Goal: Task Accomplishment & Management: Manage account settings

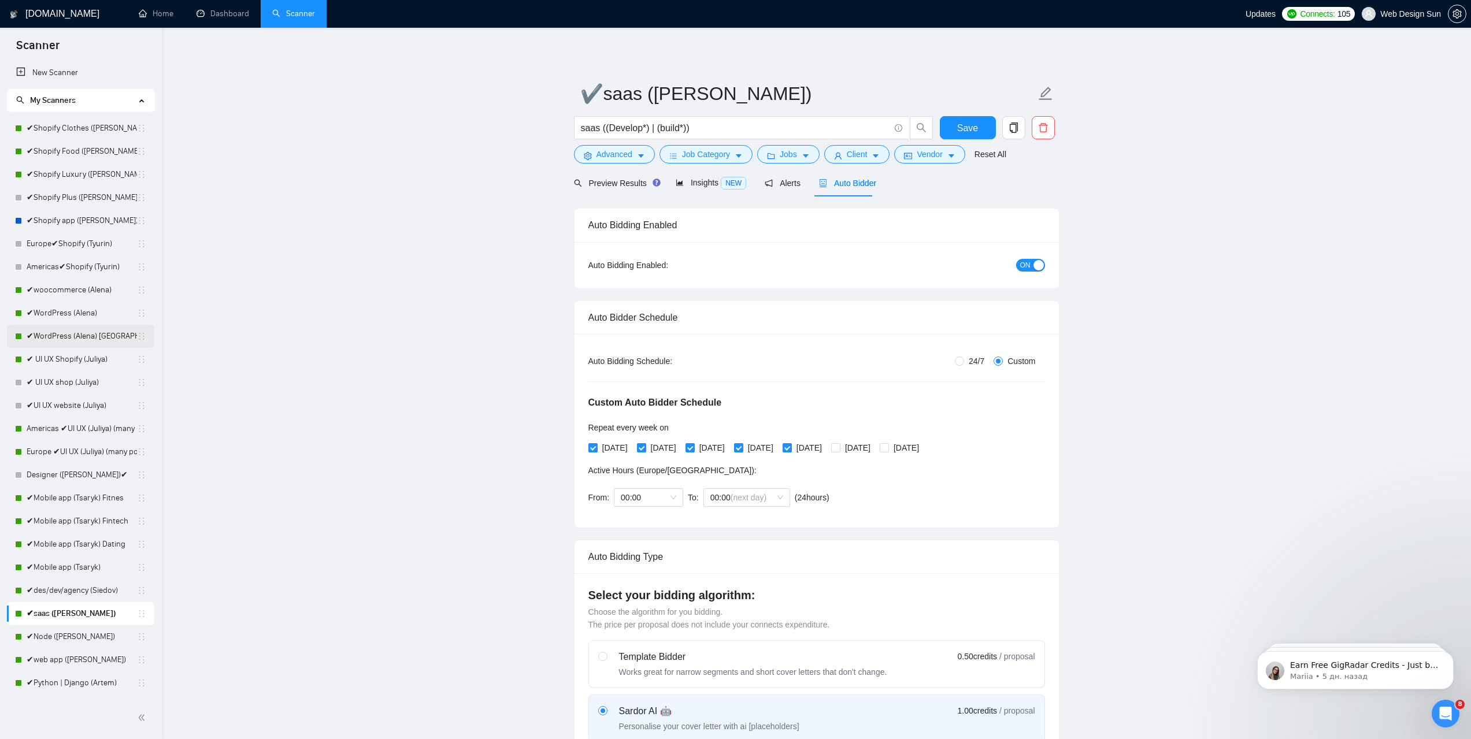
click at [81, 331] on link "✔WordPress (Alena) [GEOGRAPHIC_DATA]" at bounding box center [82, 336] width 110 height 23
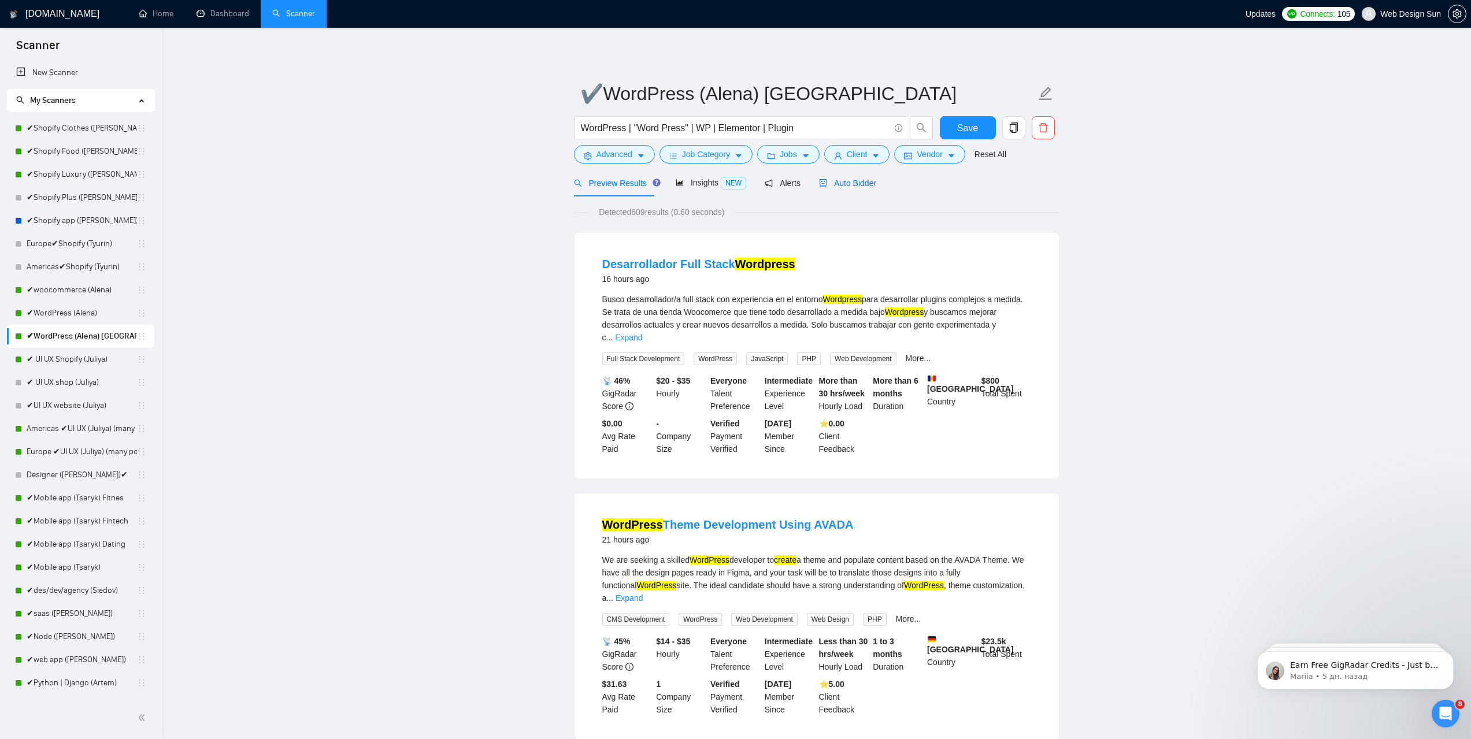
click at [838, 181] on span "Auto Bidder" at bounding box center [847, 183] width 57 height 9
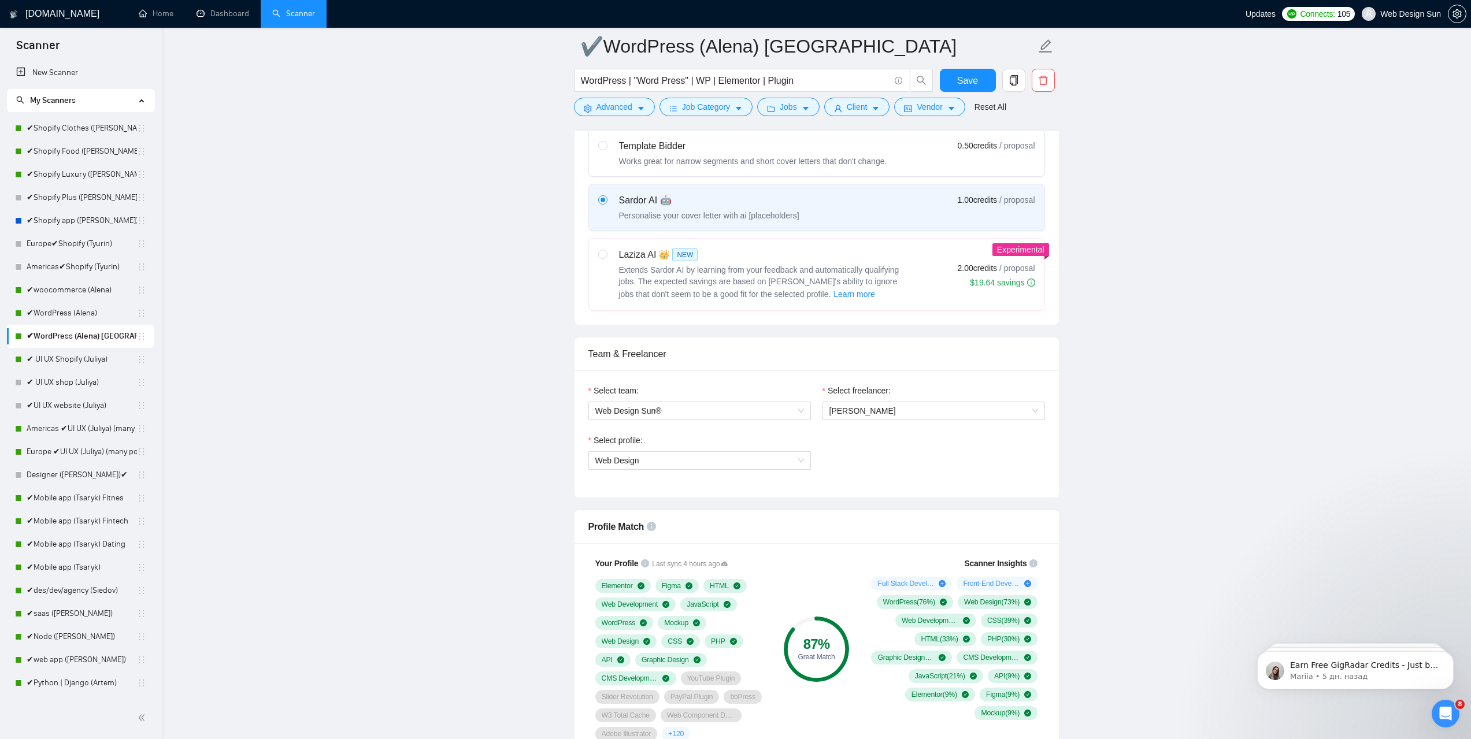
scroll to position [347, 0]
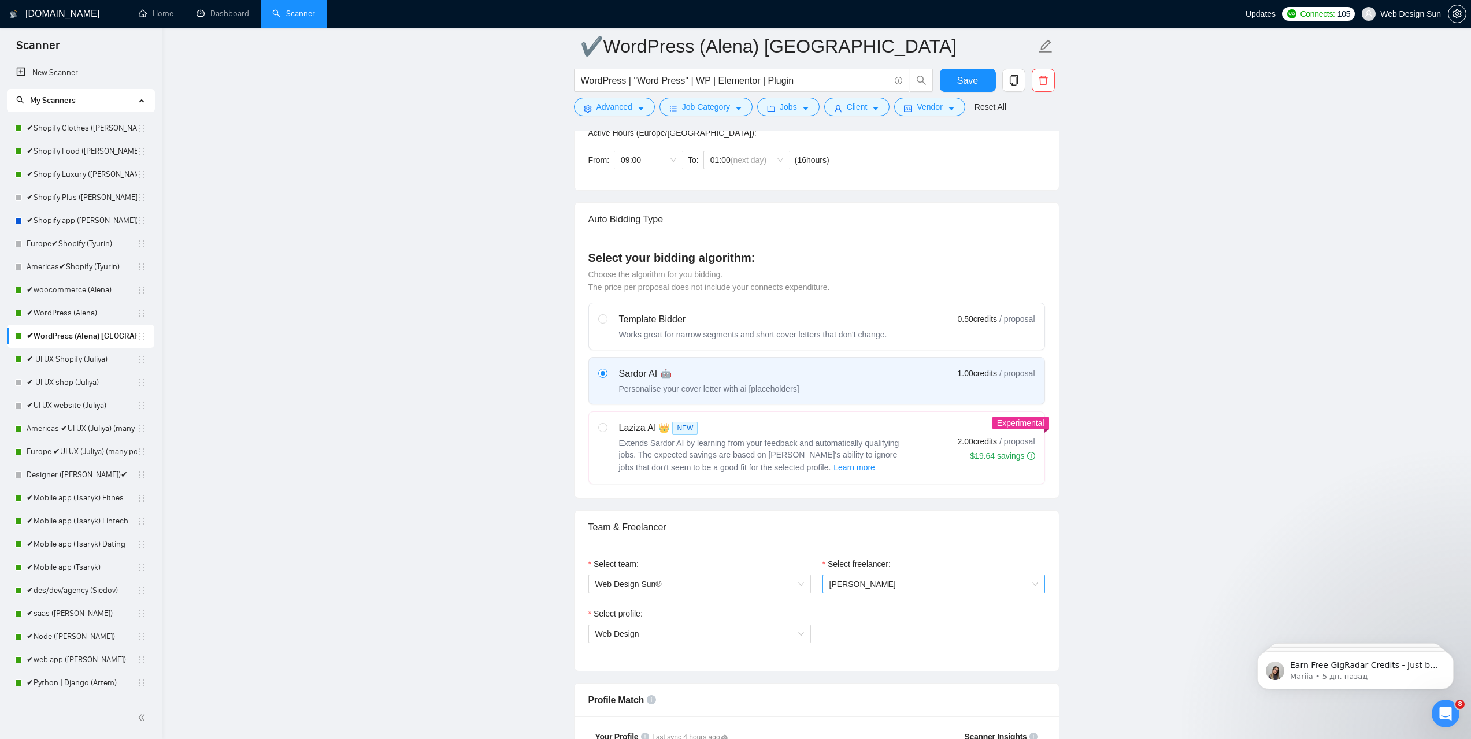
click at [886, 586] on span "[PERSON_NAME]" at bounding box center [933, 584] width 209 height 17
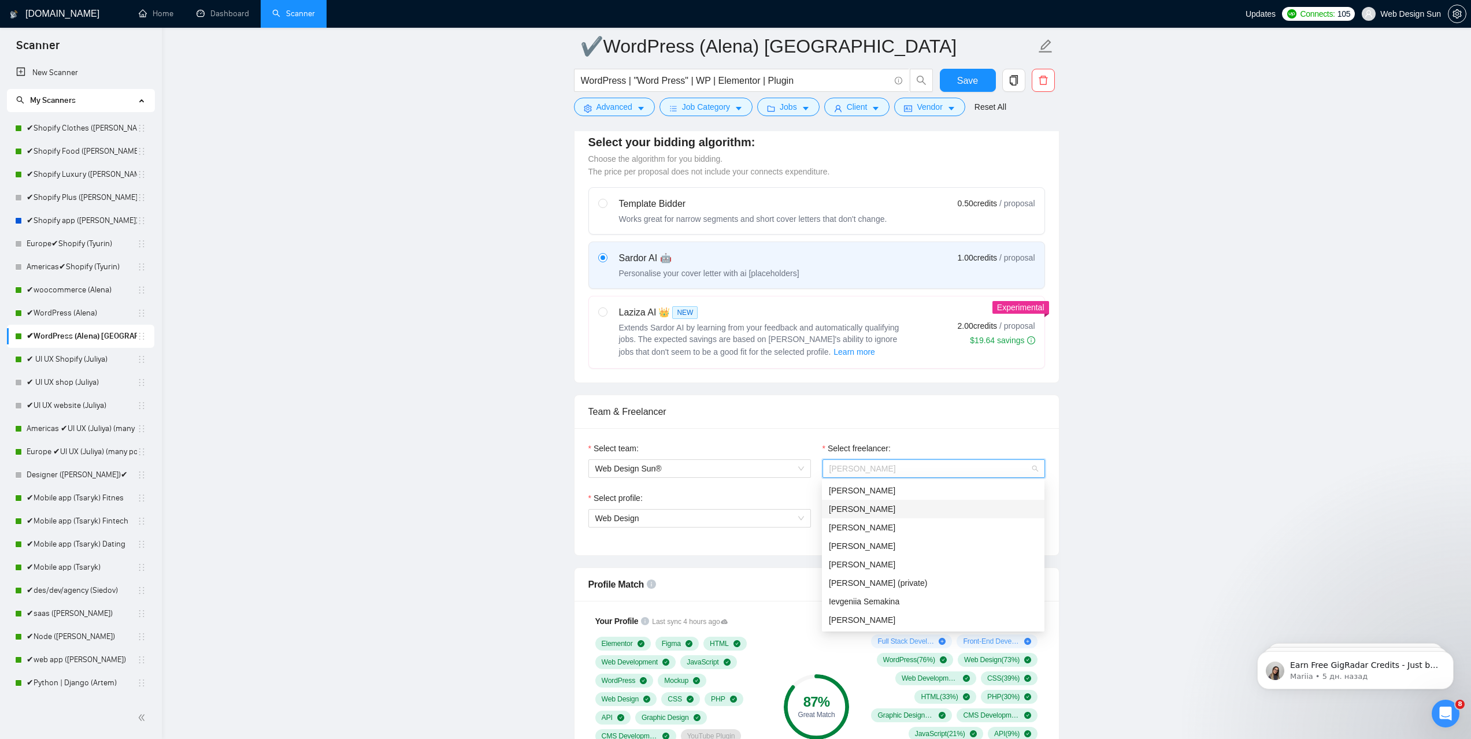
click at [923, 510] on div "[PERSON_NAME]" at bounding box center [933, 509] width 209 height 13
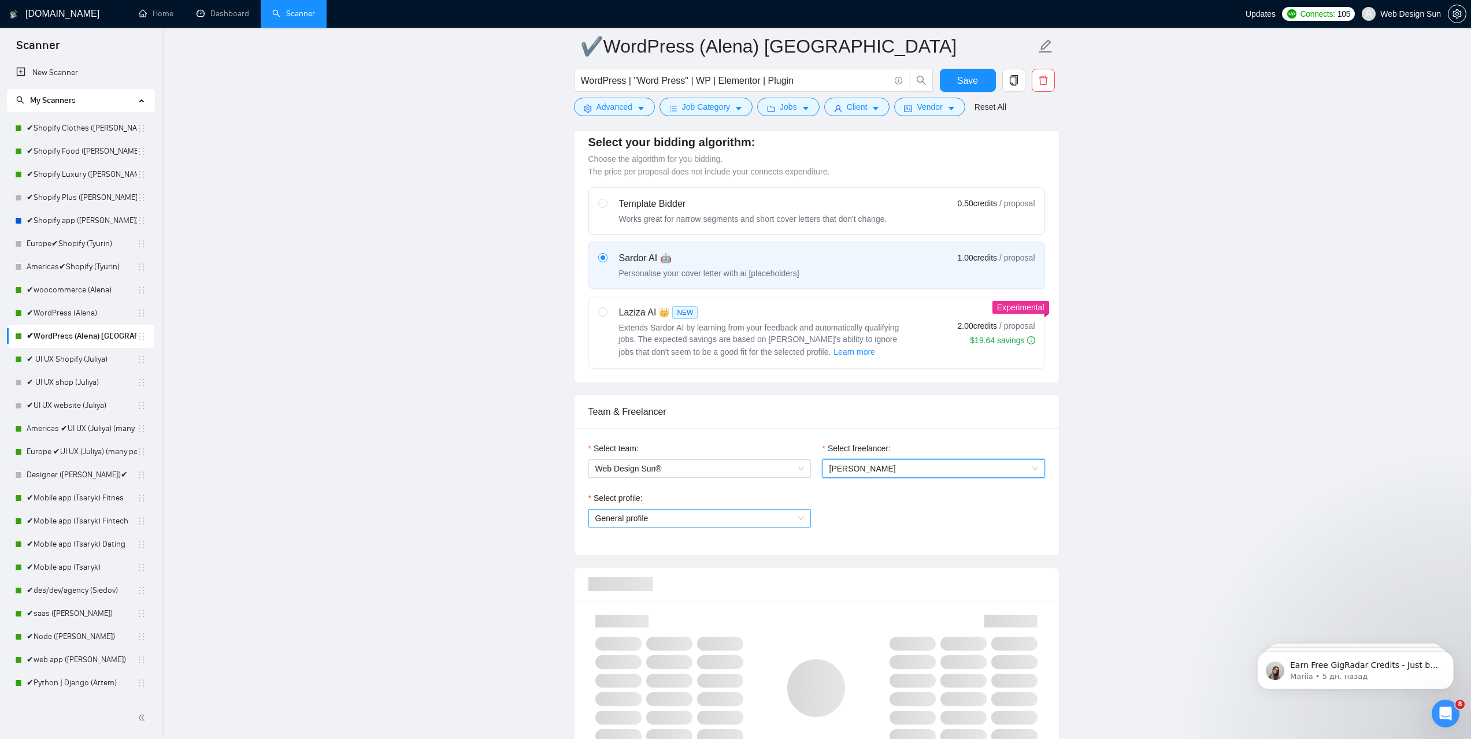
click at [678, 520] on span "General profile" at bounding box center [699, 518] width 209 height 17
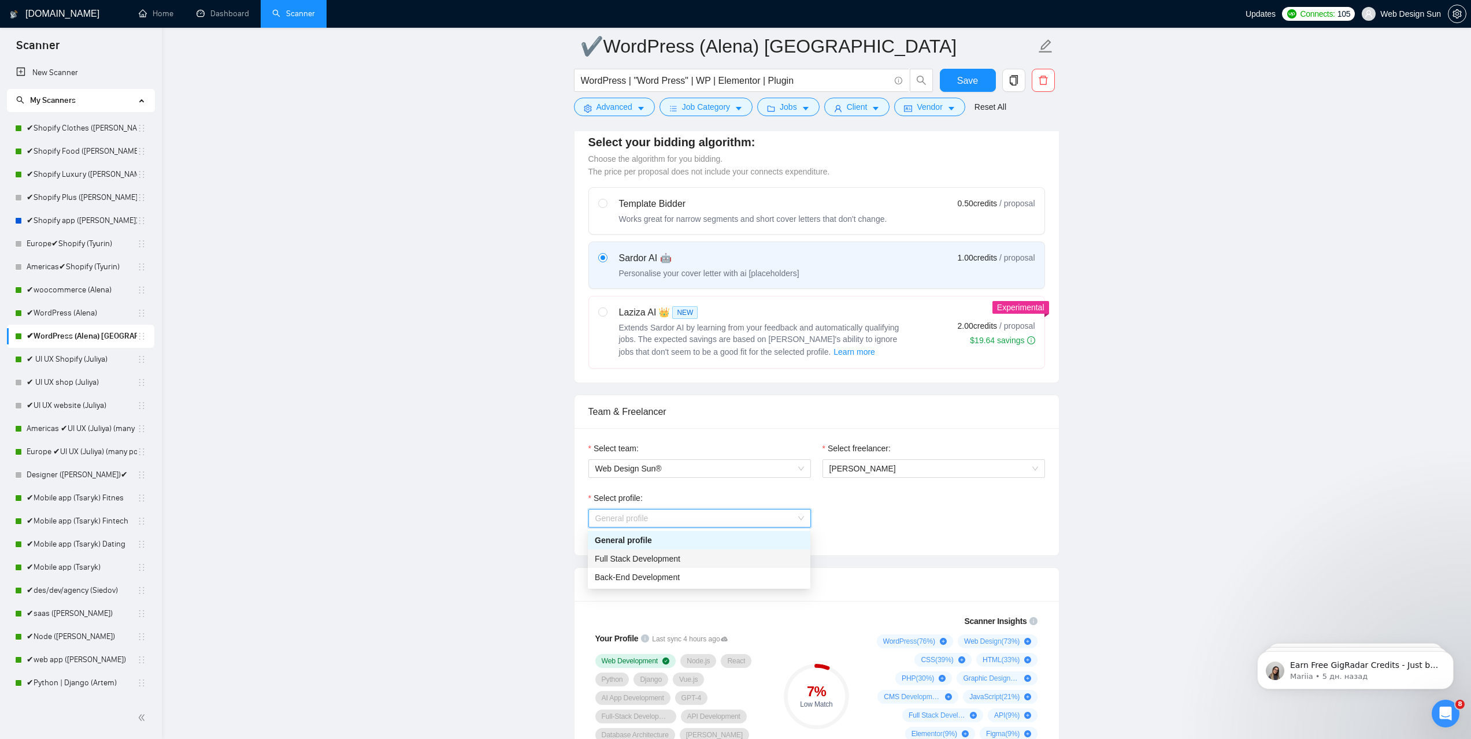
click at [685, 557] on div "Full Stack Development" at bounding box center [699, 559] width 209 height 13
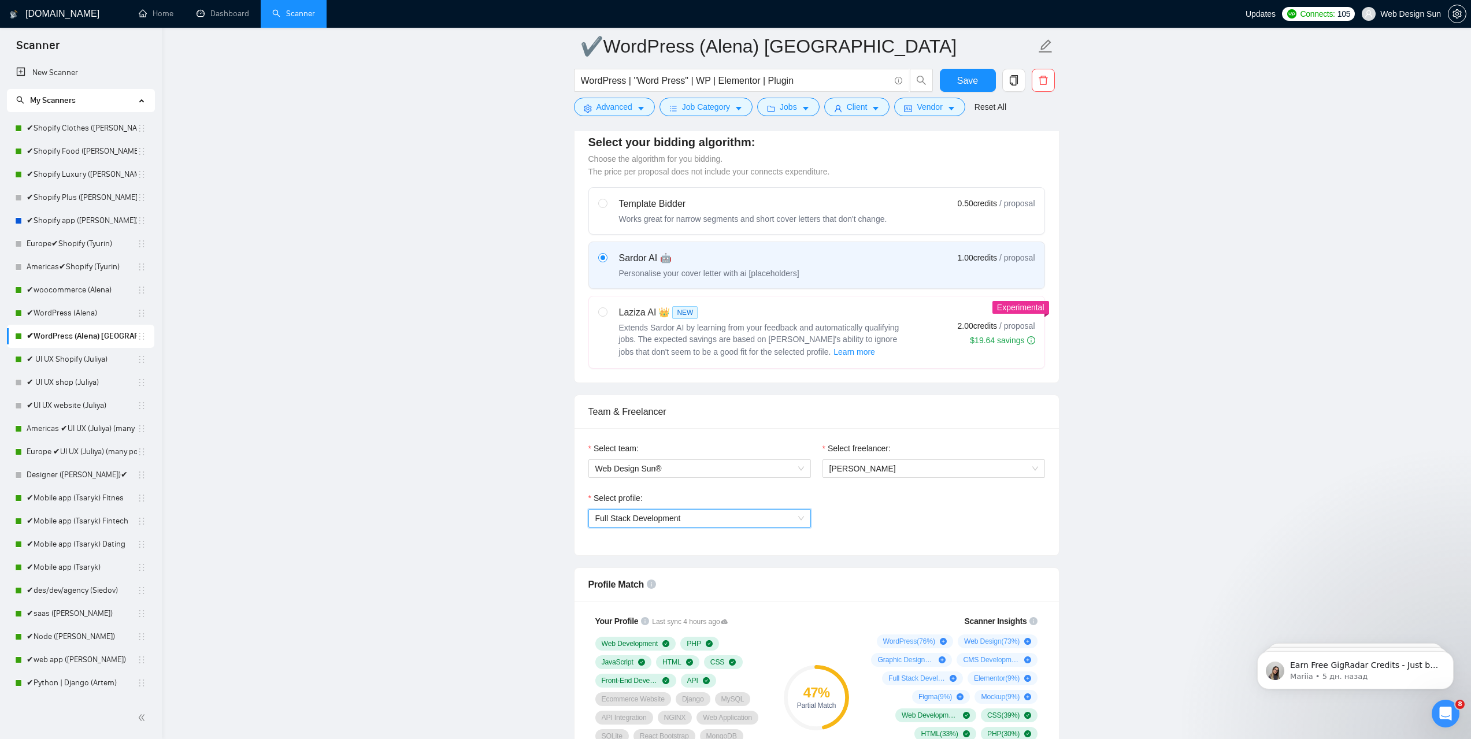
scroll to position [636, 0]
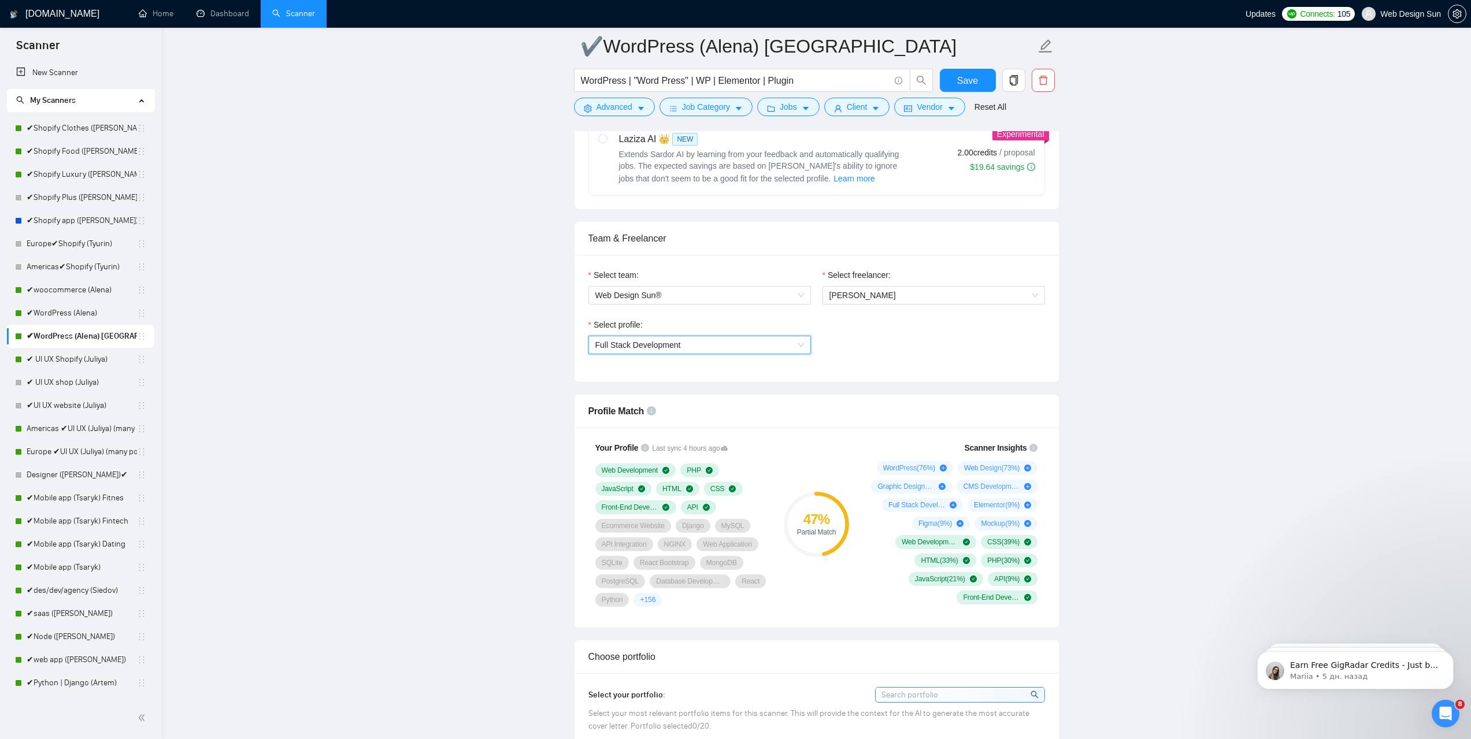
click at [683, 356] on div "Select profile: Full Stack Development" at bounding box center [700, 343] width 234 height 50
click at [684, 353] on span "Full Stack Development" at bounding box center [699, 344] width 209 height 17
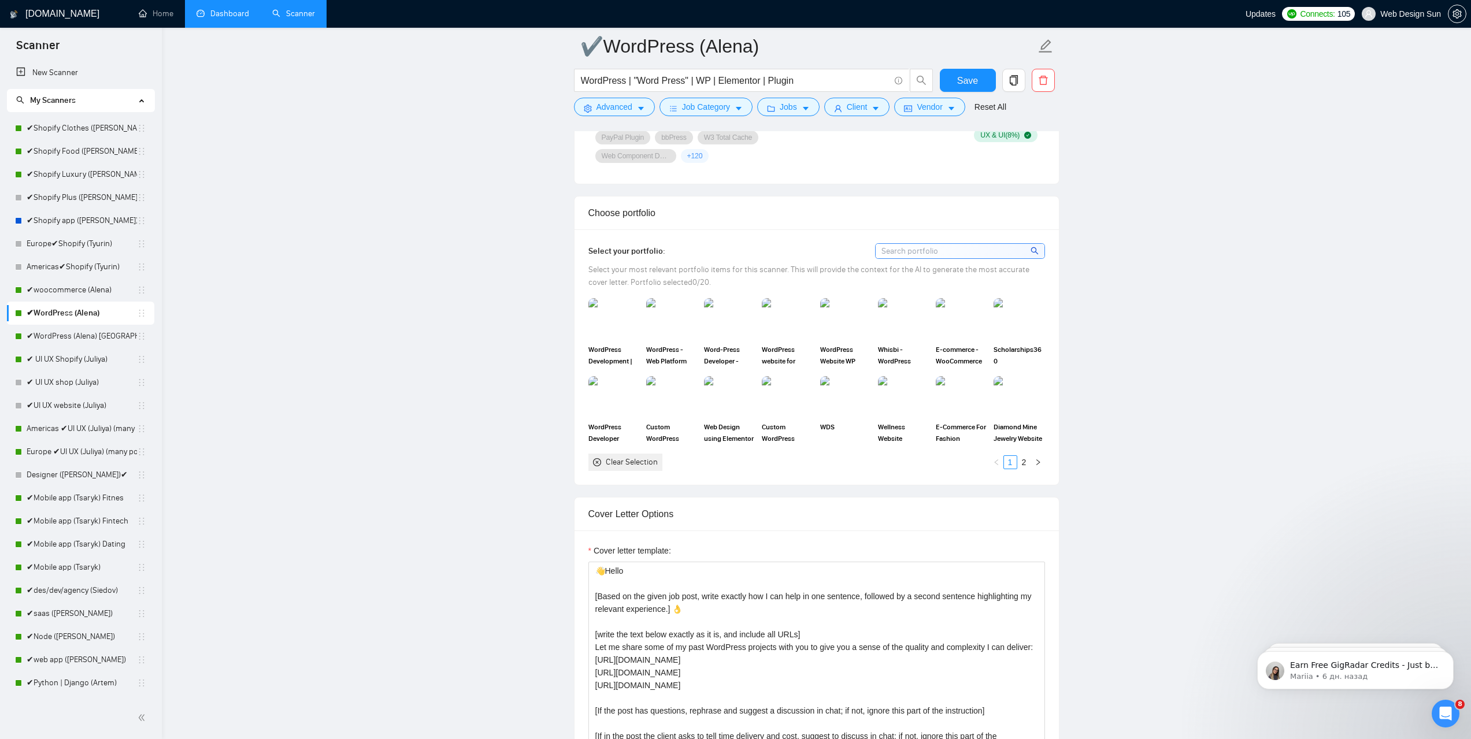
click at [217, 14] on link "Dashboard" at bounding box center [223, 14] width 53 height 10
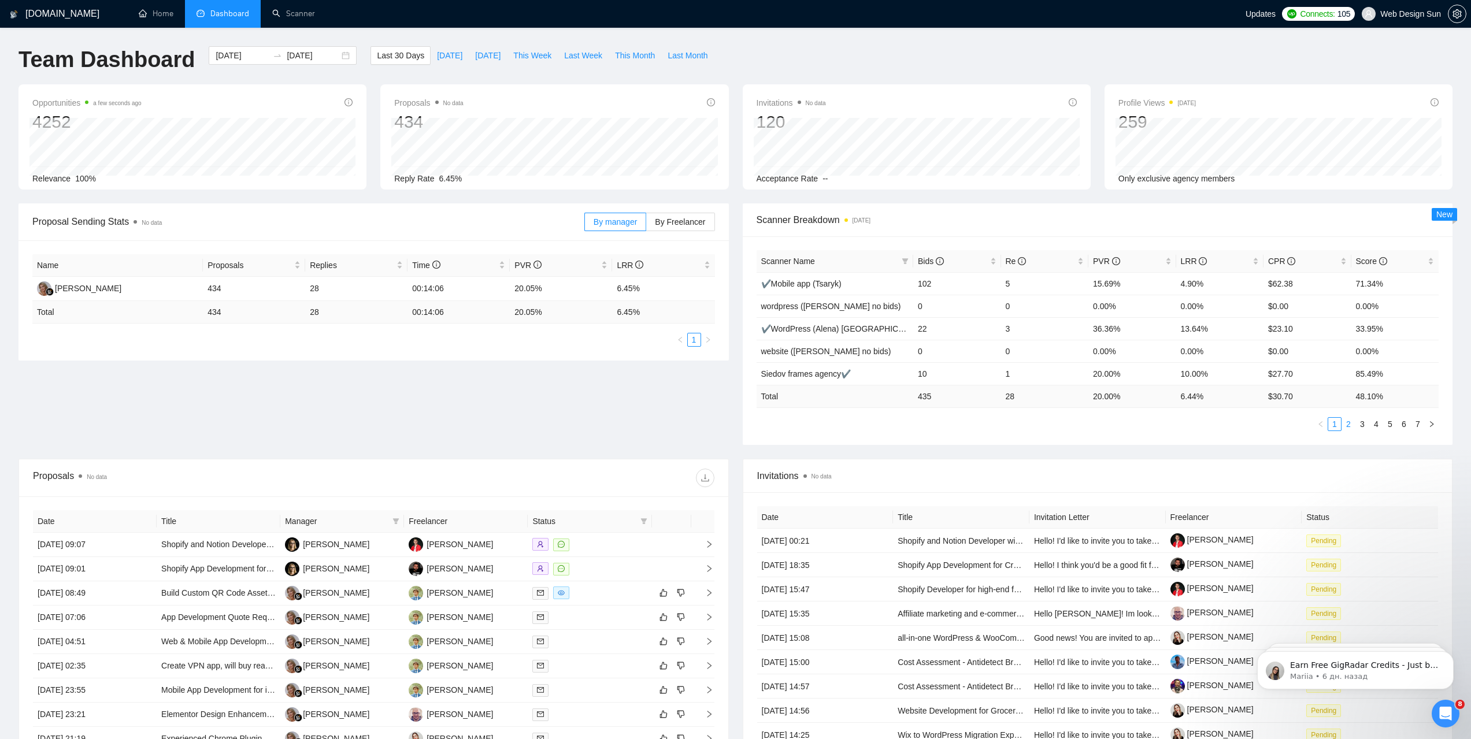
click at [1351, 425] on link "2" at bounding box center [1348, 424] width 13 height 13
click at [1336, 425] on link "1" at bounding box center [1334, 424] width 13 height 13
click at [1352, 427] on link "2" at bounding box center [1348, 424] width 13 height 13
click at [1362, 424] on link "3" at bounding box center [1362, 424] width 13 height 13
click at [1375, 425] on link "4" at bounding box center [1376, 424] width 13 height 13
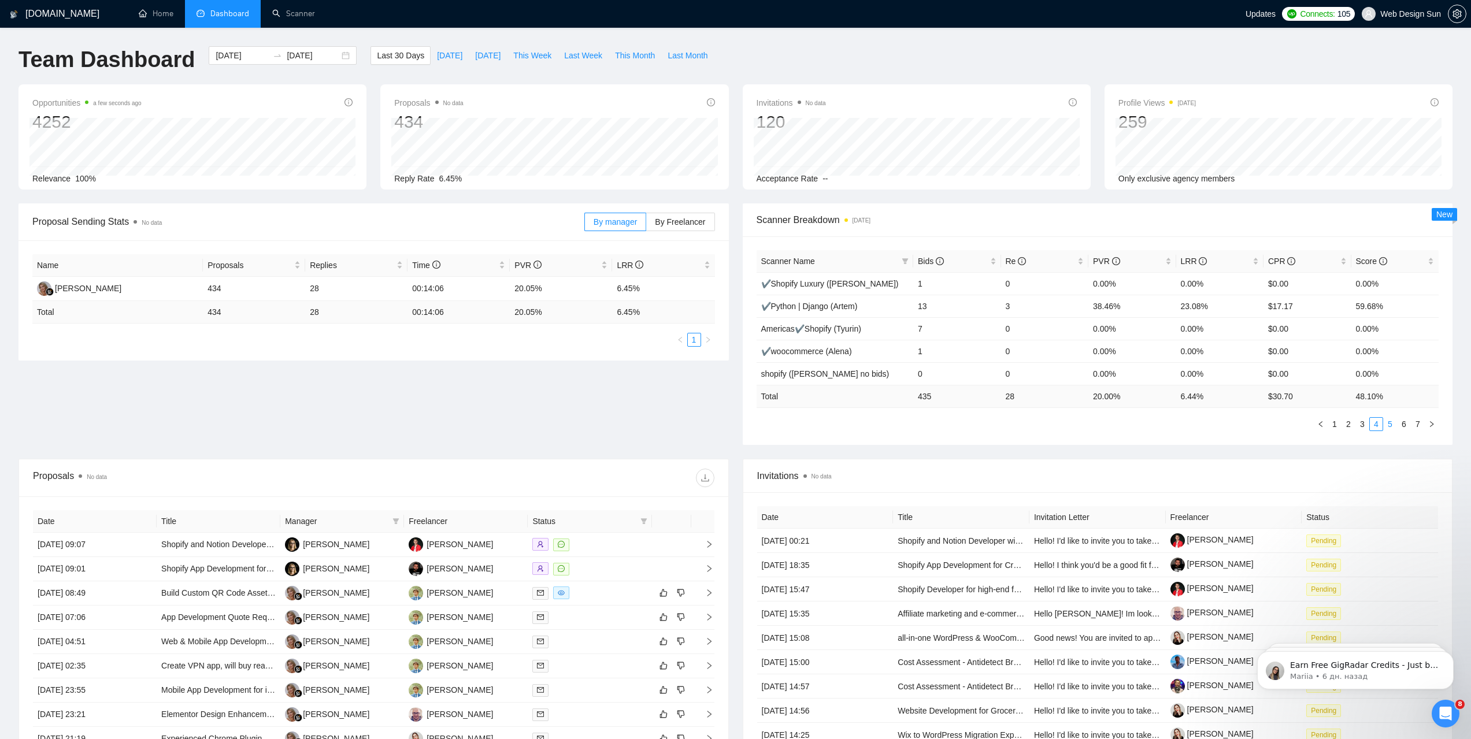
click at [1386, 426] on link "5" at bounding box center [1390, 424] width 13 height 13
click at [1402, 424] on link "6" at bounding box center [1404, 424] width 13 height 13
click at [1414, 424] on ul "1 2 3 4 5 6 7" at bounding box center [1098, 424] width 683 height 14
click at [1415, 425] on link "7" at bounding box center [1417, 424] width 13 height 13
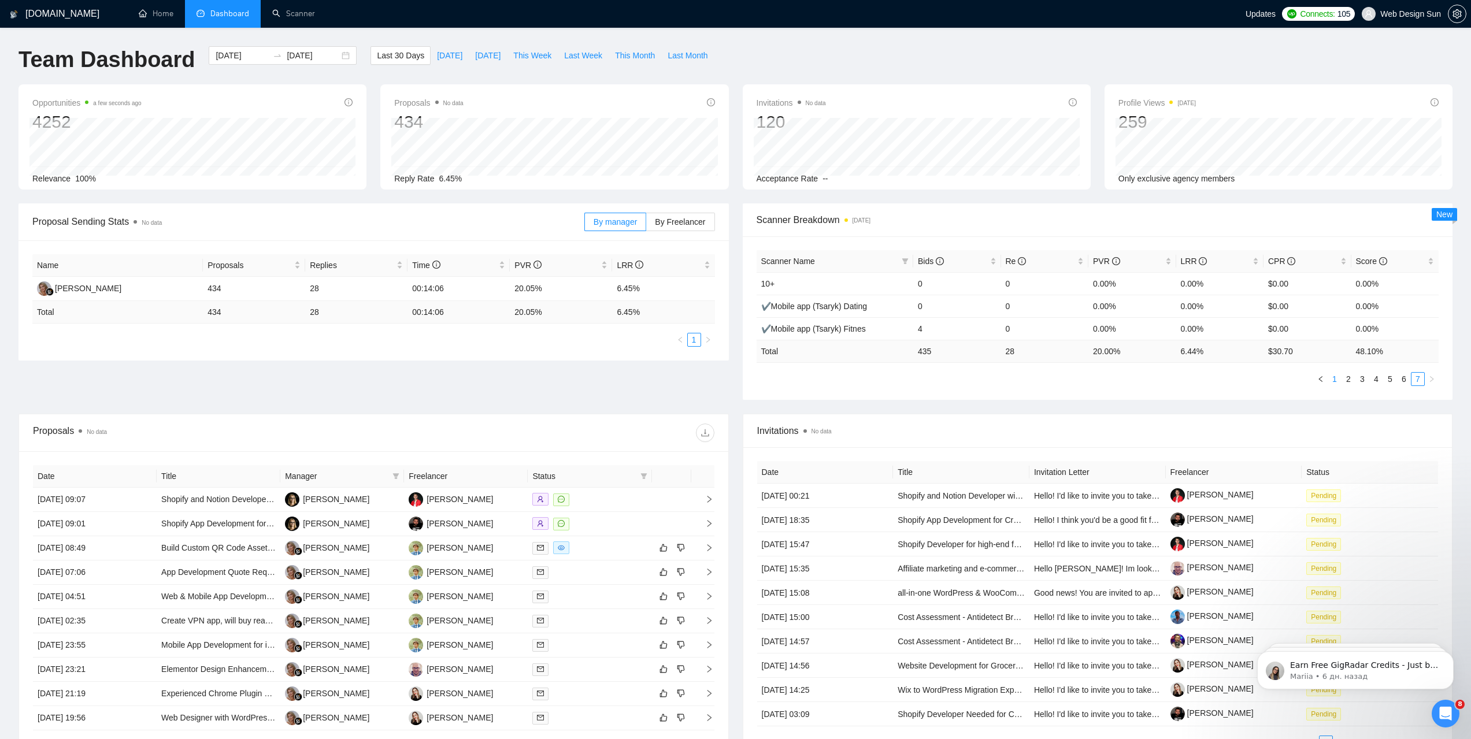
click at [1337, 383] on link "1" at bounding box center [1334, 379] width 13 height 13
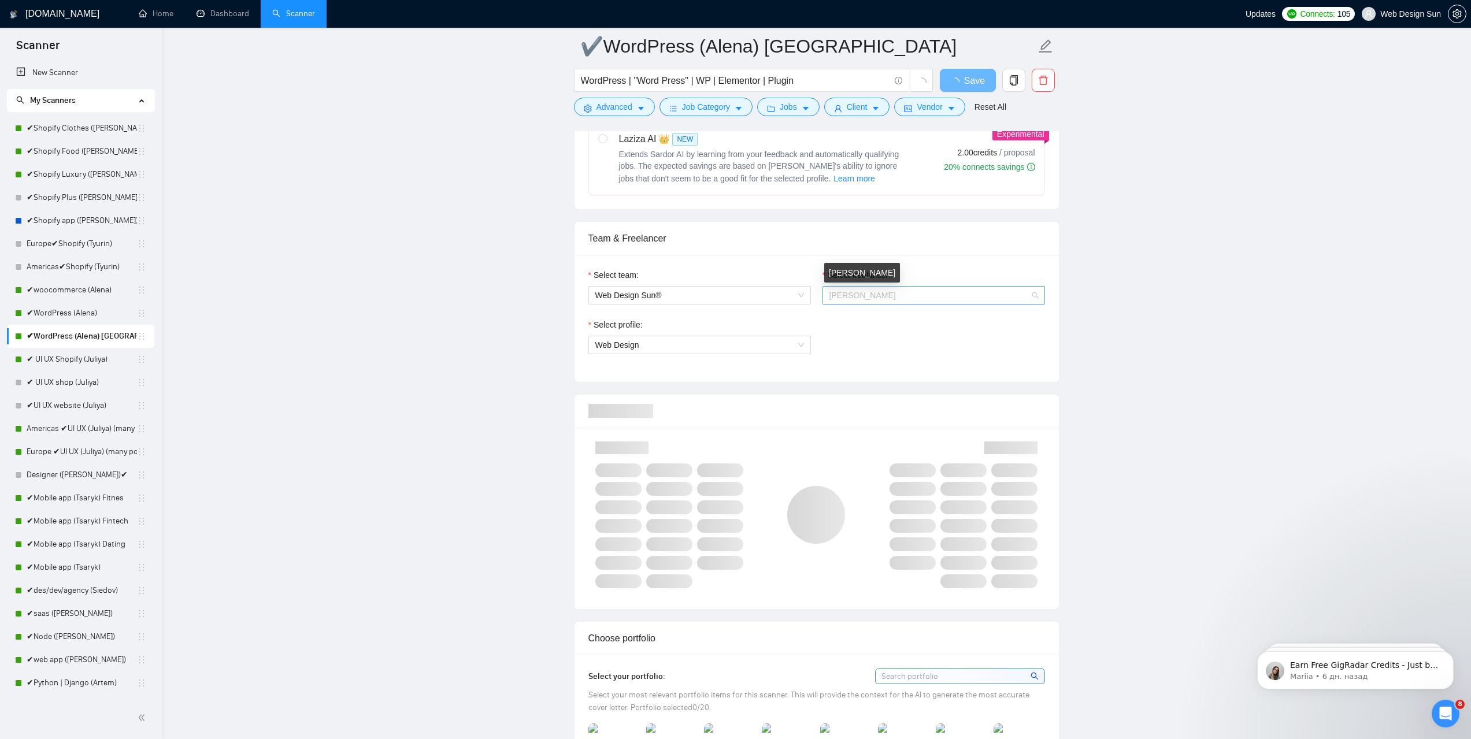
click at [874, 299] on span "[PERSON_NAME]" at bounding box center [862, 295] width 66 height 9
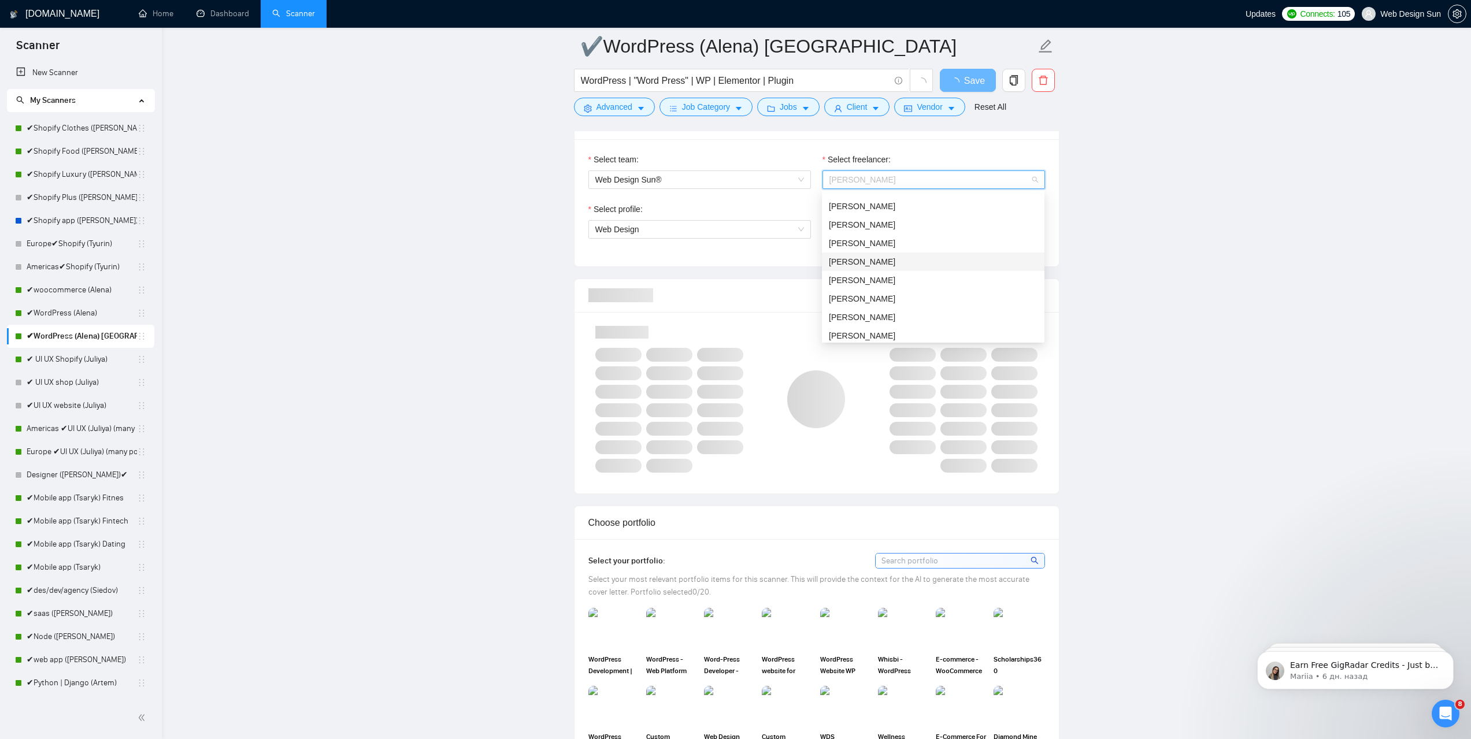
scroll to position [312, 0]
click at [962, 276] on div "[PERSON_NAME]" at bounding box center [933, 278] width 209 height 13
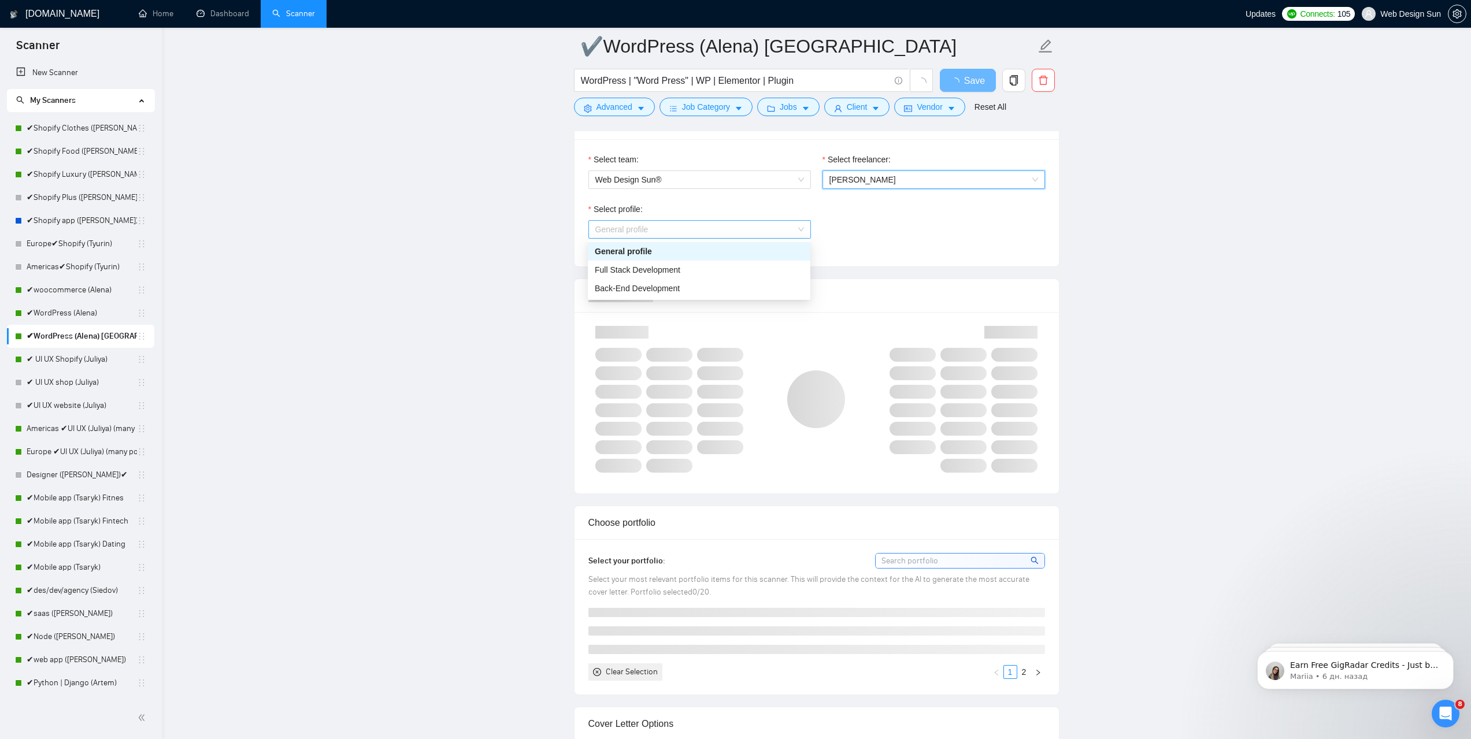
click at [738, 225] on span "General profile" at bounding box center [699, 229] width 209 height 17
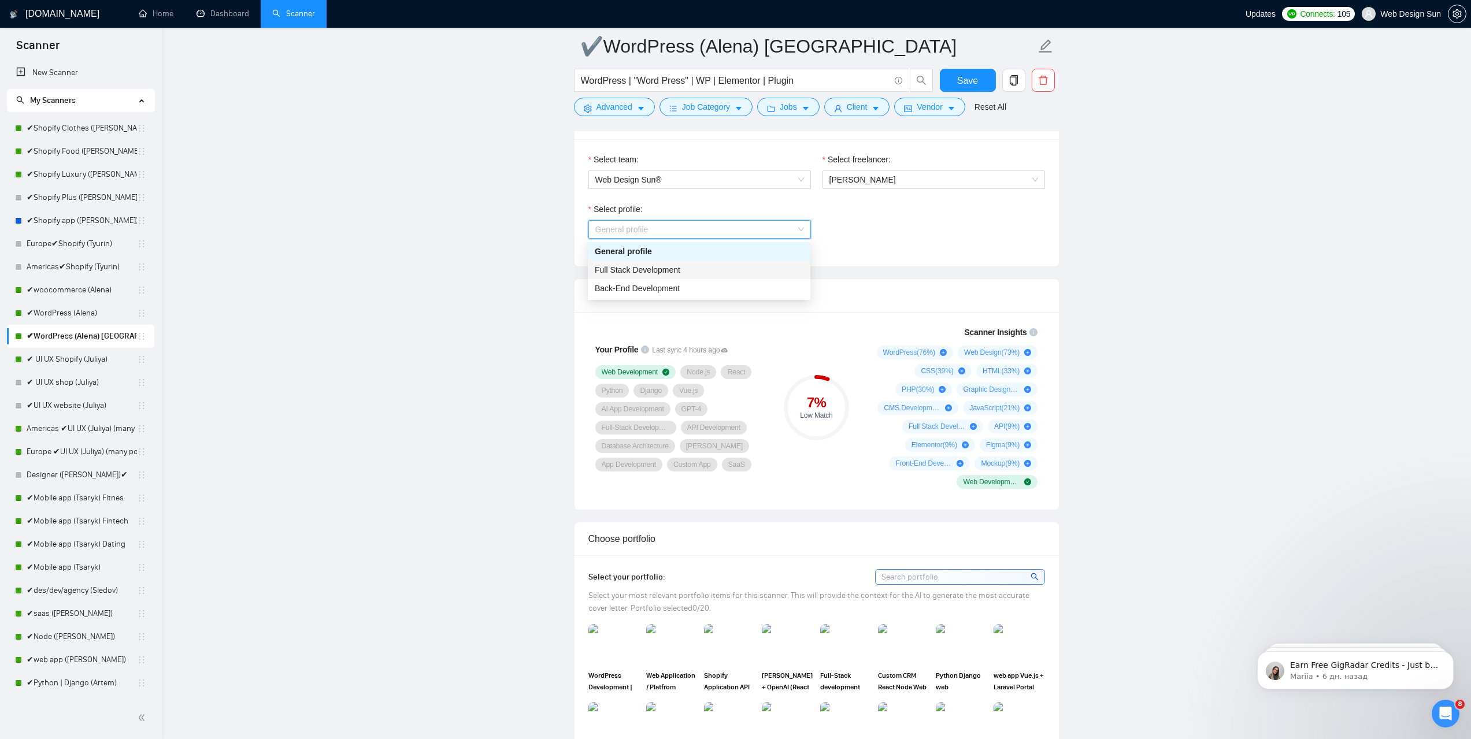
click at [679, 272] on div "Full Stack Development" at bounding box center [699, 270] width 209 height 13
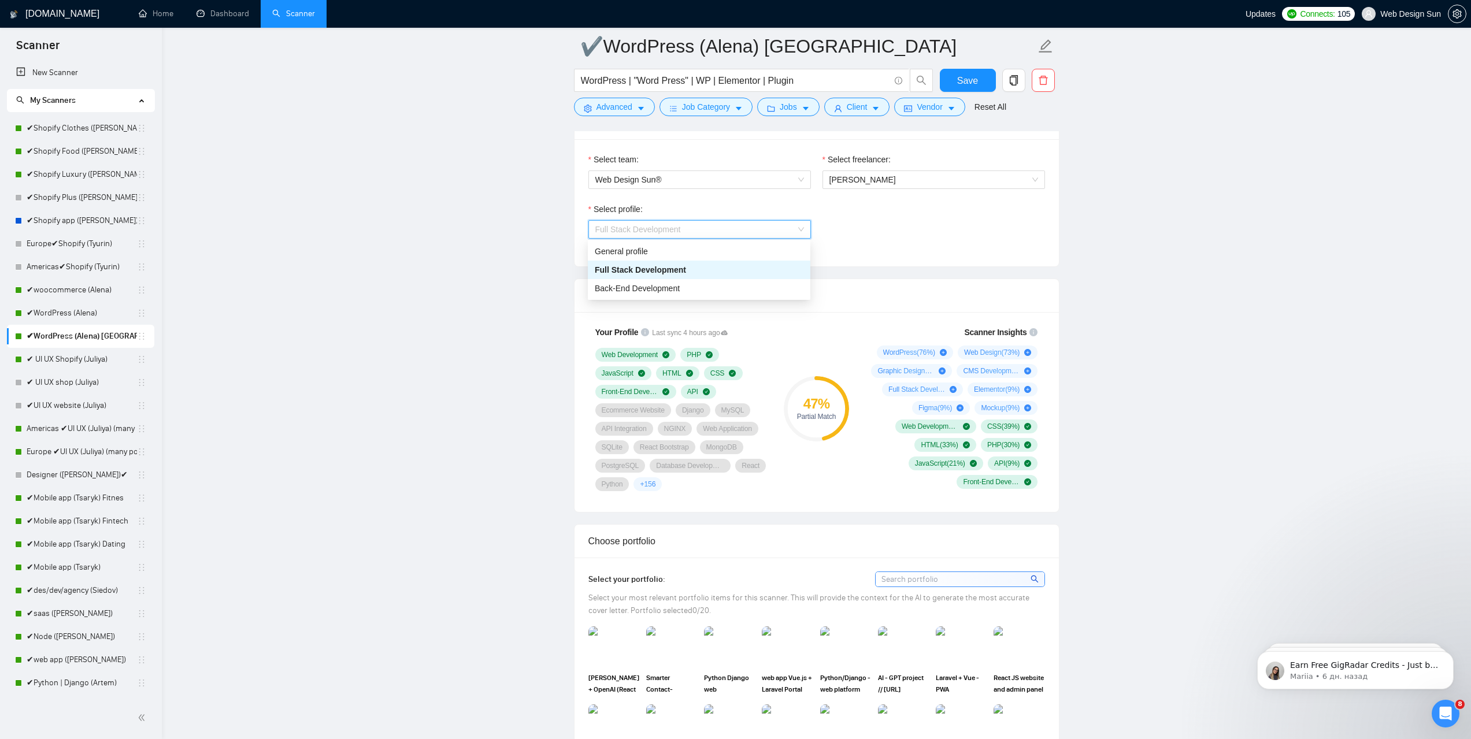
click at [698, 233] on span "Full Stack Development" at bounding box center [699, 229] width 209 height 17
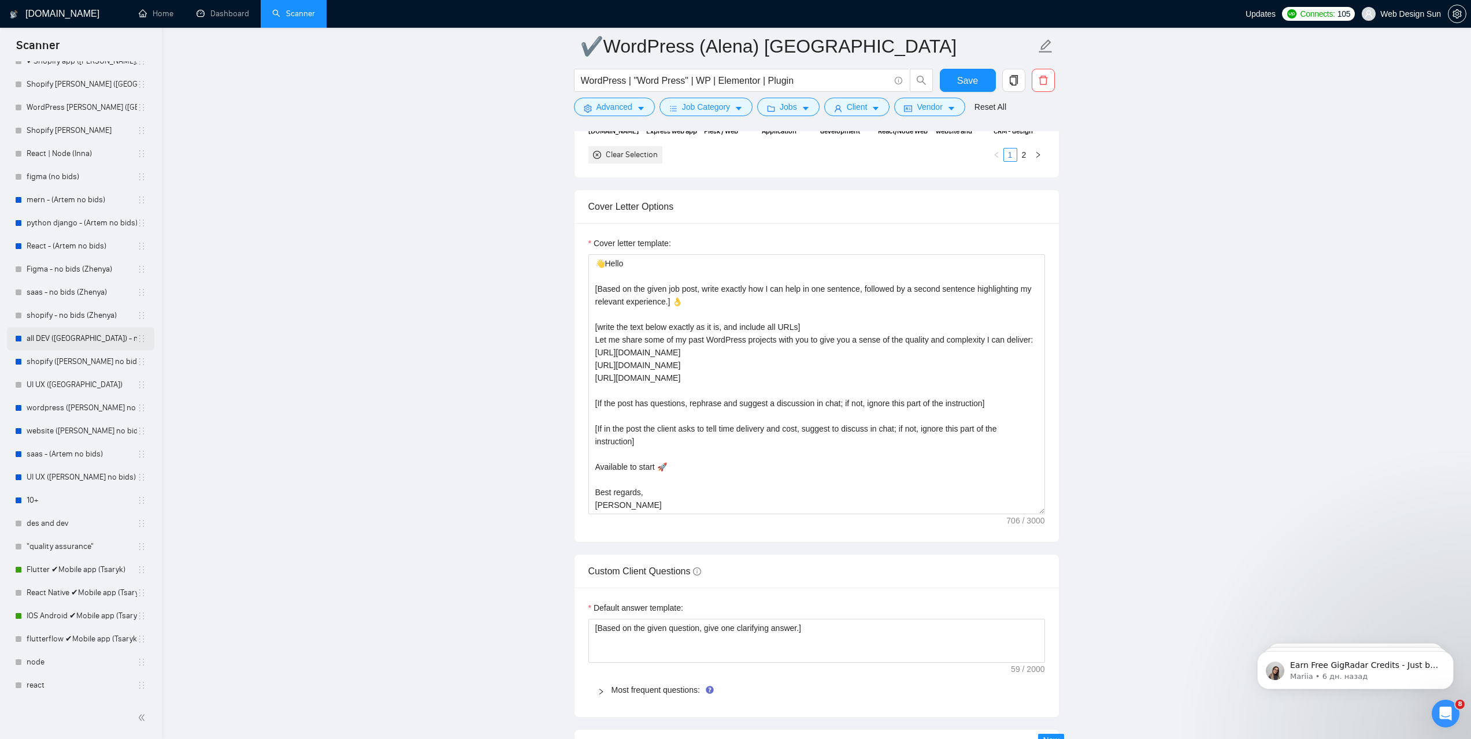
scroll to position [1676, 0]
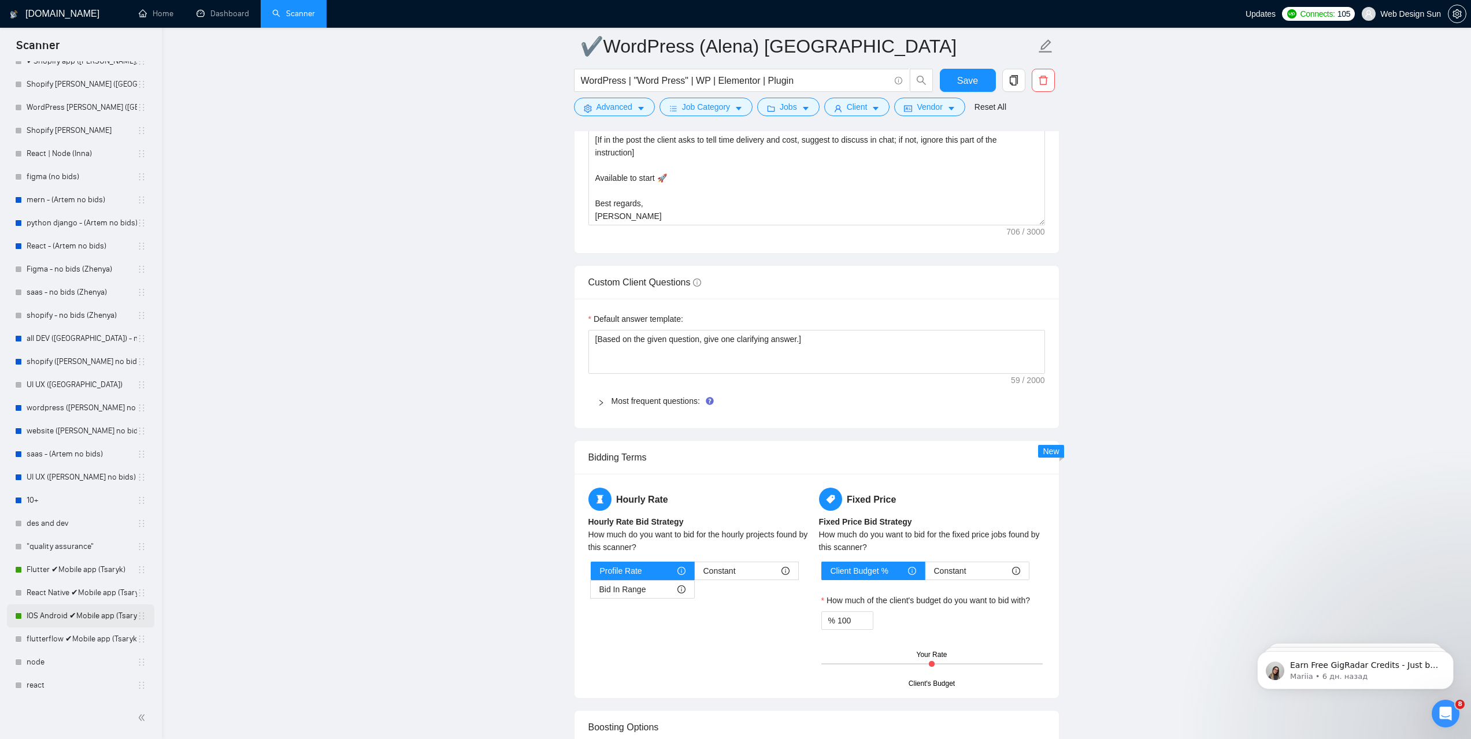
click at [72, 616] on link "IOS Android ✔Mobile app (Tsaryk)" at bounding box center [82, 616] width 110 height 23
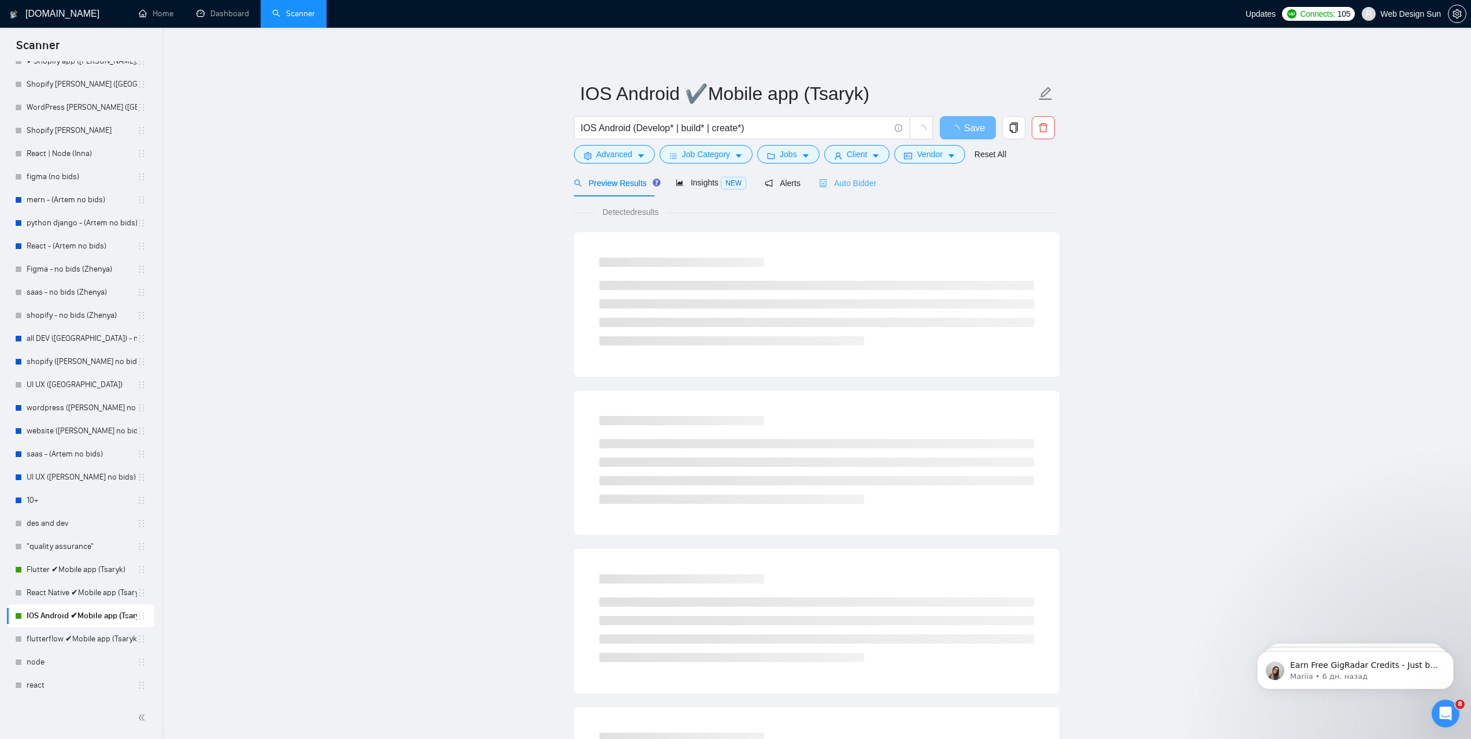
click at [873, 181] on div "Preview Results Insights NEW Alerts Auto Bidder" at bounding box center [816, 182] width 485 height 27
drag, startPoint x: 863, startPoint y: 181, endPoint x: 861, endPoint y: 188, distance: 6.8
click at [862, 181] on span "Auto Bidder" at bounding box center [847, 183] width 57 height 9
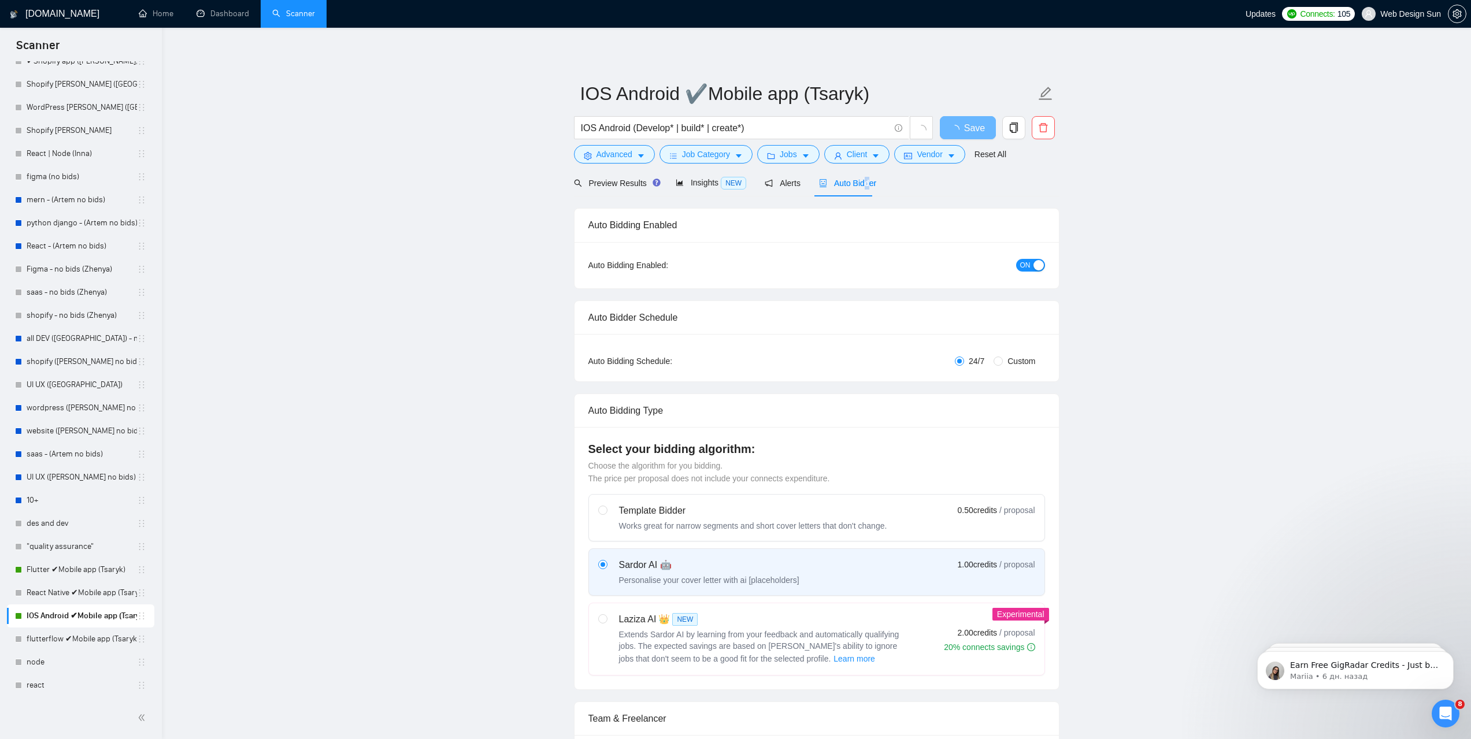
radio input "false"
radio input "true"
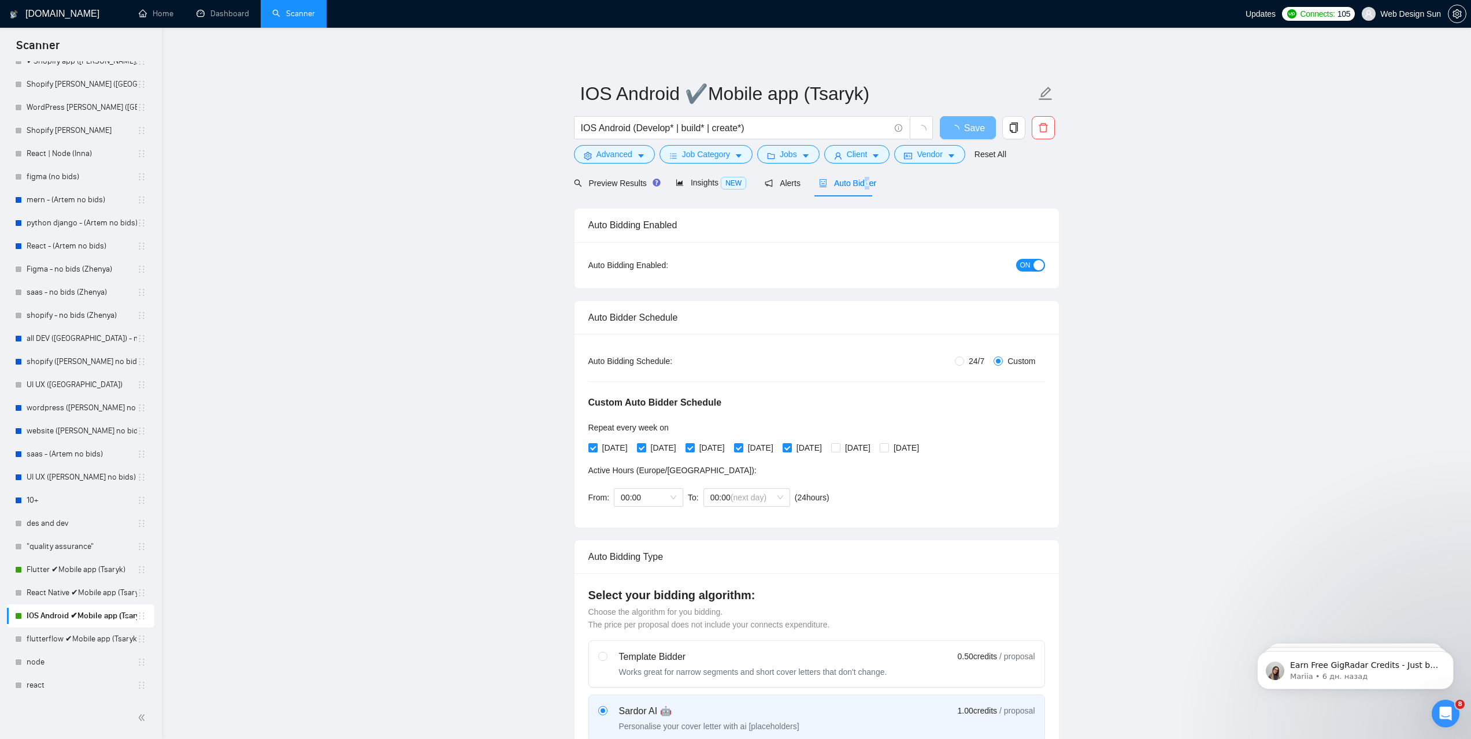
click at [1030, 269] on span "ON" at bounding box center [1025, 265] width 10 height 13
click at [977, 129] on span "Save" at bounding box center [967, 128] width 21 height 14
click at [88, 568] on link "Flutter ✔Mobile app (Tsaryk)" at bounding box center [82, 569] width 110 height 23
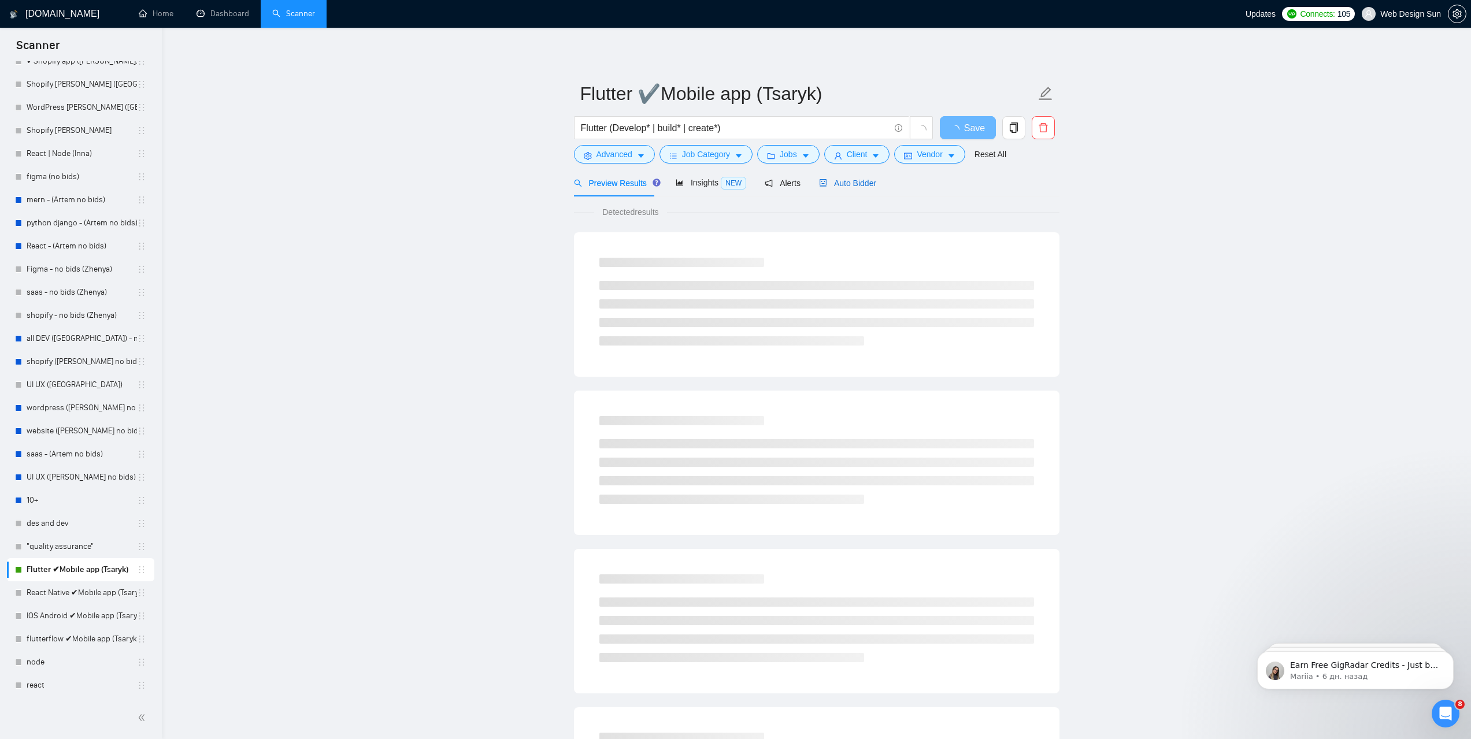
click at [831, 180] on span "Auto Bidder" at bounding box center [847, 183] width 57 height 9
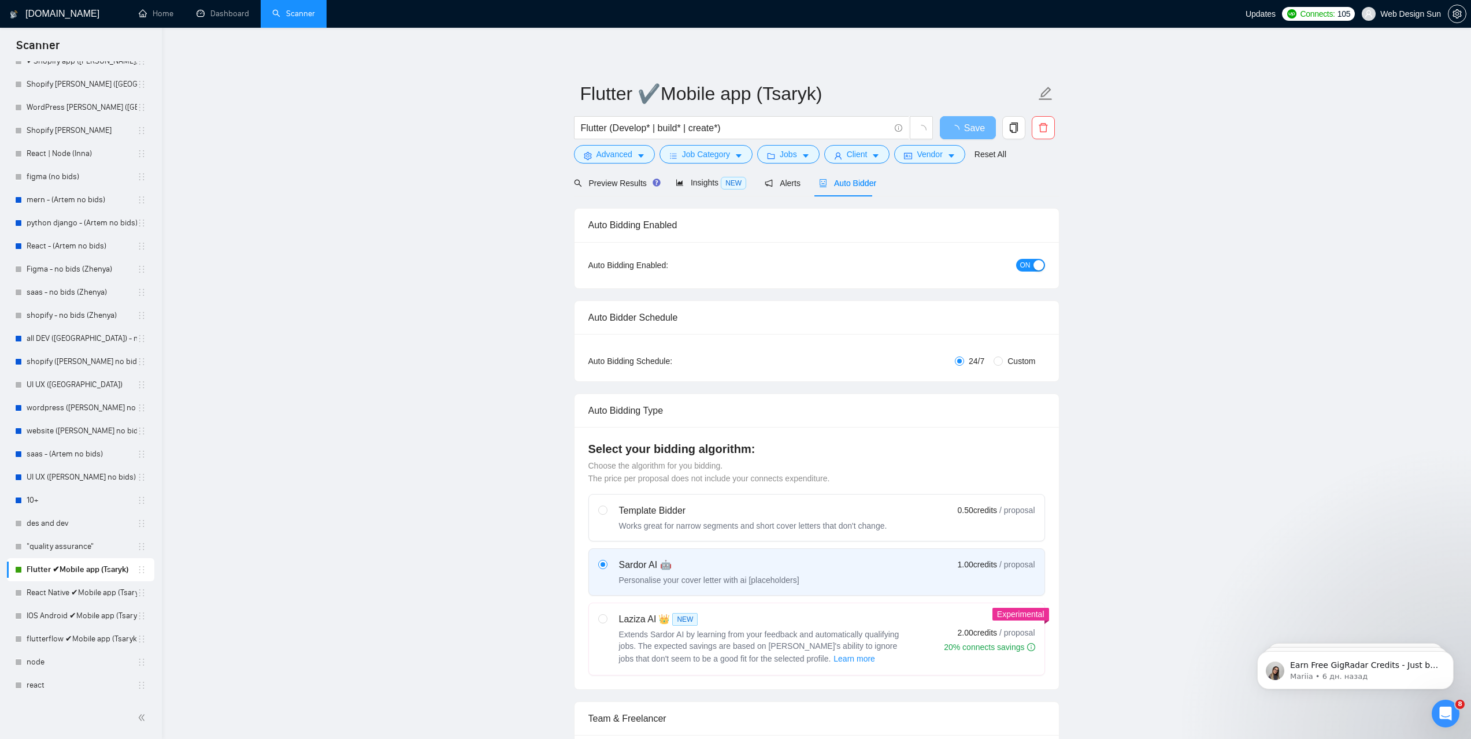
radio input "false"
radio input "true"
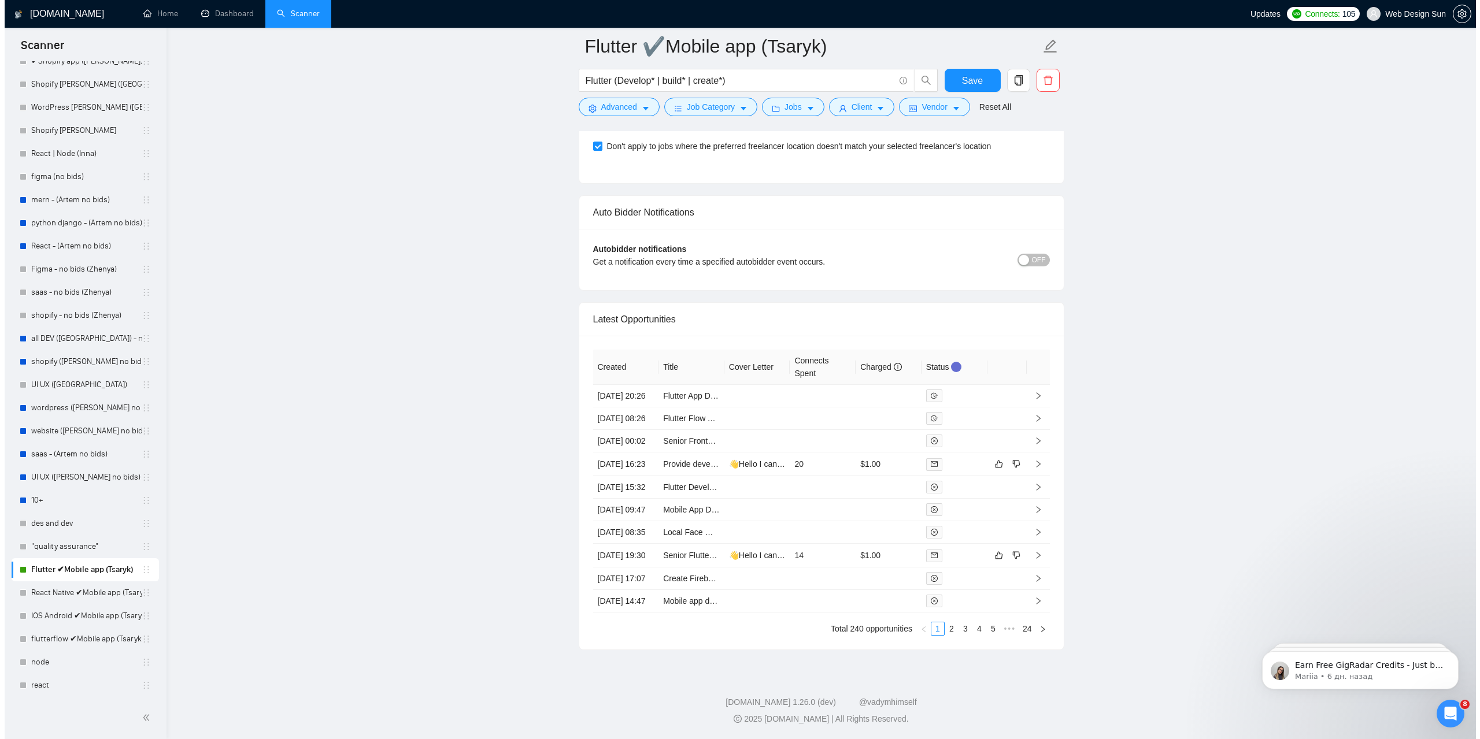
scroll to position [2996, 0]
click at [947, 628] on link "2" at bounding box center [946, 628] width 13 height 13
drag, startPoint x: 877, startPoint y: 565, endPoint x: 645, endPoint y: 465, distance: 252.9
drag, startPoint x: 645, startPoint y: 465, endPoint x: 457, endPoint y: 449, distance: 189.1
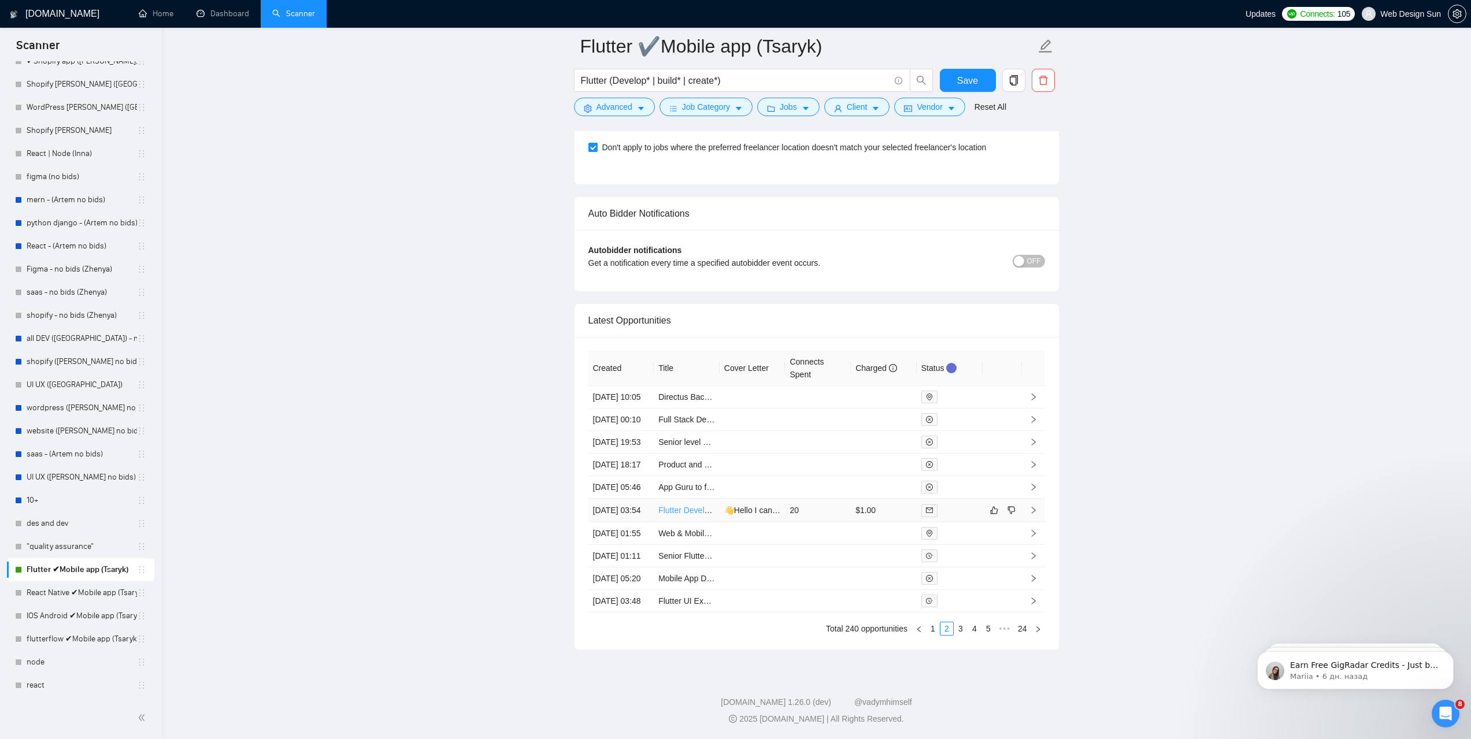
click at [694, 506] on link "Flutter Developer Needed to Build MVP for Networking App" at bounding box center [764, 510] width 212 height 9
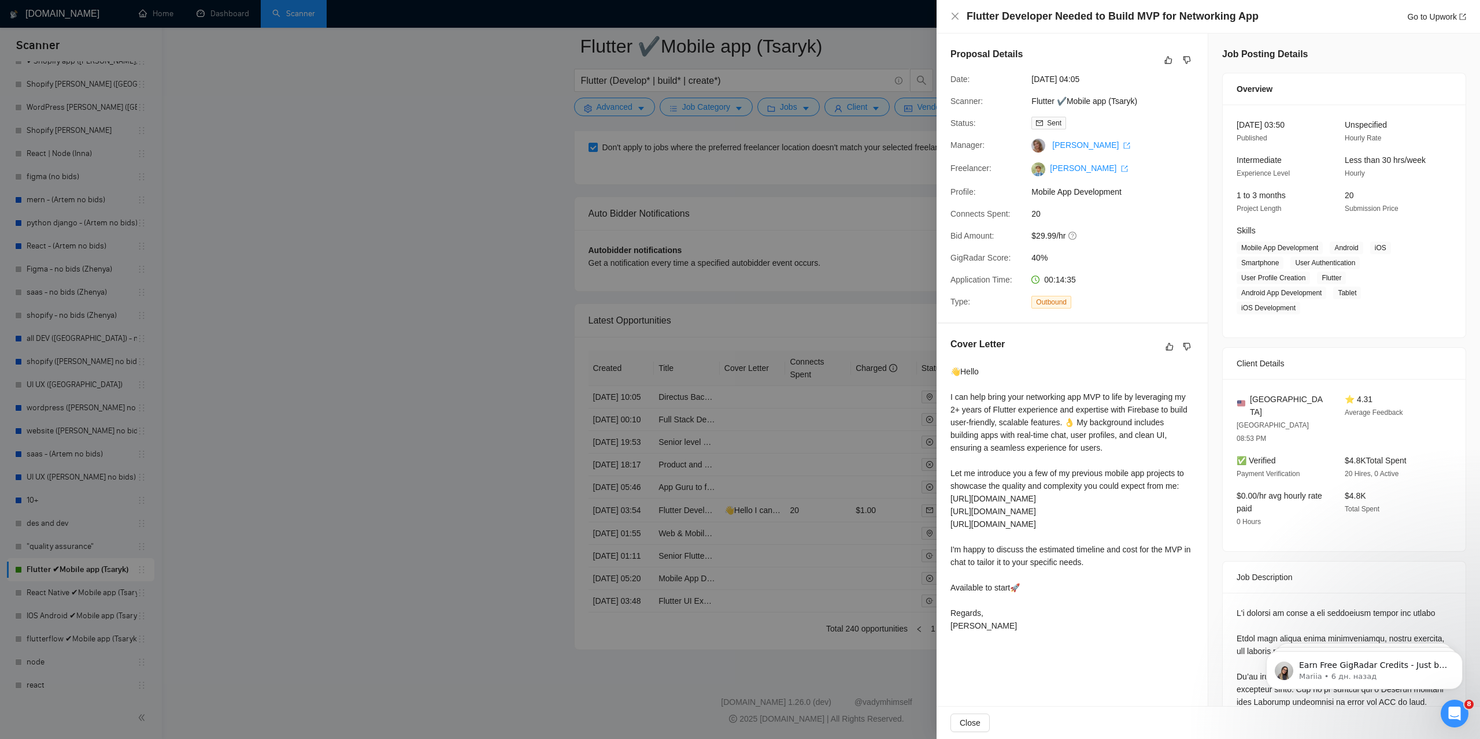
click at [374, 355] on div at bounding box center [740, 369] width 1480 height 739
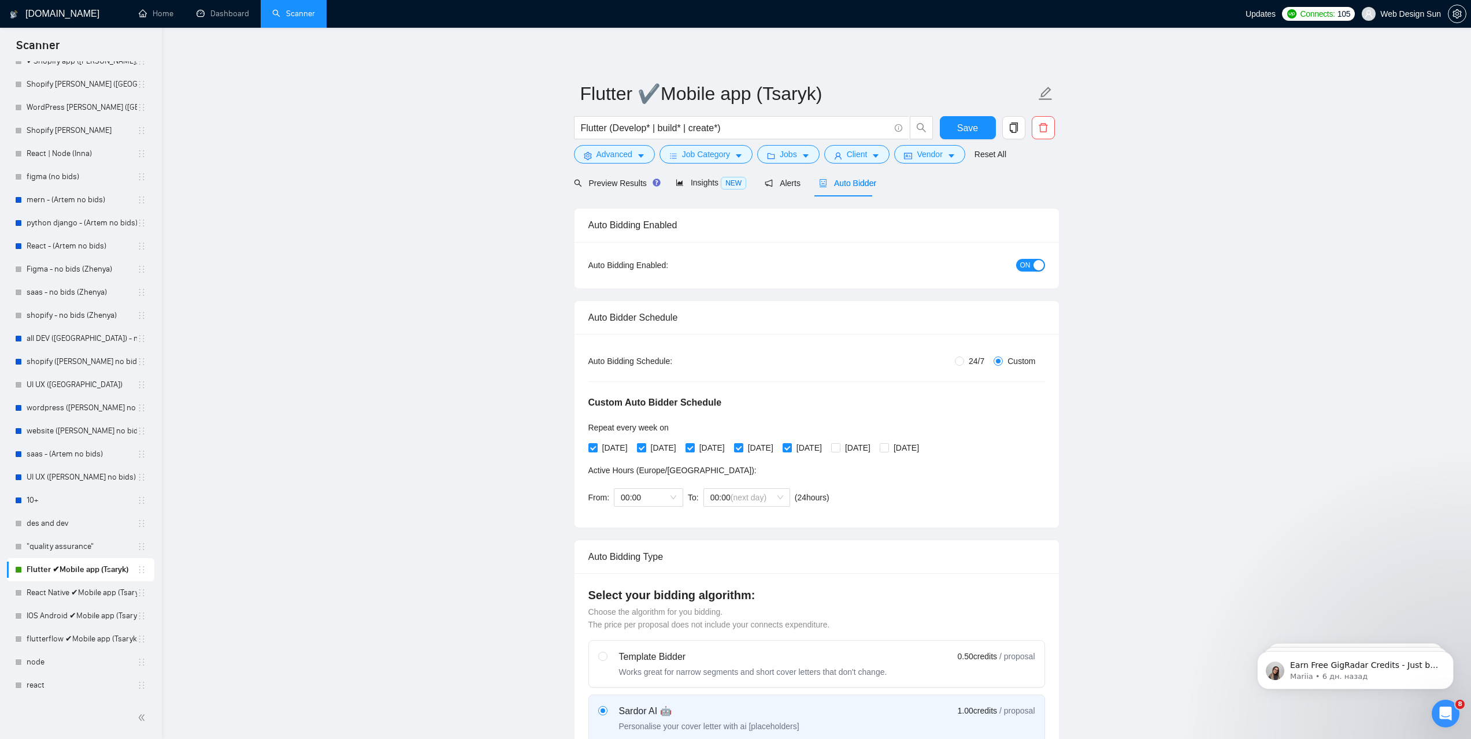
click at [1026, 264] on span "ON" at bounding box center [1025, 265] width 10 height 13
click at [963, 124] on span "Save" at bounding box center [967, 128] width 21 height 14
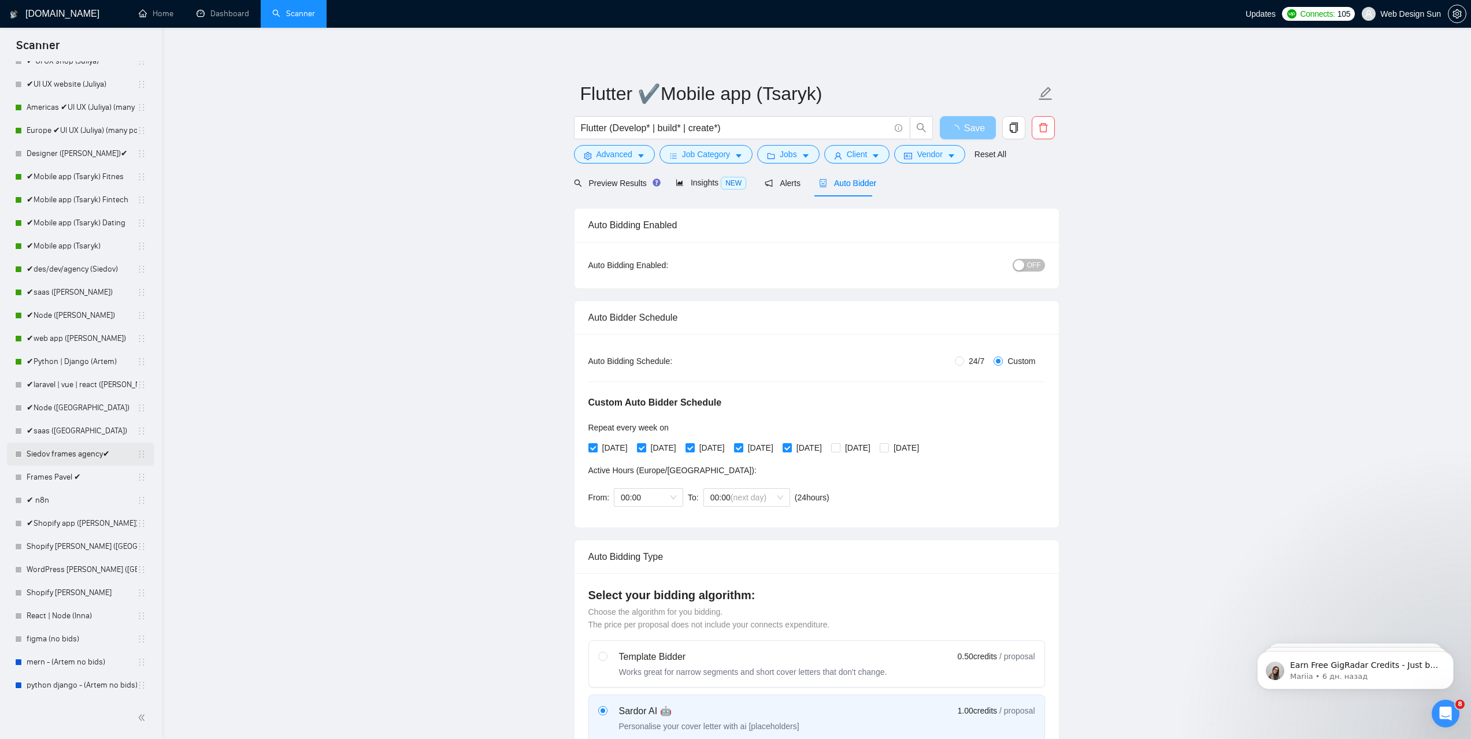
scroll to position [264, 0]
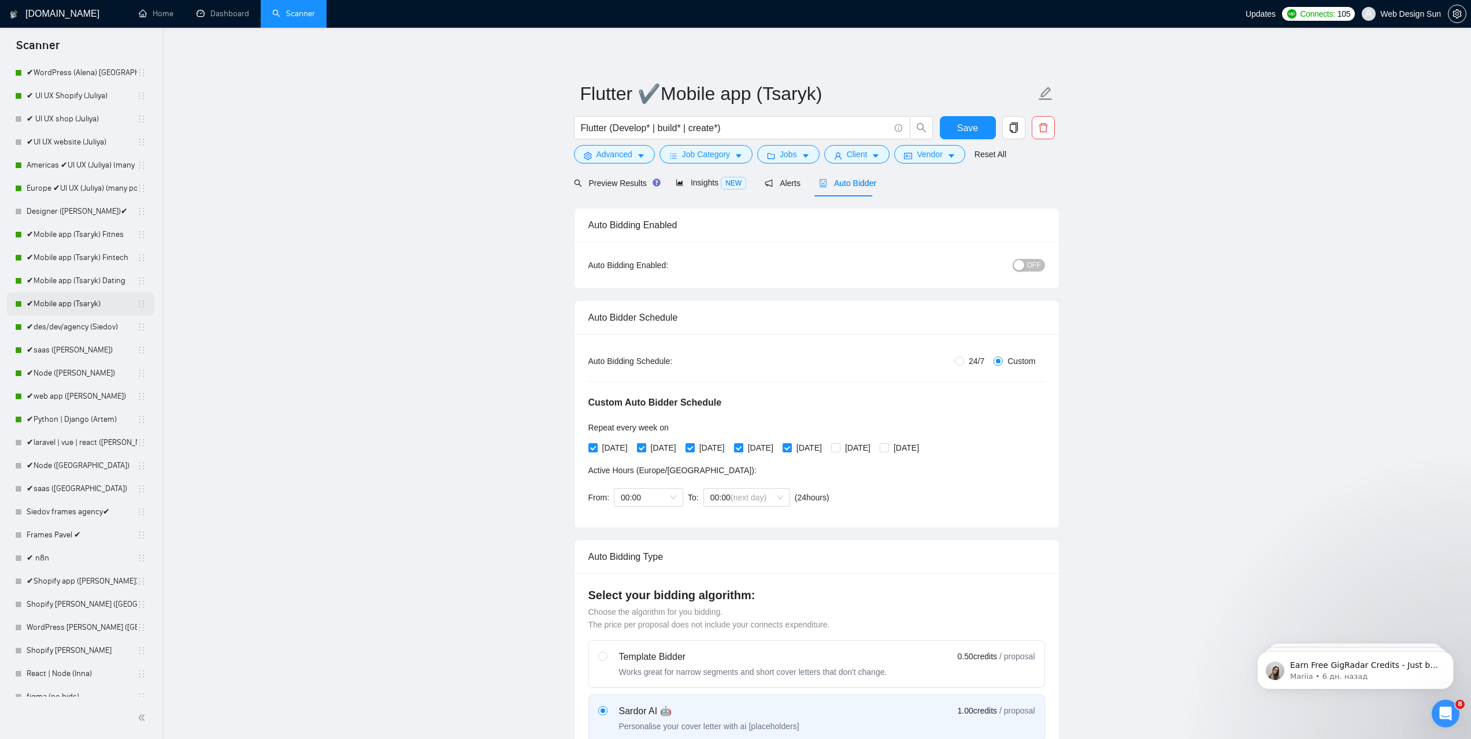
click at [77, 306] on link "✔Mobile app (Tsaryk)" at bounding box center [82, 303] width 110 height 23
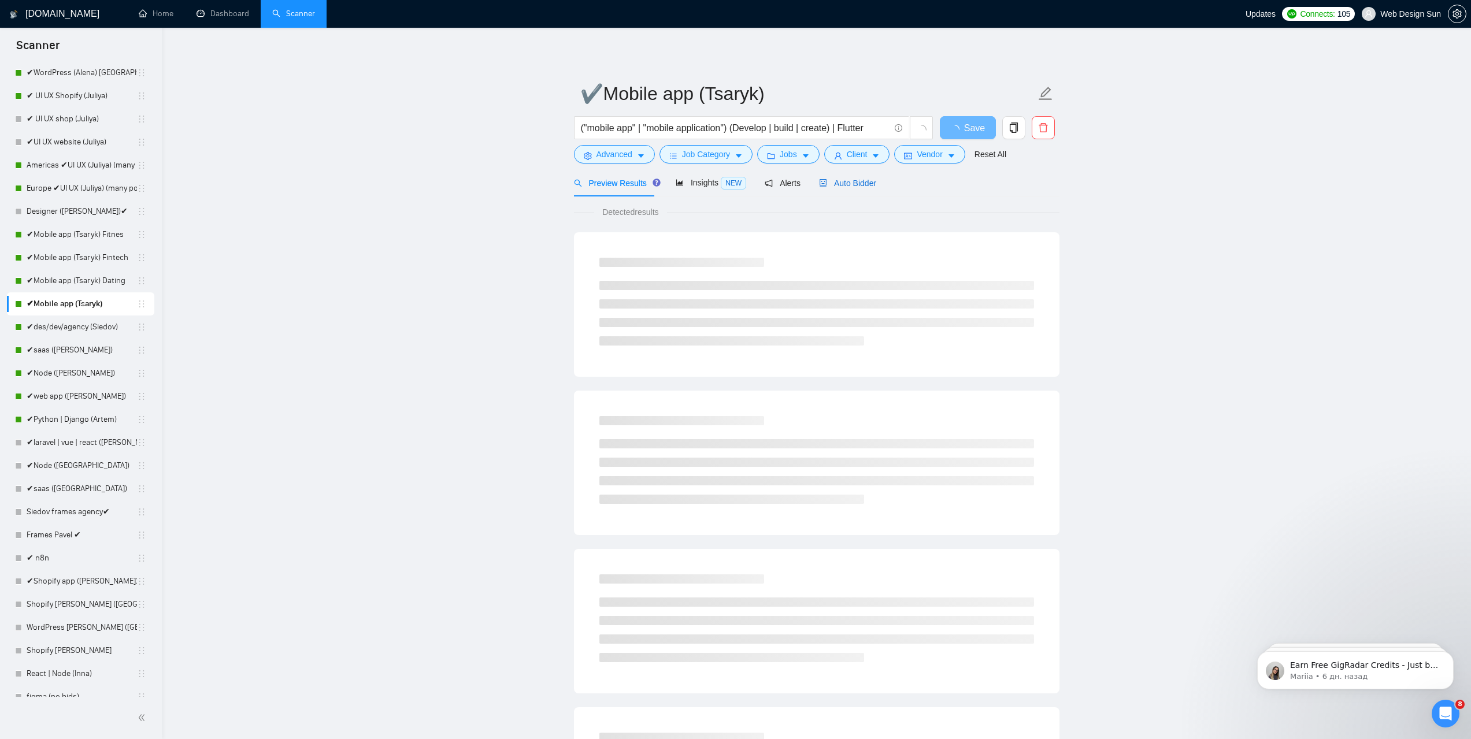
click at [857, 177] on div "Auto Bidder" at bounding box center [847, 183] width 57 height 13
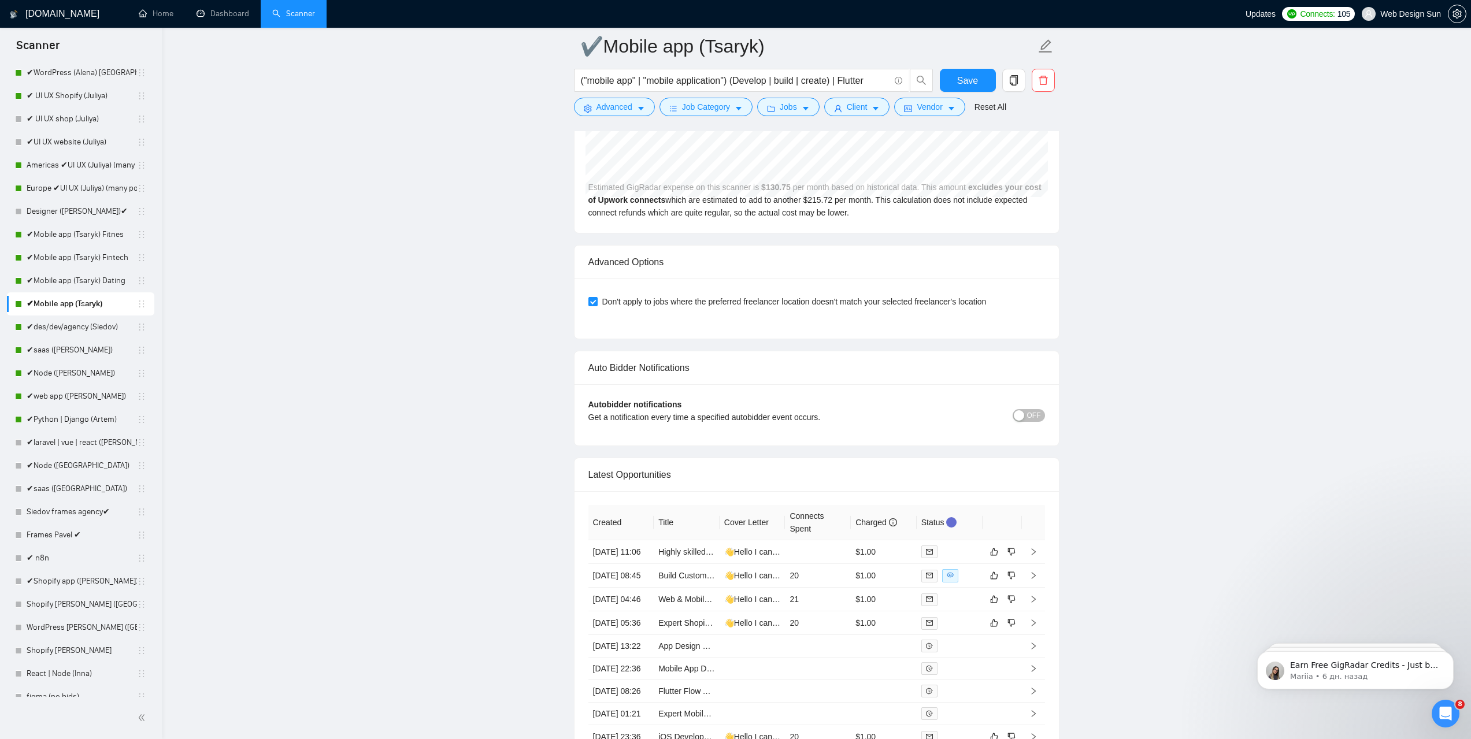
scroll to position [2996, 0]
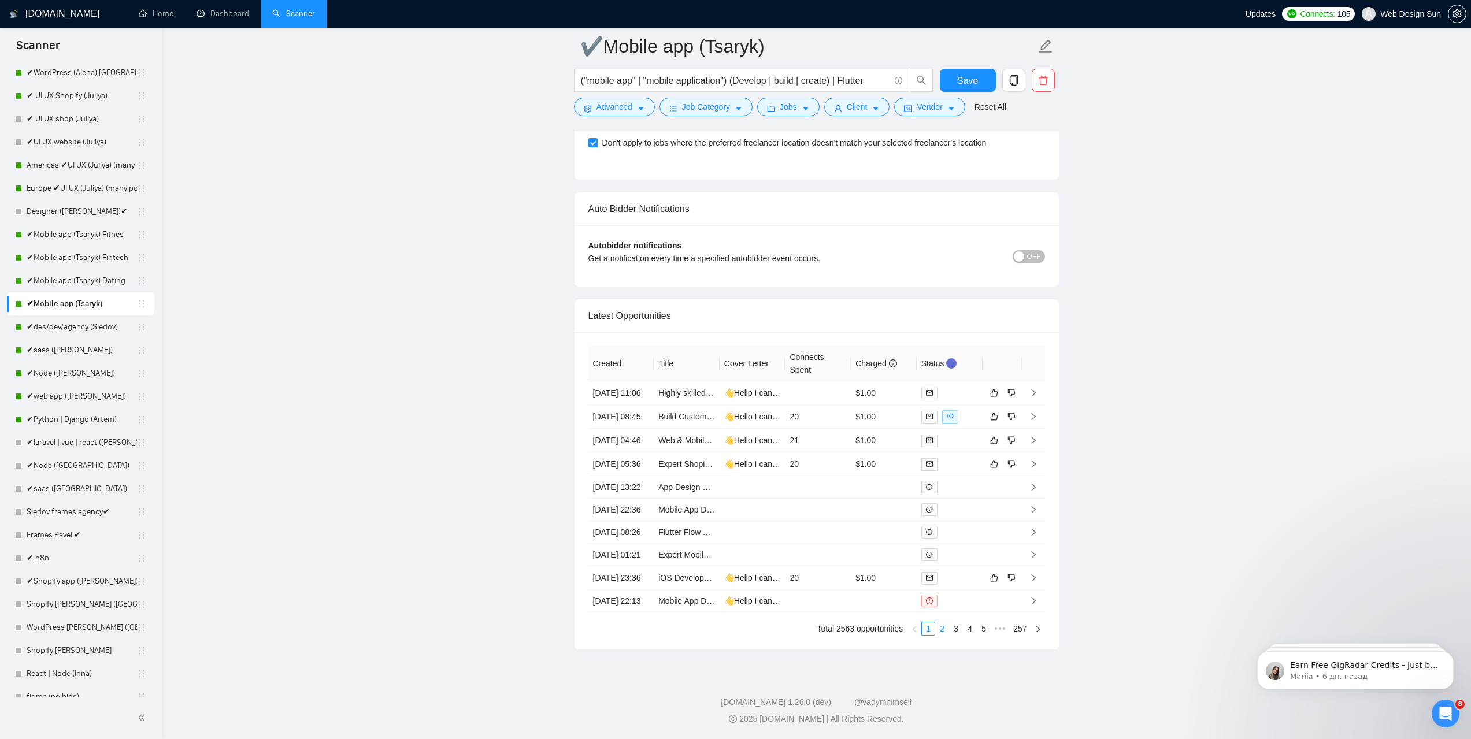
click at [943, 629] on link "2" at bounding box center [942, 628] width 13 height 13
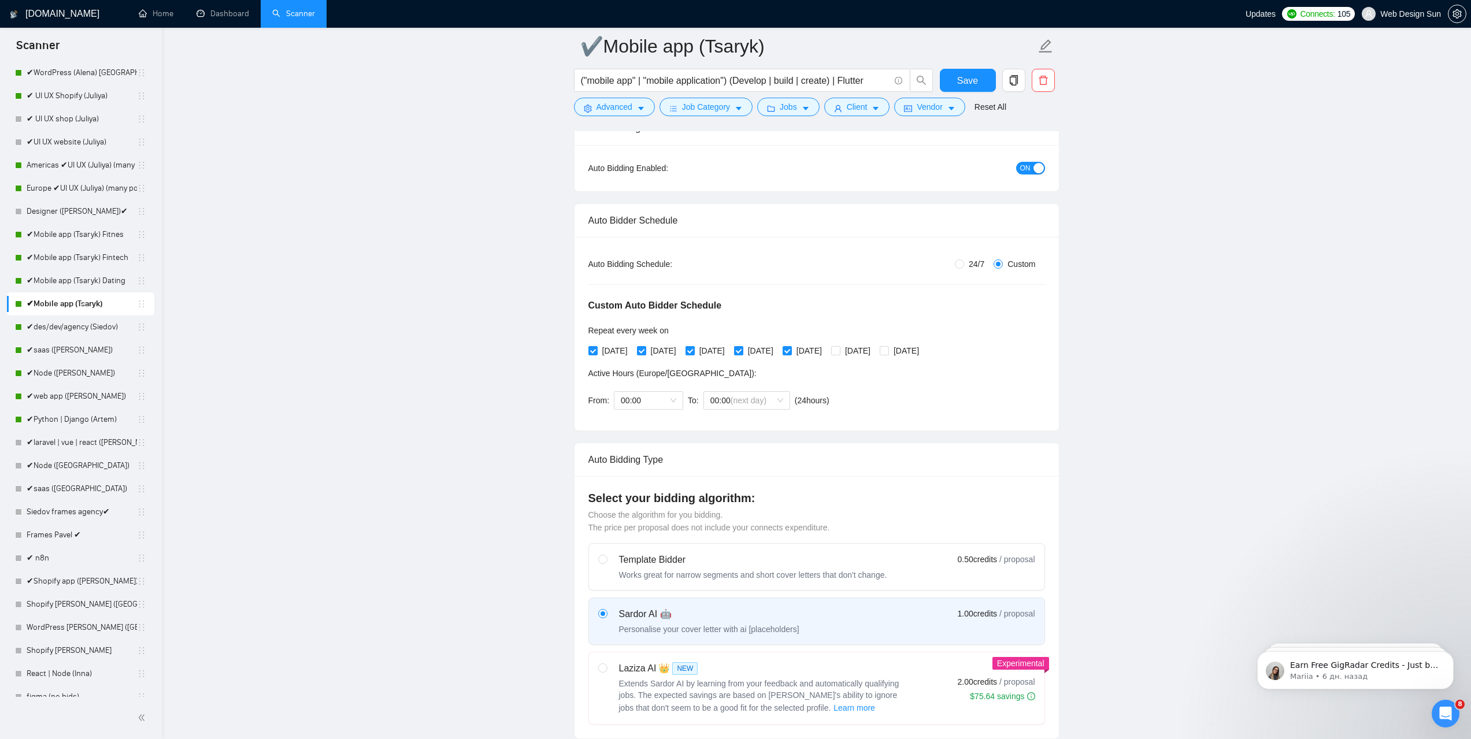
scroll to position [0, 0]
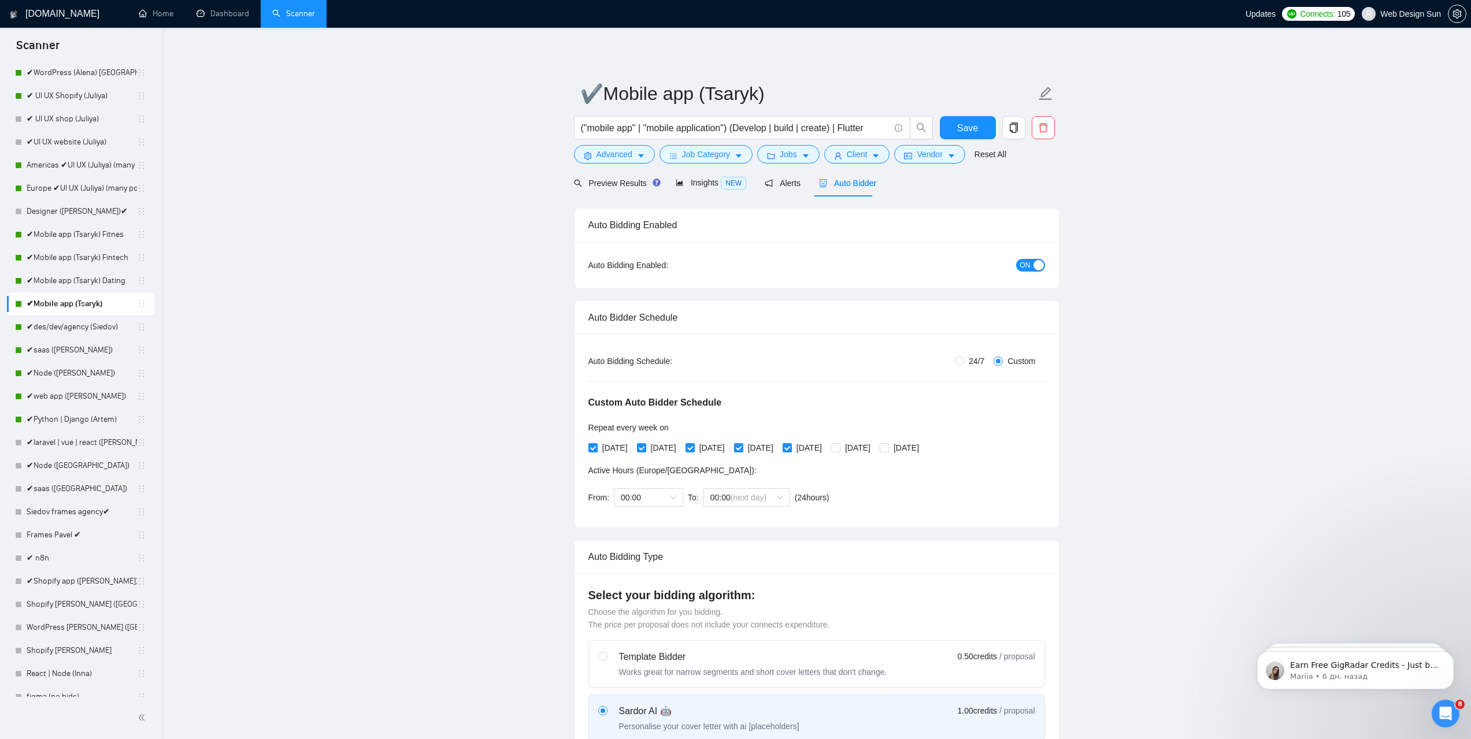
click at [1033, 266] on div "button" at bounding box center [1038, 265] width 10 height 10
click at [974, 126] on span "Save" at bounding box center [967, 128] width 21 height 14
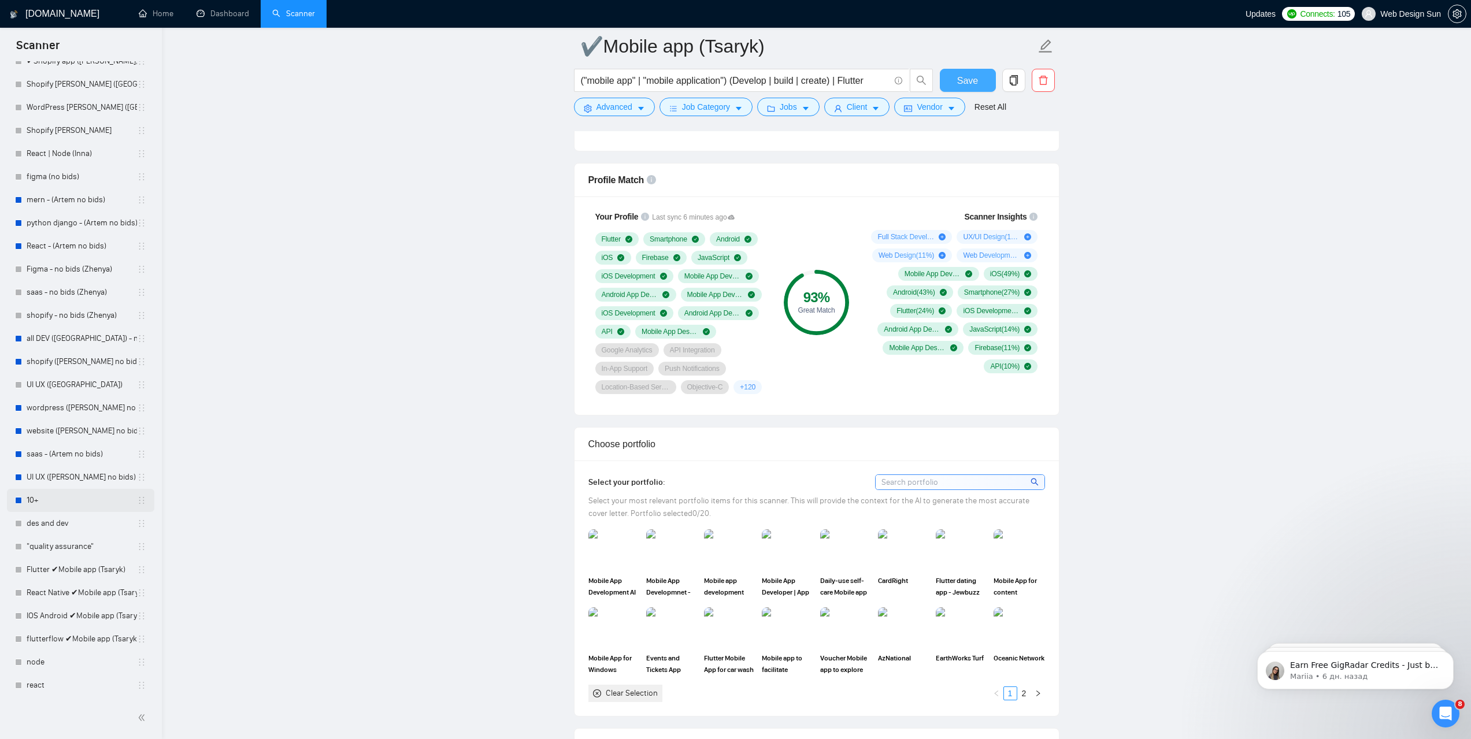
scroll to position [925, 0]
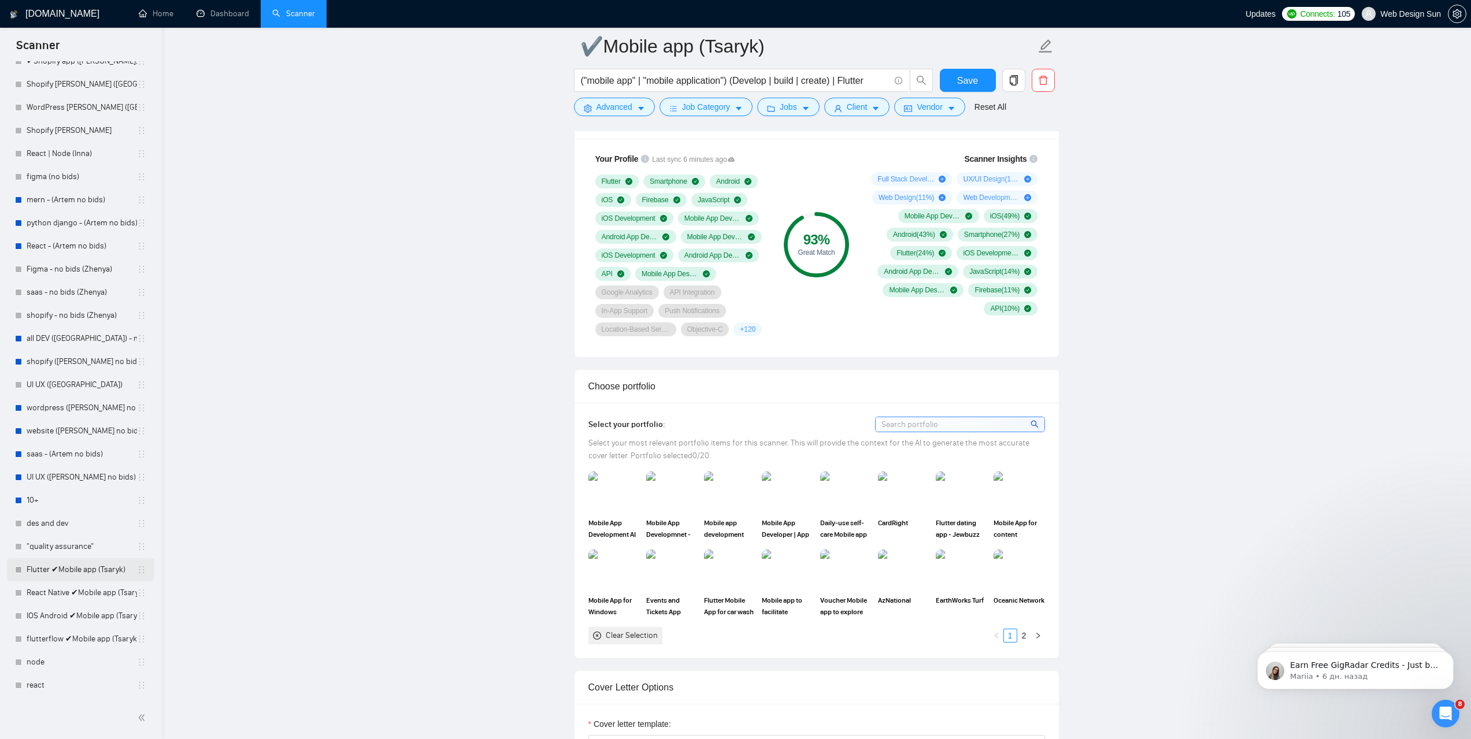
click at [81, 571] on link "Flutter ✔Mobile app (Tsaryk)" at bounding box center [82, 569] width 110 height 23
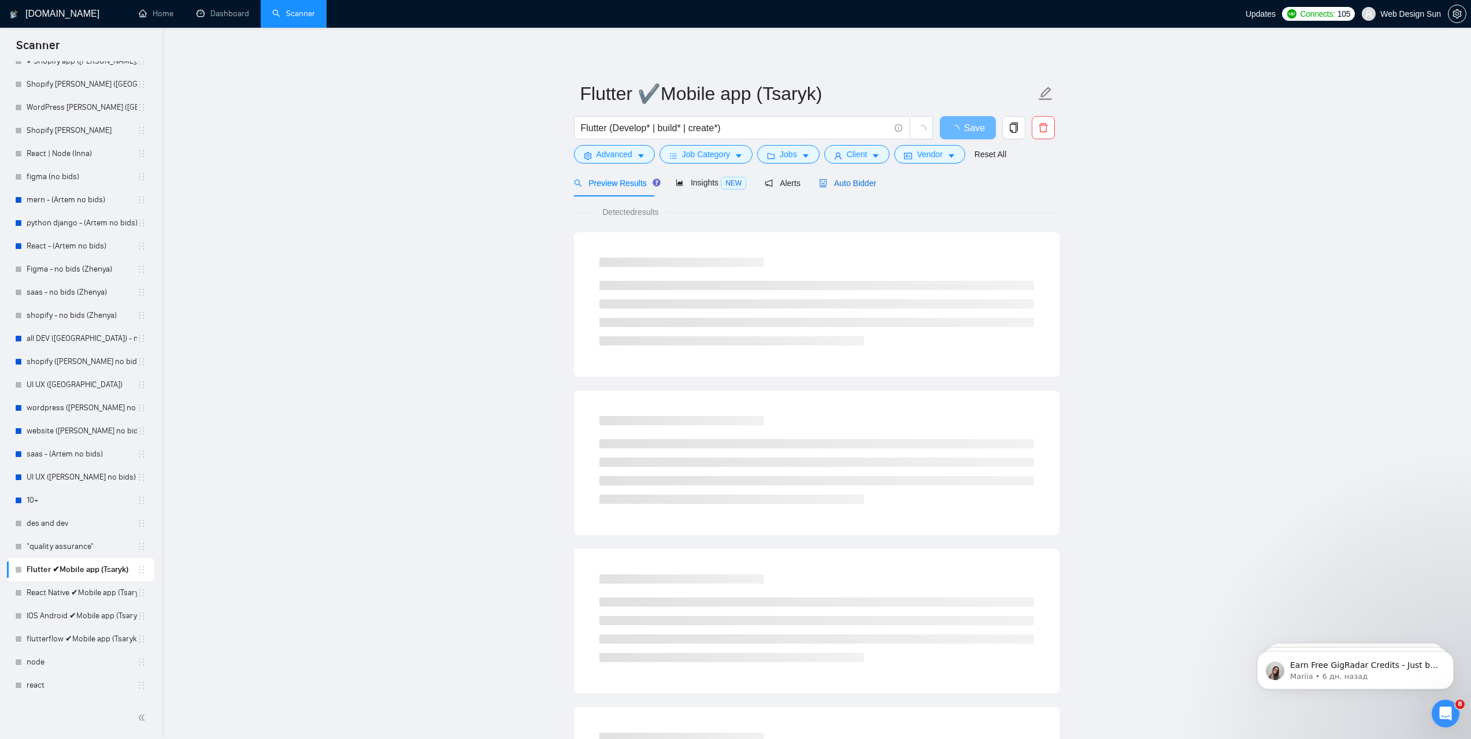
click at [840, 187] on span "Auto Bidder" at bounding box center [847, 183] width 57 height 9
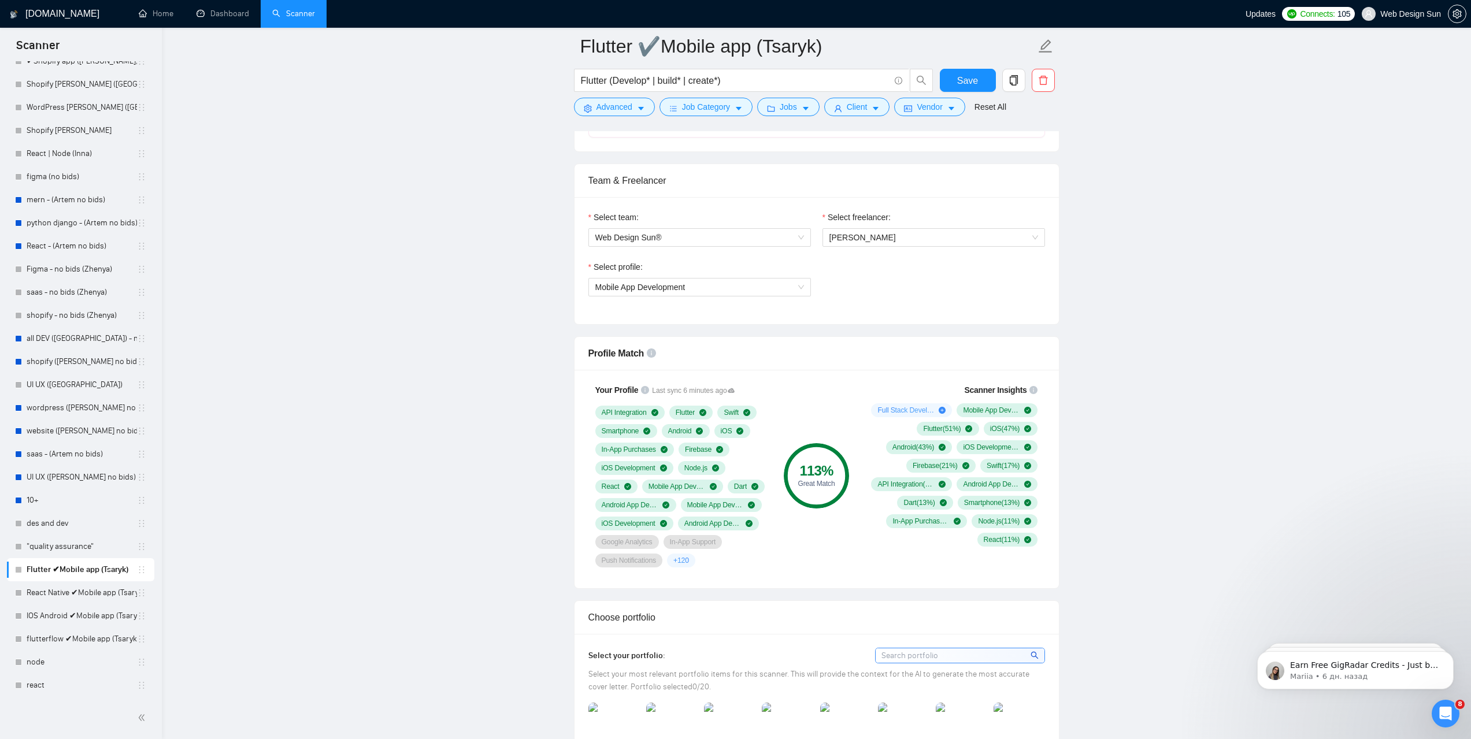
scroll to position [1040, 0]
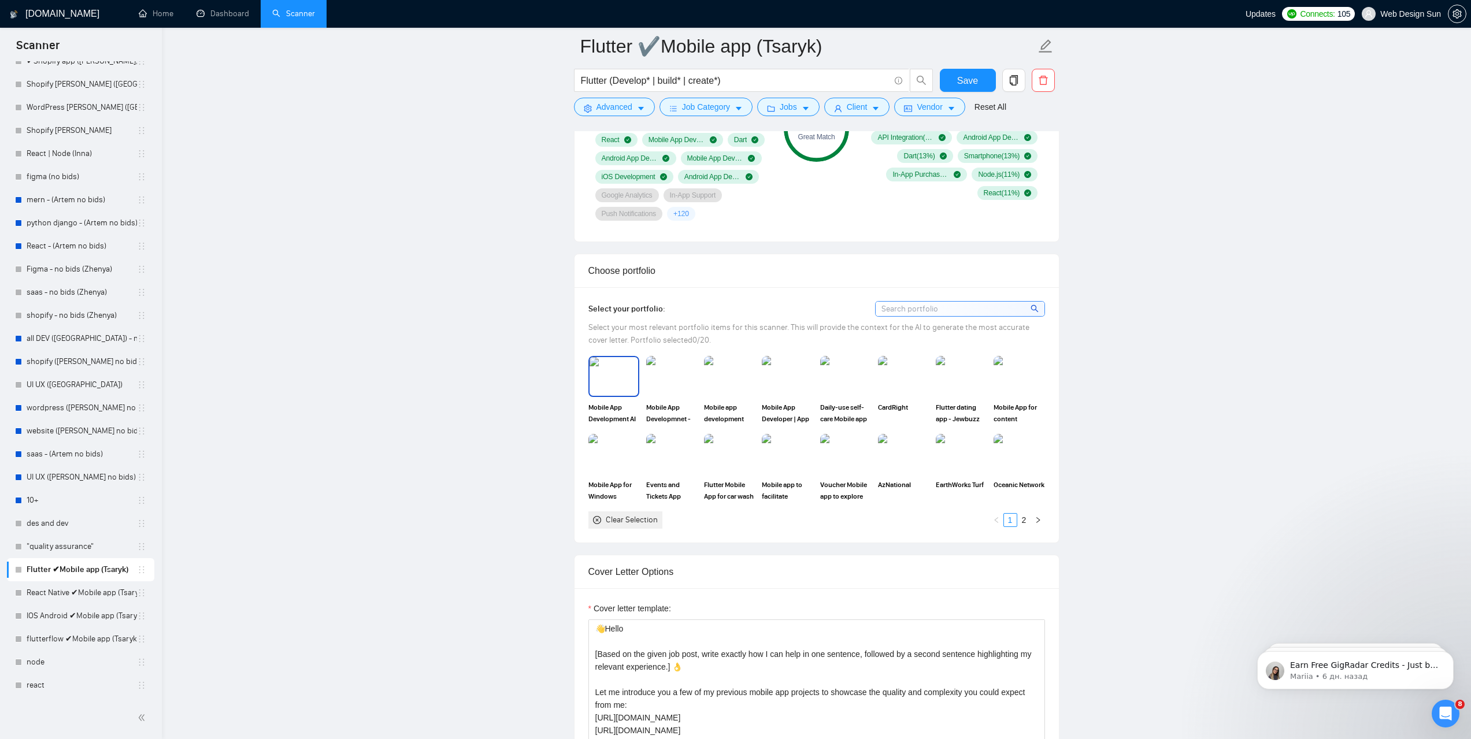
click at [616, 380] on img at bounding box center [614, 376] width 49 height 38
click at [662, 377] on img at bounding box center [671, 376] width 49 height 38
click at [724, 376] on img at bounding box center [729, 376] width 49 height 38
click at [785, 377] on img at bounding box center [787, 376] width 49 height 38
click at [835, 375] on img at bounding box center [845, 376] width 49 height 38
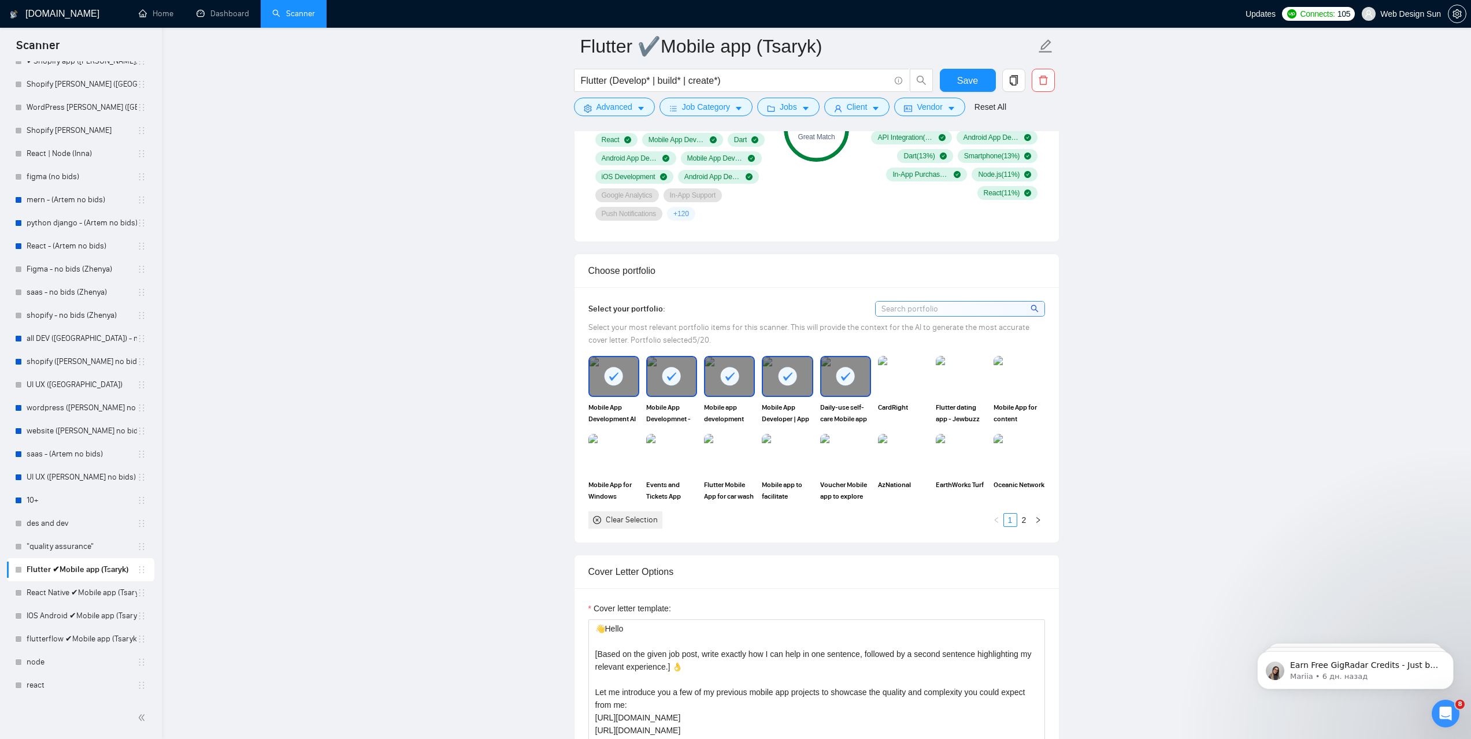
click at [833, 375] on div at bounding box center [845, 376] width 49 height 38
click at [915, 379] on img at bounding box center [903, 376] width 49 height 38
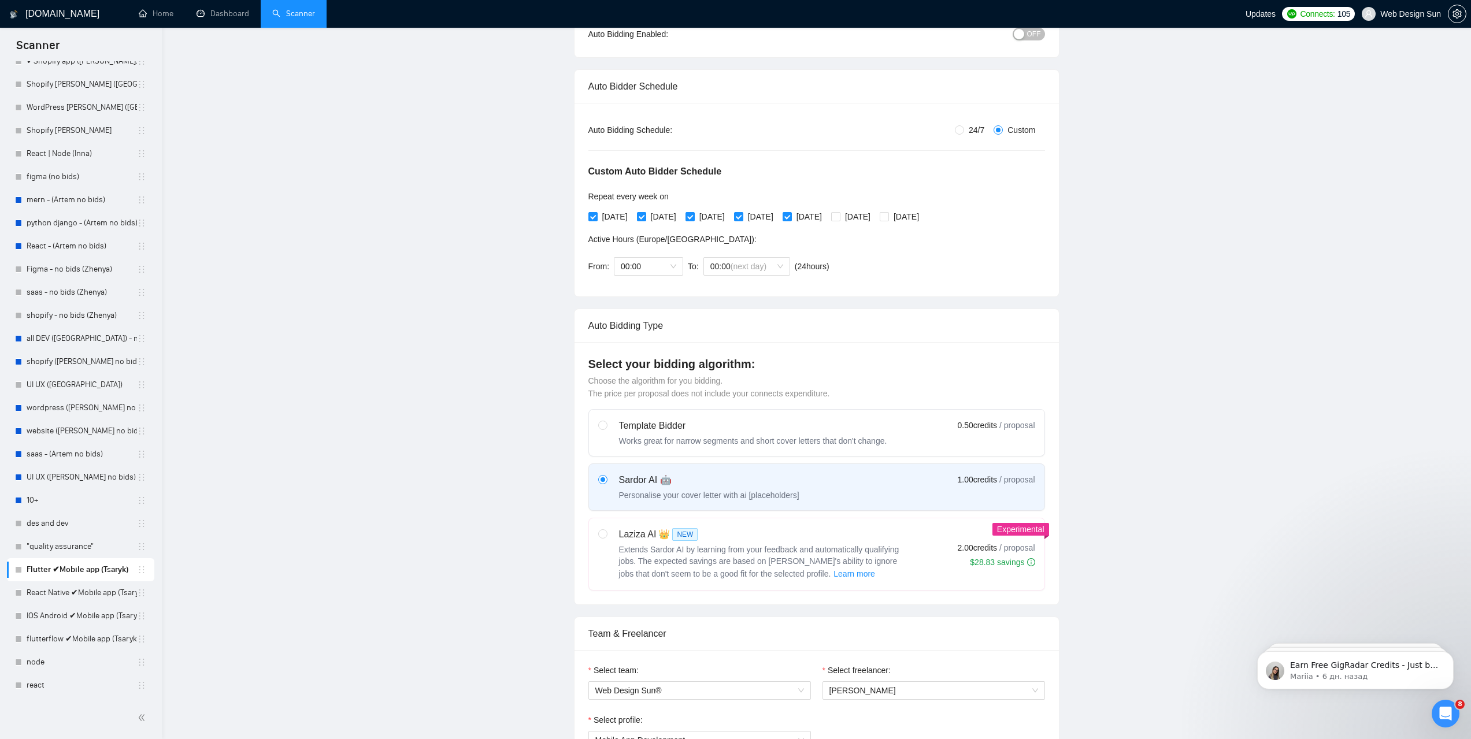
scroll to position [0, 0]
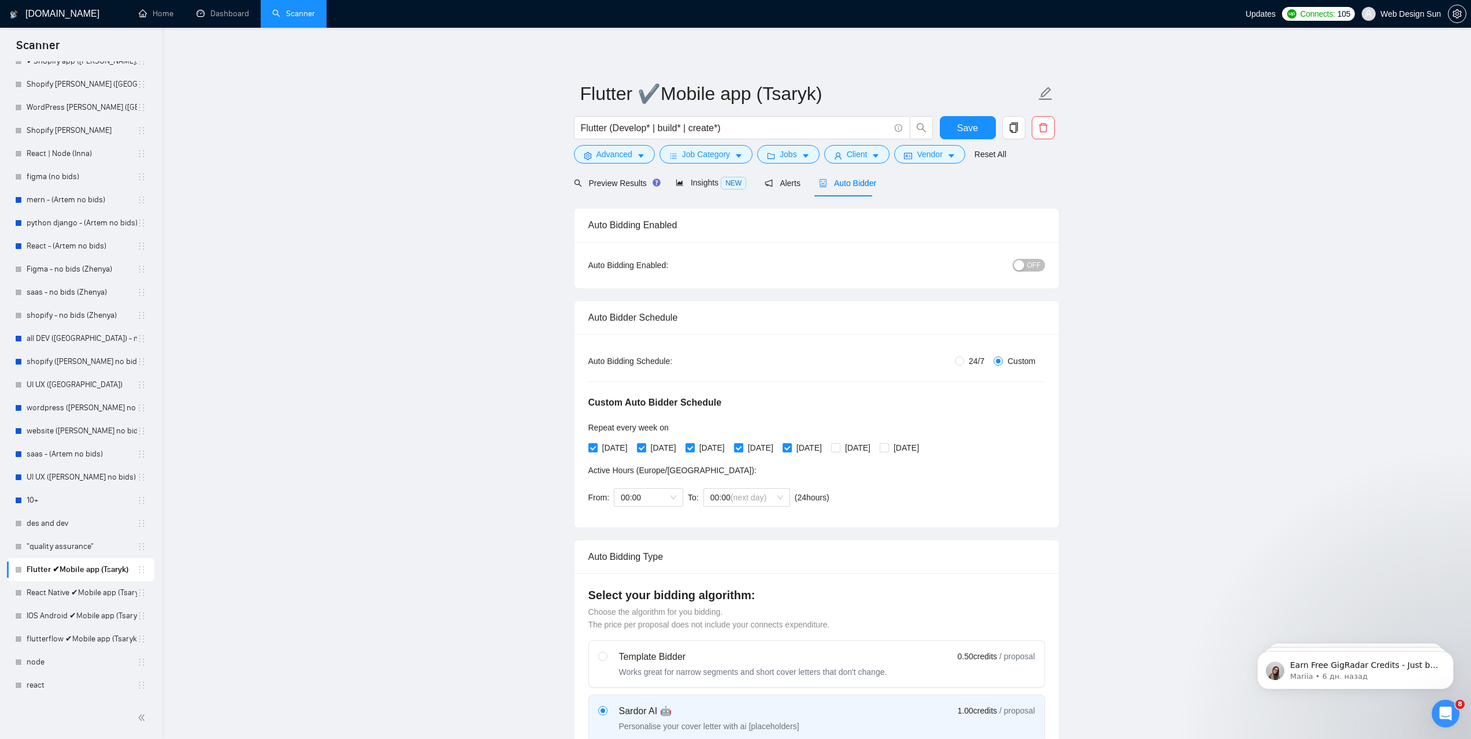
click at [1012, 257] on div "OFF" at bounding box center [968, 265] width 152 height 18
click at [1026, 265] on button "OFF" at bounding box center [1029, 265] width 32 height 13
click at [960, 128] on span "Save" at bounding box center [967, 128] width 21 height 14
click at [80, 613] on link "IOS Android ✔Mobile app (Tsaryk)" at bounding box center [82, 616] width 110 height 23
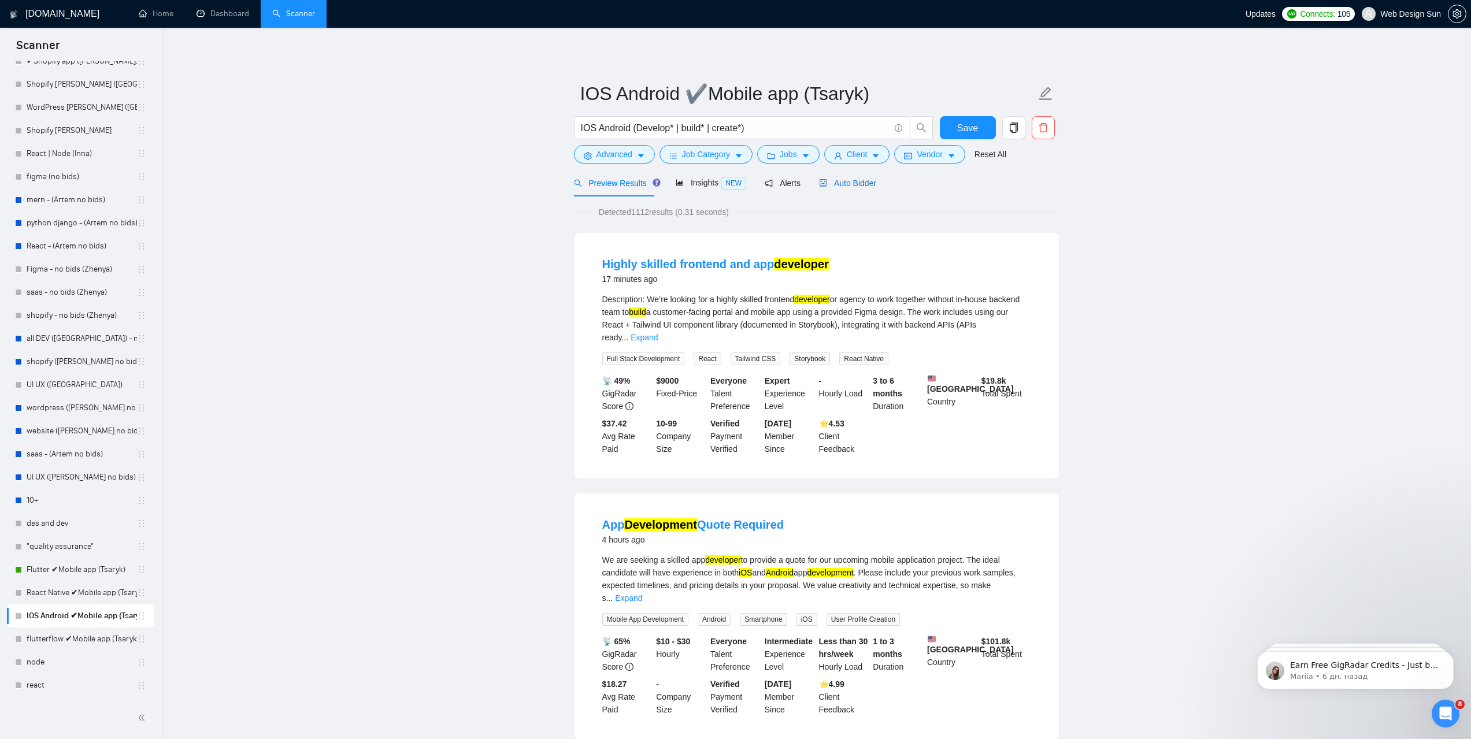
click at [846, 184] on span "Auto Bidder" at bounding box center [847, 183] width 57 height 9
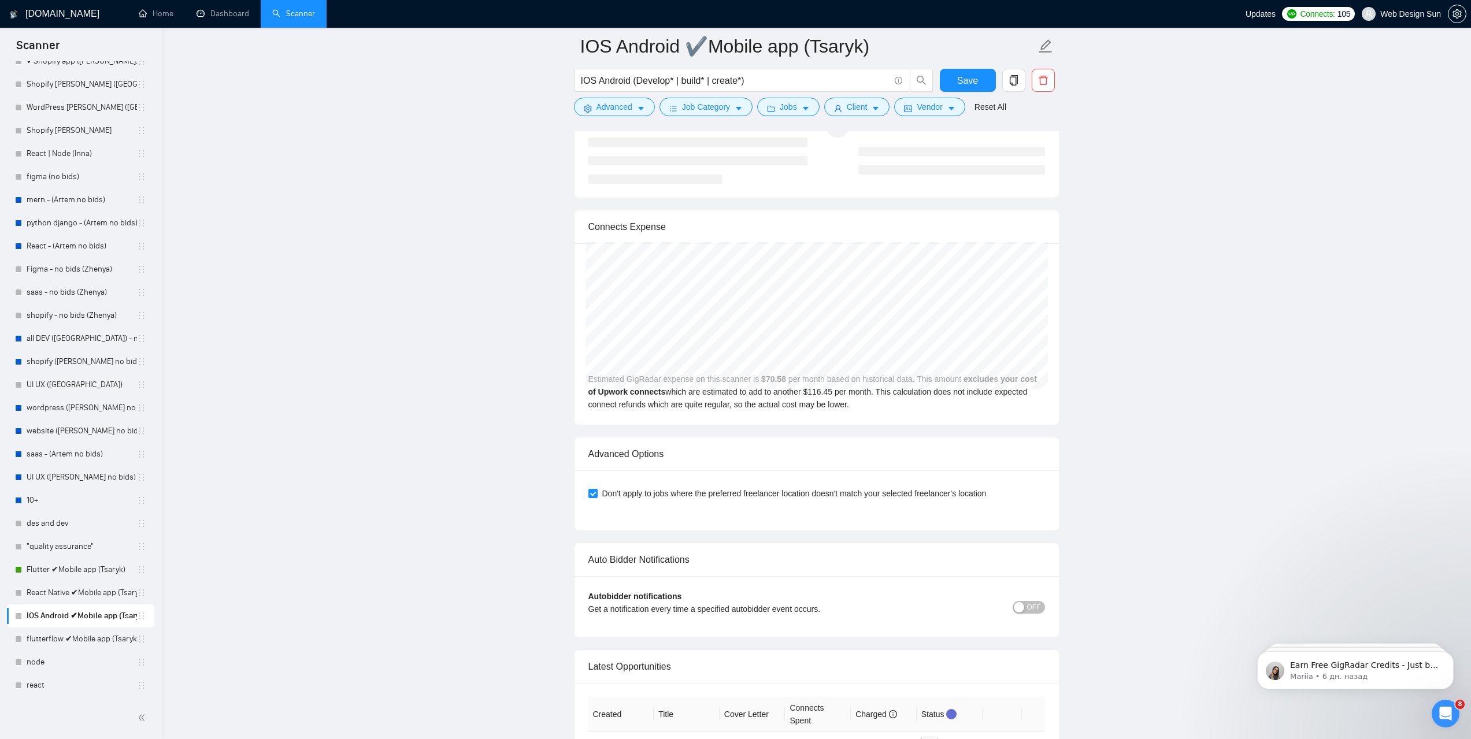
scroll to position [2948, 0]
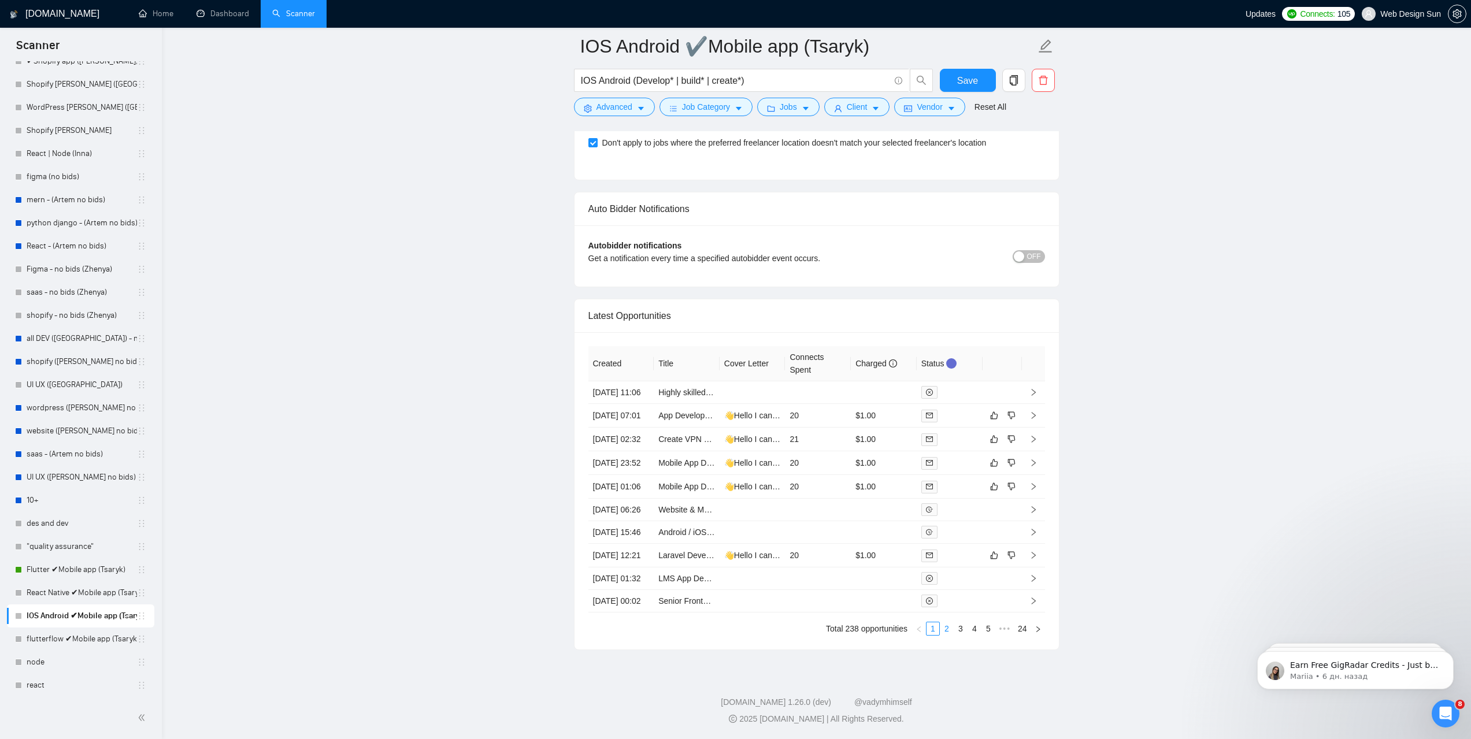
click at [946, 635] on link "2" at bounding box center [946, 628] width 13 height 13
click at [961, 635] on link "3" at bounding box center [960, 628] width 13 height 13
click at [981, 635] on link "4" at bounding box center [974, 628] width 13 height 13
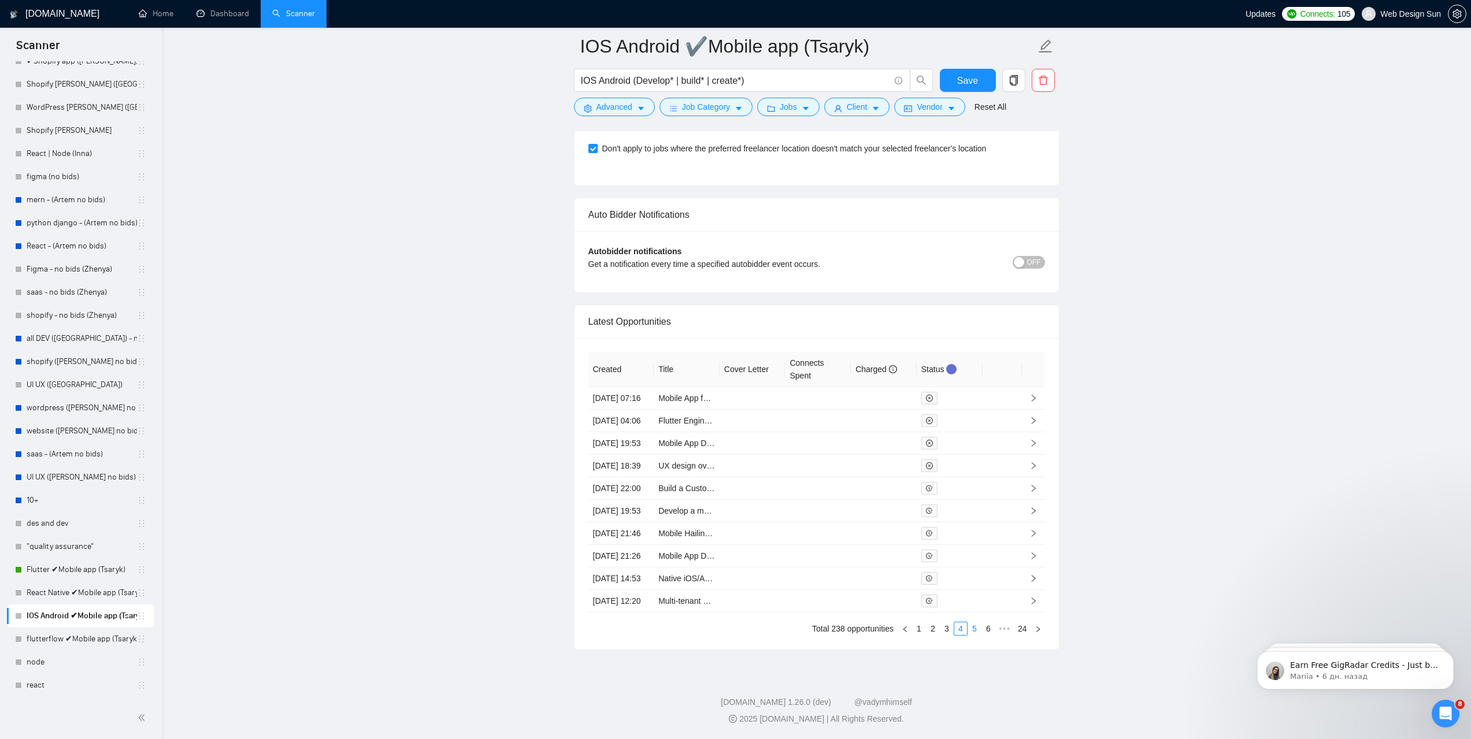
click at [973, 635] on link "5" at bounding box center [974, 628] width 13 height 13
click at [977, 635] on link "6" at bounding box center [974, 628] width 13 height 13
click at [977, 635] on link "7" at bounding box center [974, 628] width 13 height 13
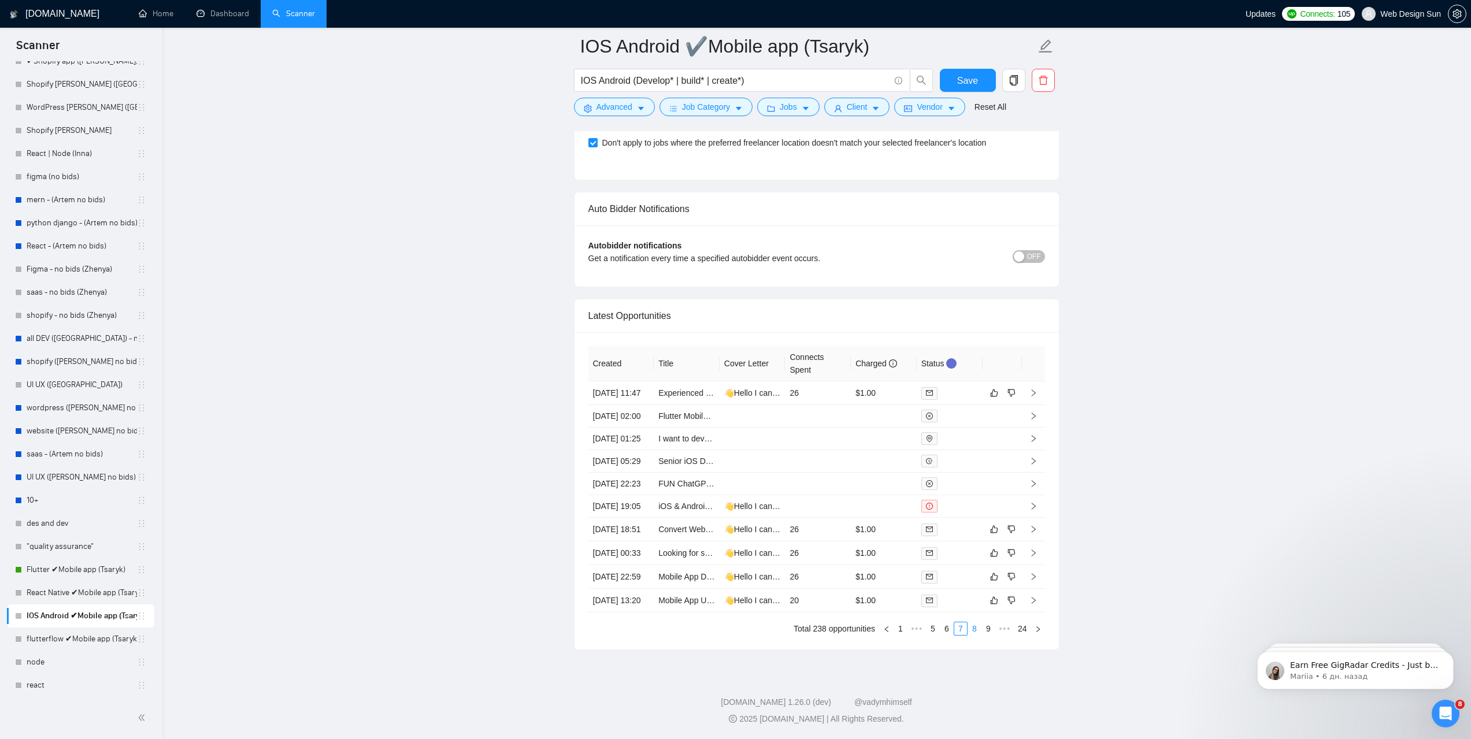
click at [977, 635] on link "8" at bounding box center [974, 628] width 13 height 13
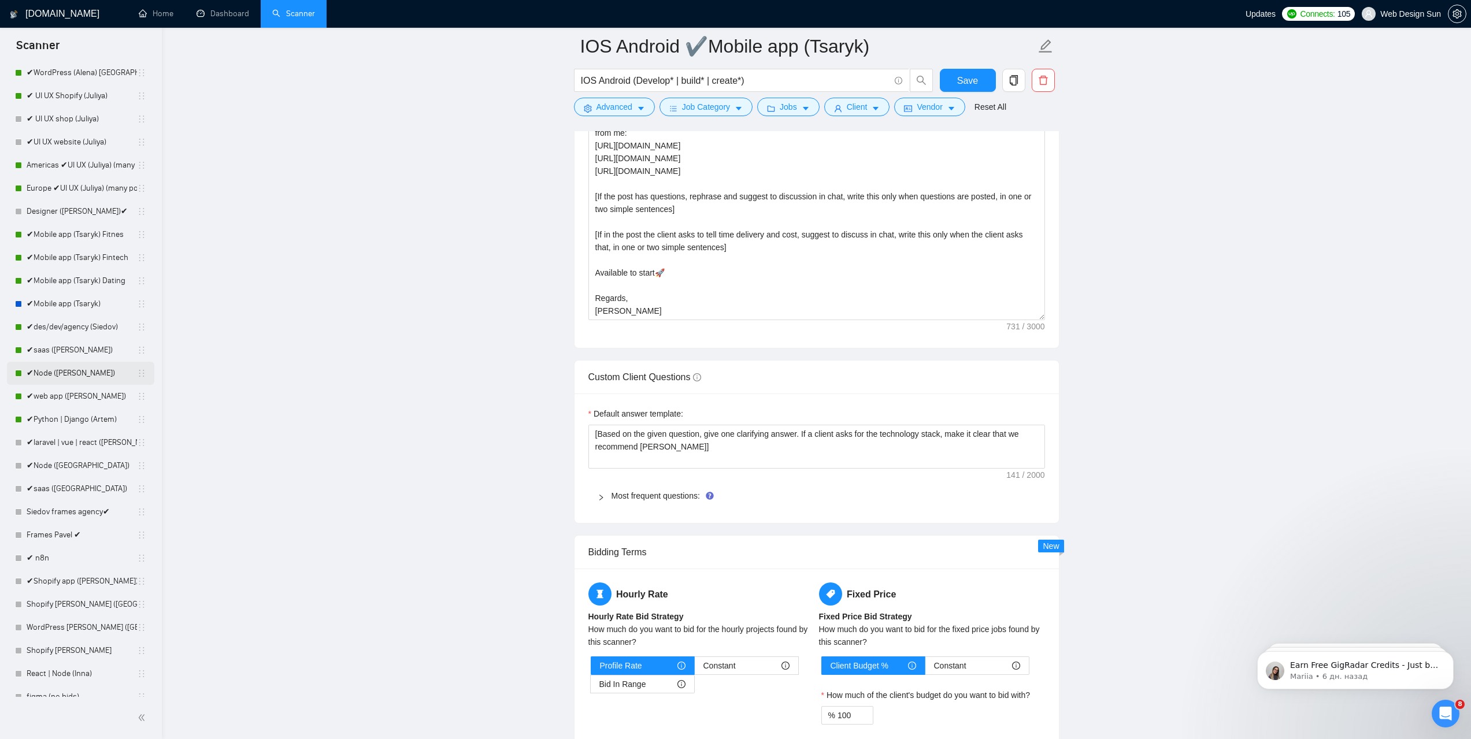
scroll to position [90, 0]
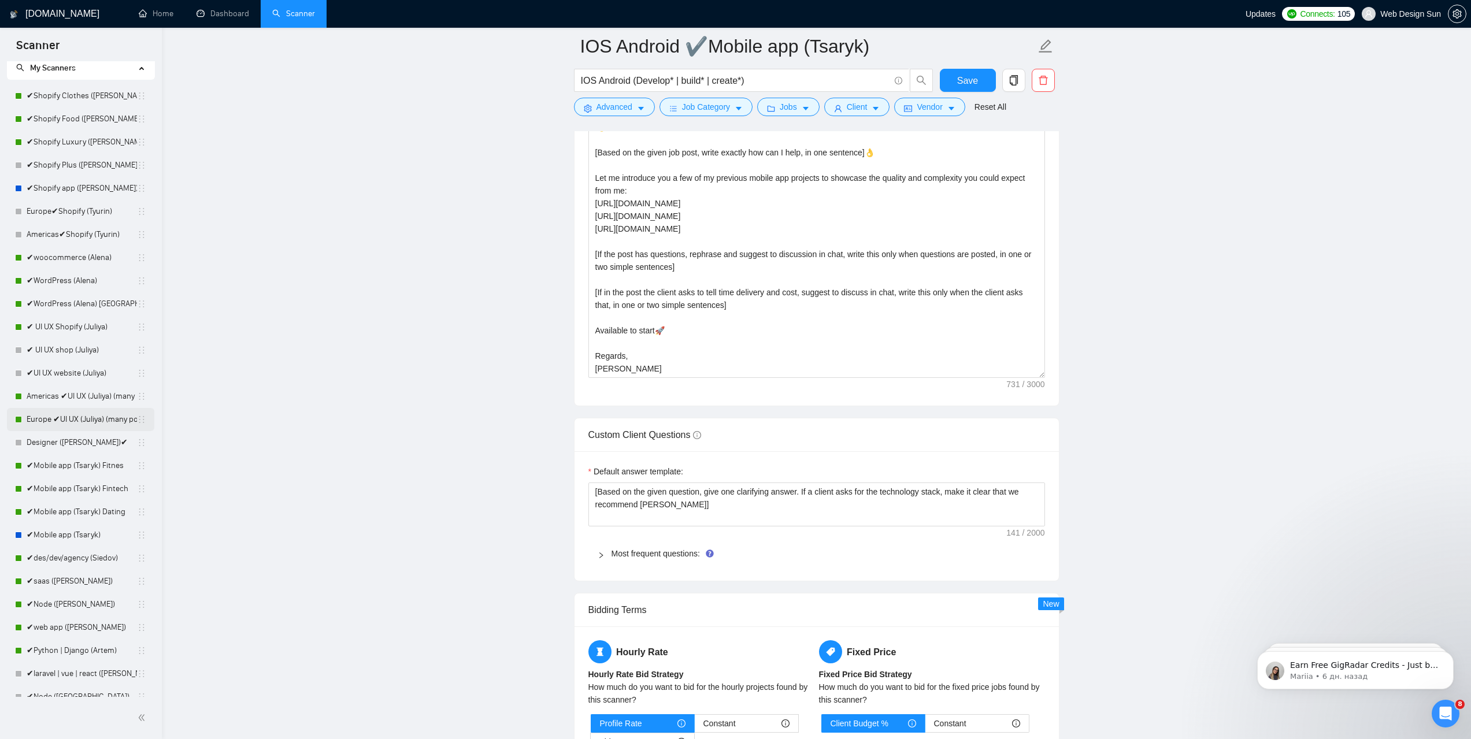
scroll to position [0, 0]
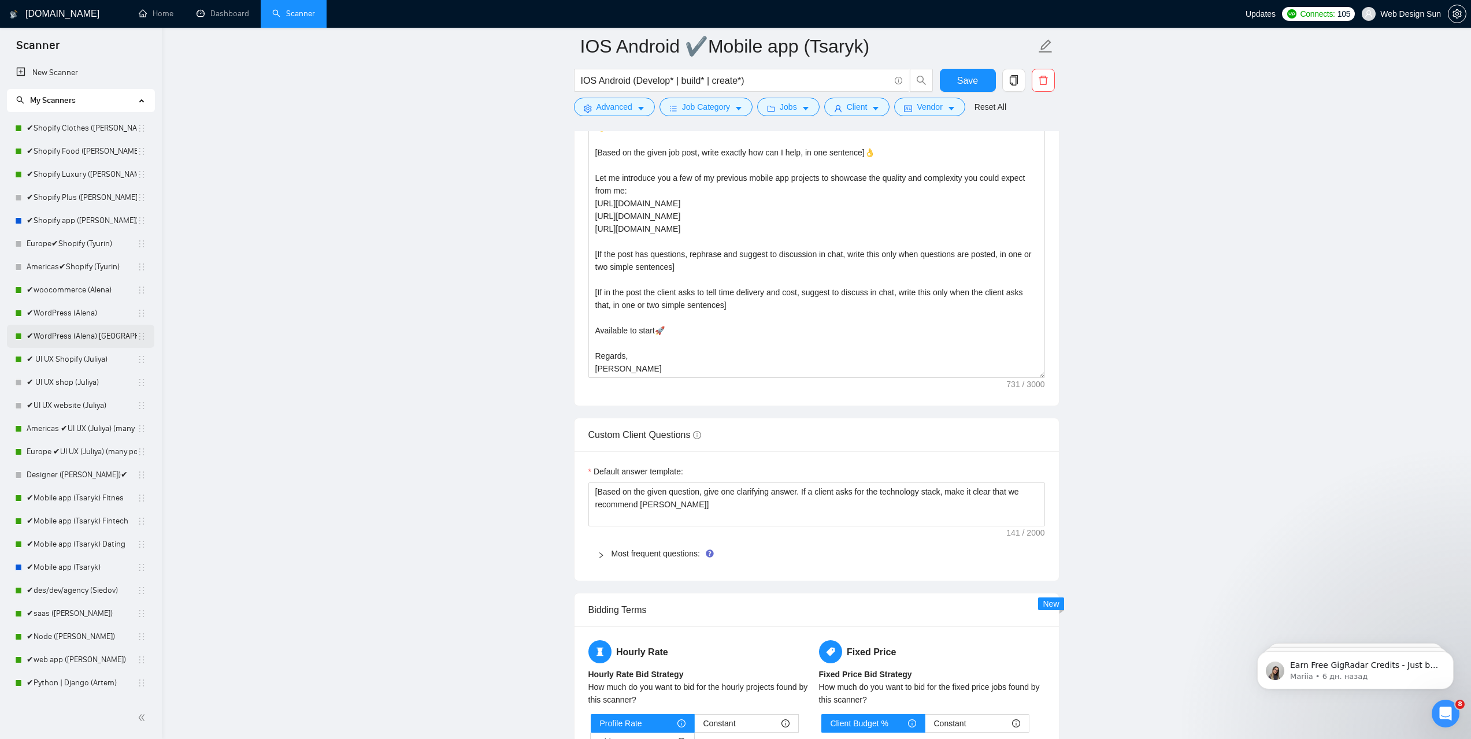
click at [87, 344] on link "✔WordPress (Alena) [GEOGRAPHIC_DATA]" at bounding box center [82, 336] width 110 height 23
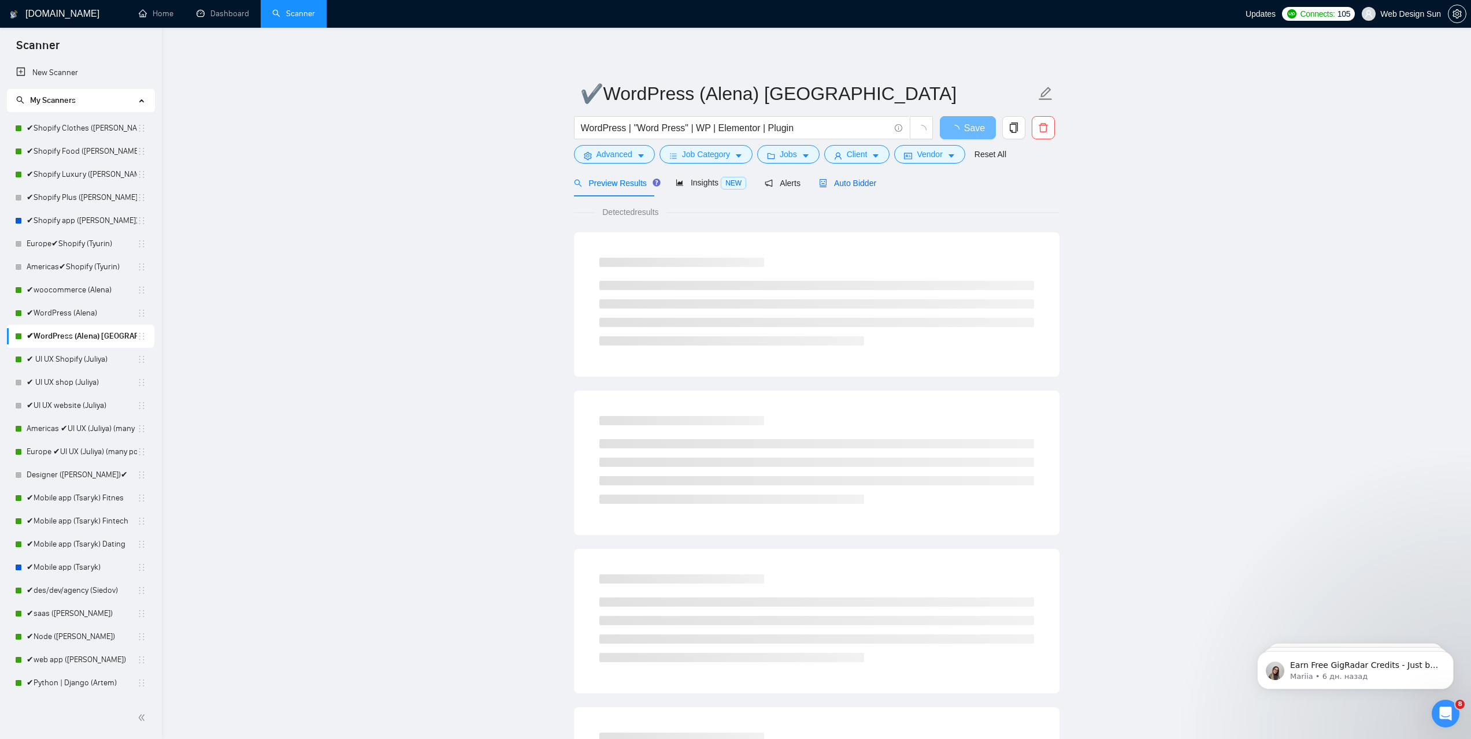
click at [829, 179] on span "Auto Bidder" at bounding box center [847, 183] width 57 height 9
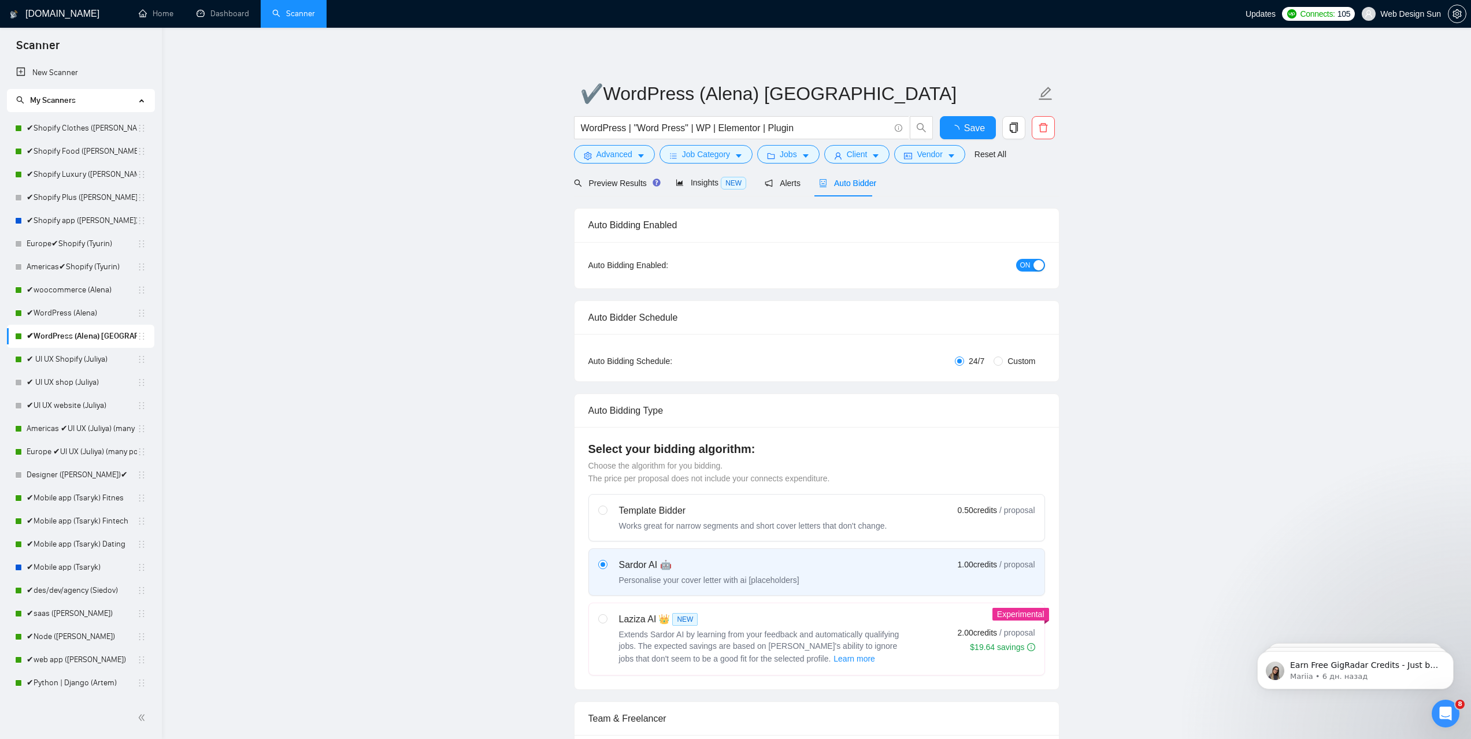
radio input "false"
radio input "true"
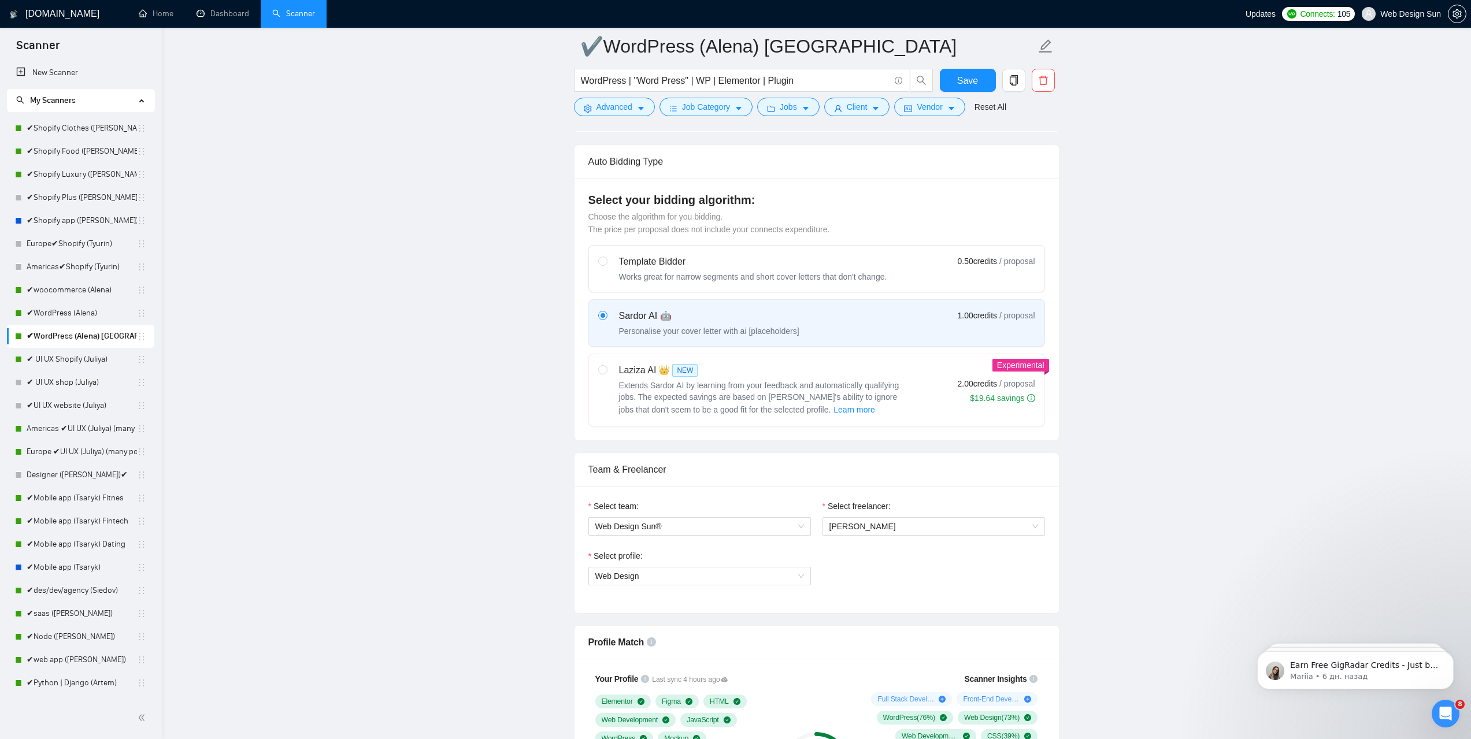
scroll to position [462, 0]
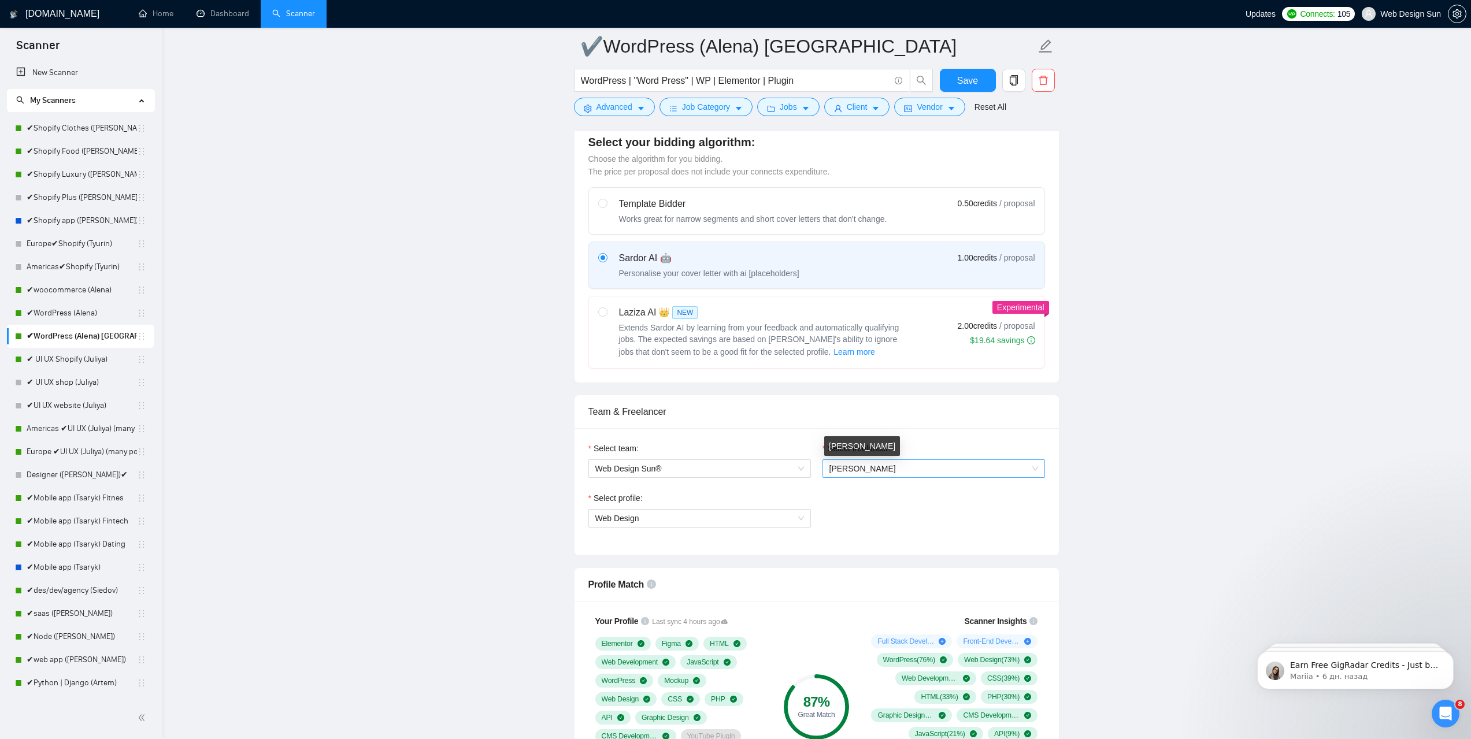
click at [858, 469] on span "[PERSON_NAME]" at bounding box center [862, 468] width 66 height 9
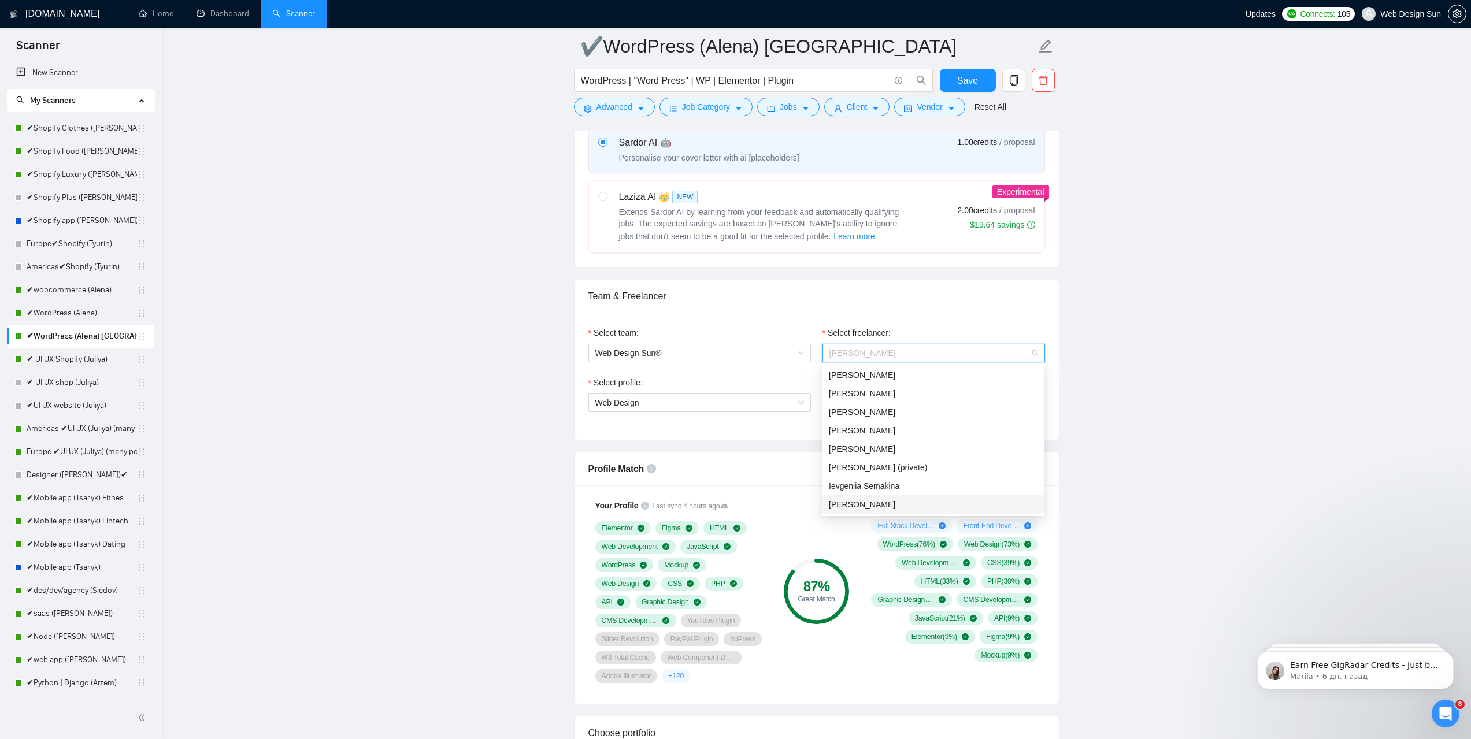
scroll to position [636, 0]
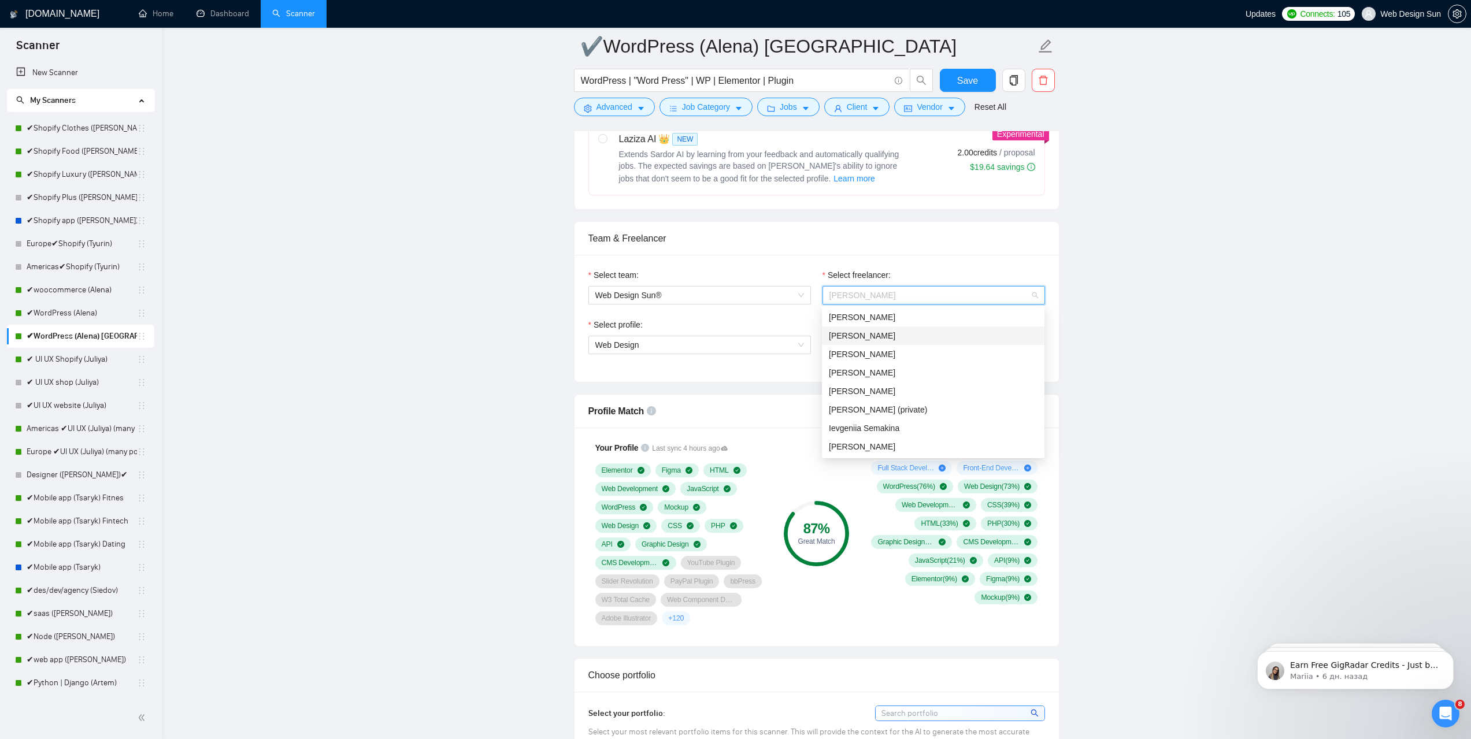
click at [922, 336] on div "[PERSON_NAME]" at bounding box center [933, 335] width 209 height 13
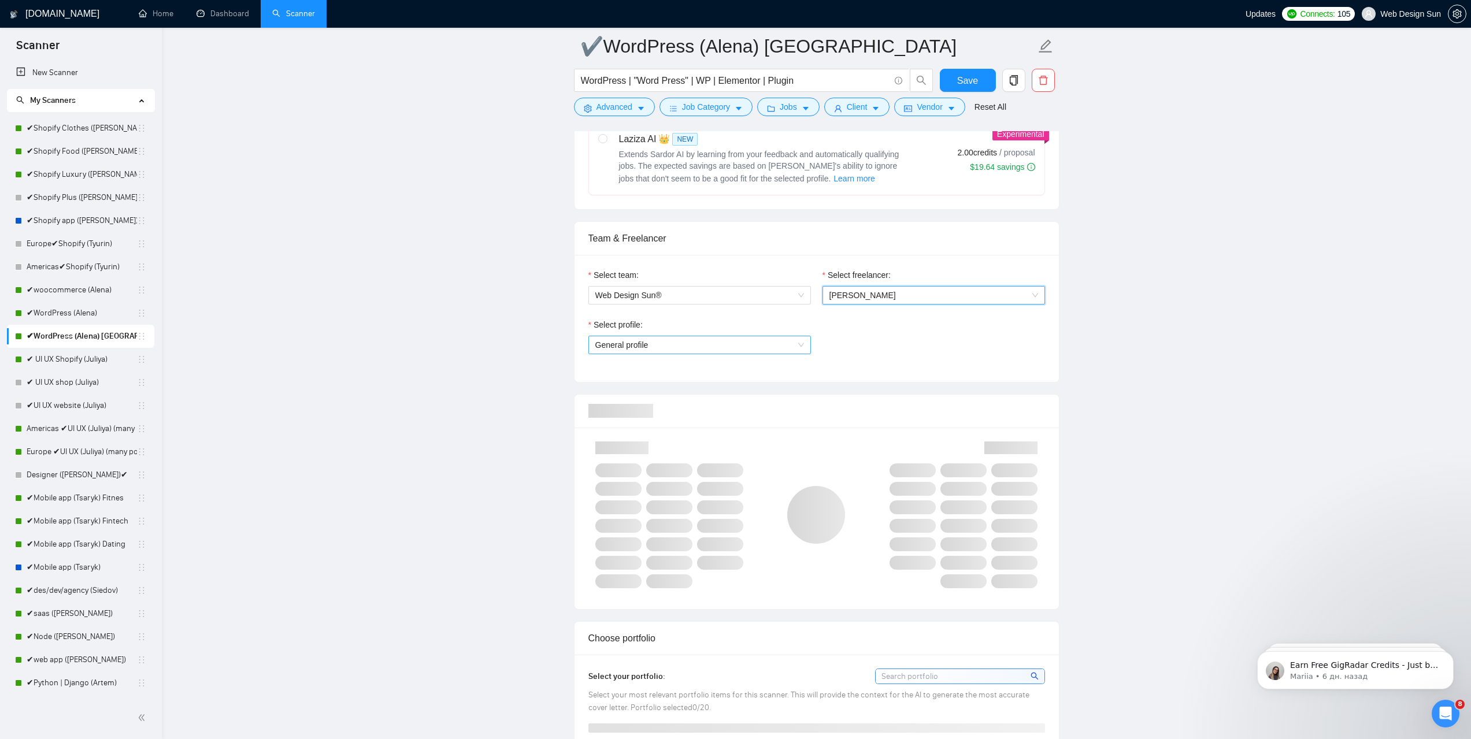
click at [733, 345] on span "General profile" at bounding box center [699, 344] width 209 height 17
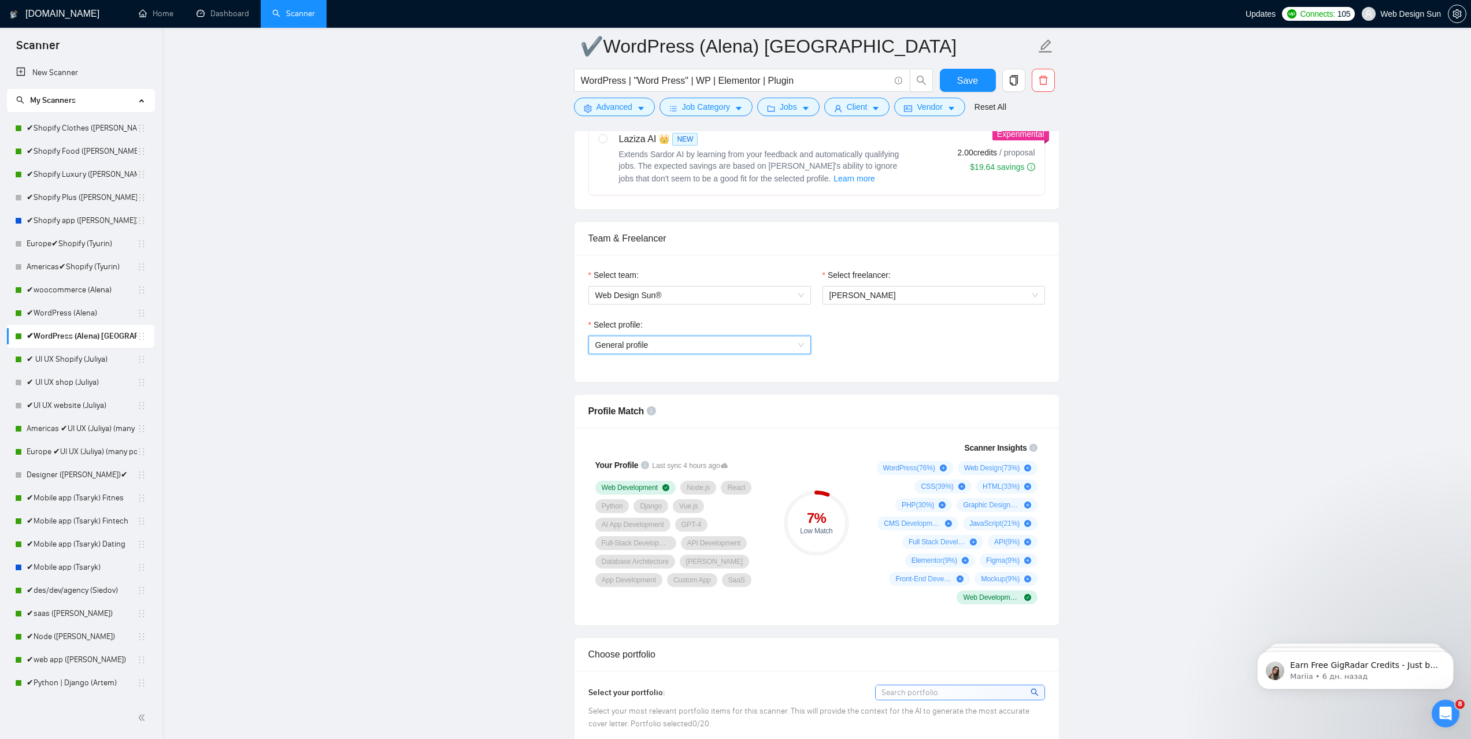
click at [733, 345] on span "General profile" at bounding box center [699, 344] width 209 height 17
click at [729, 345] on span "General profile" at bounding box center [699, 344] width 209 height 17
click at [721, 348] on span "General profile" at bounding box center [699, 344] width 209 height 17
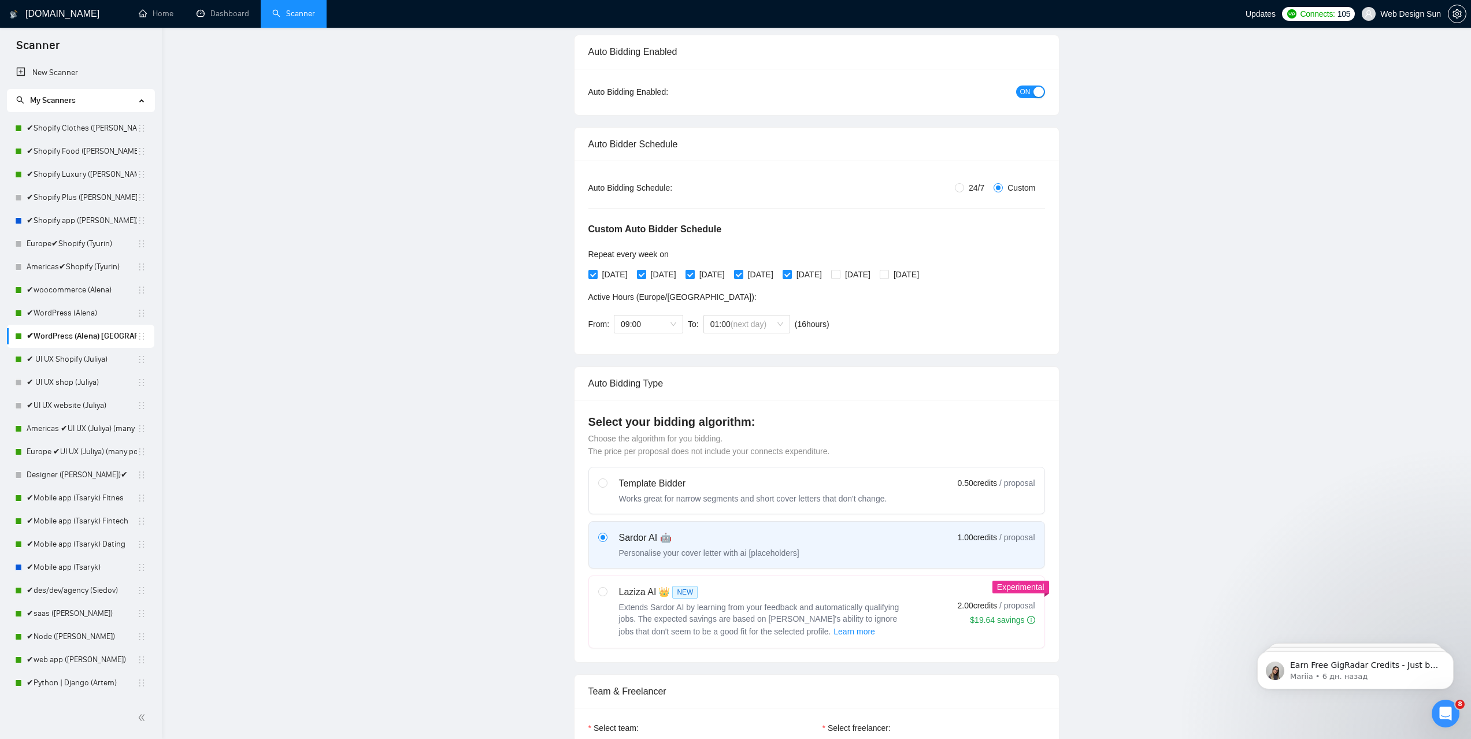
scroll to position [0, 0]
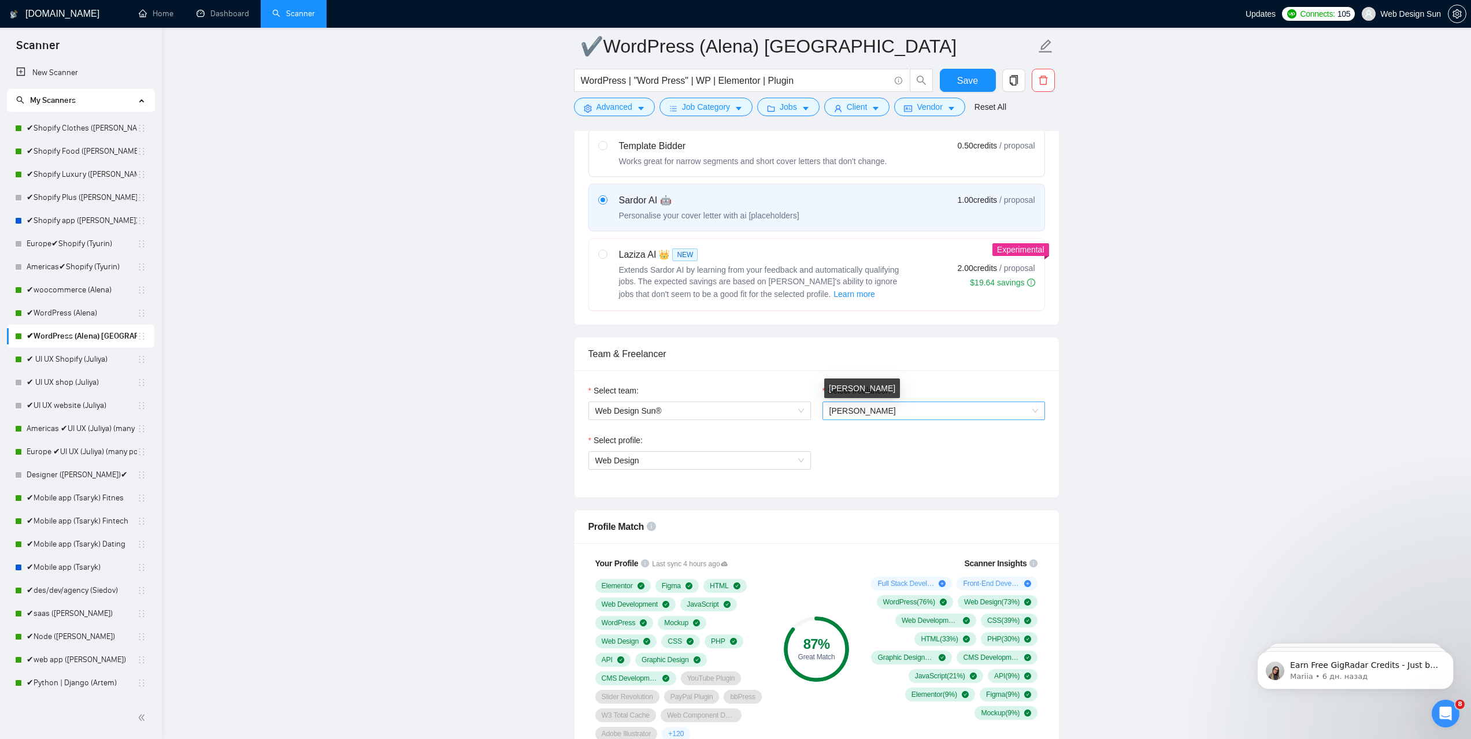
click at [864, 418] on span "[PERSON_NAME]" at bounding box center [933, 410] width 209 height 17
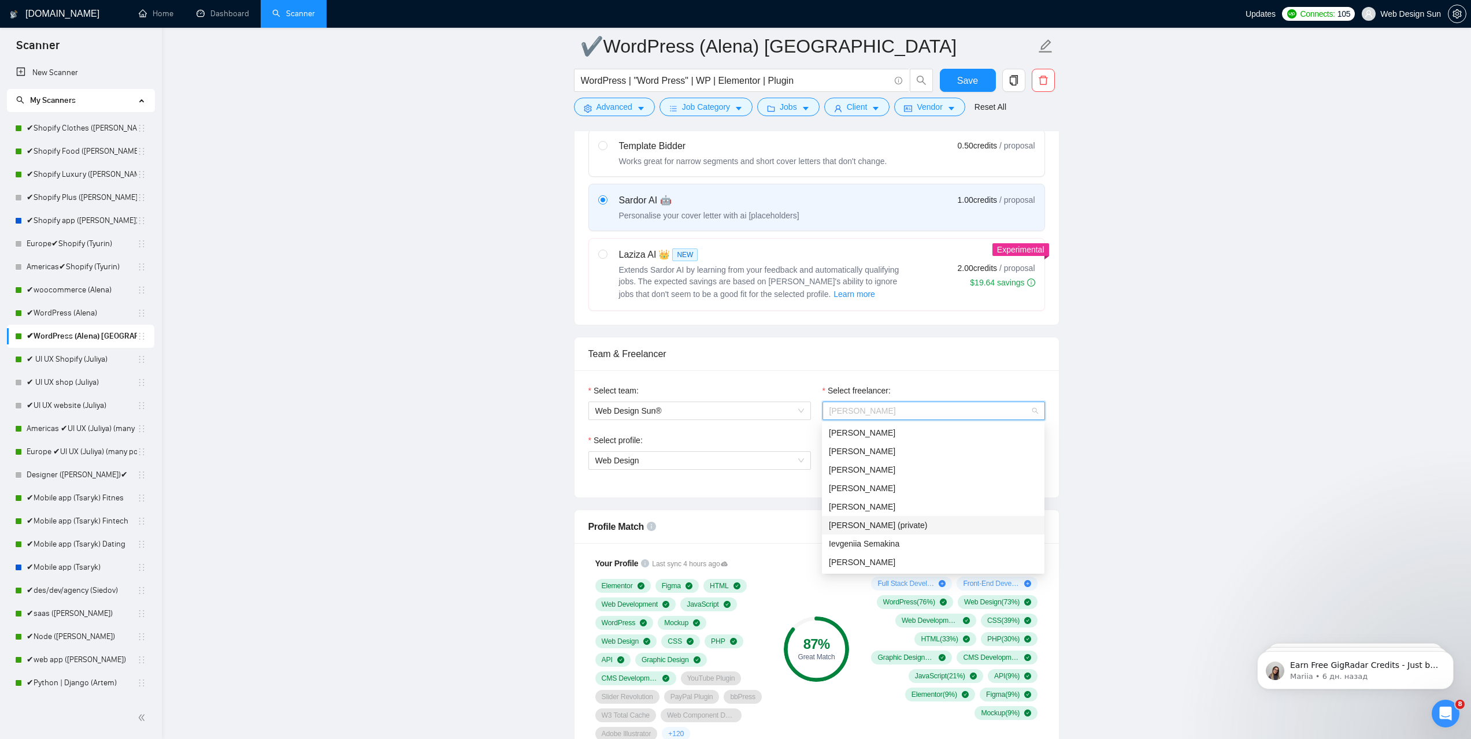
scroll to position [636, 0]
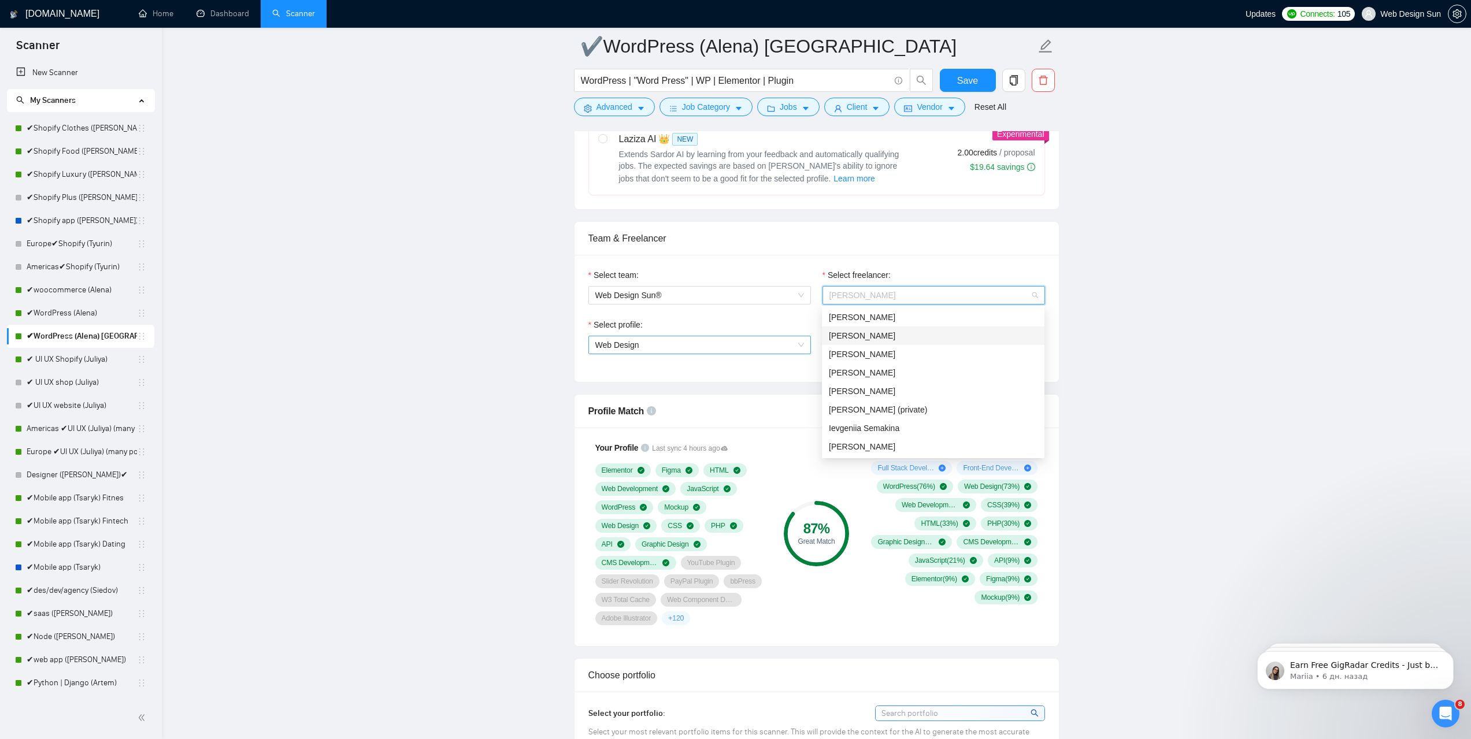
click at [882, 338] on span "[PERSON_NAME]" at bounding box center [862, 335] width 66 height 9
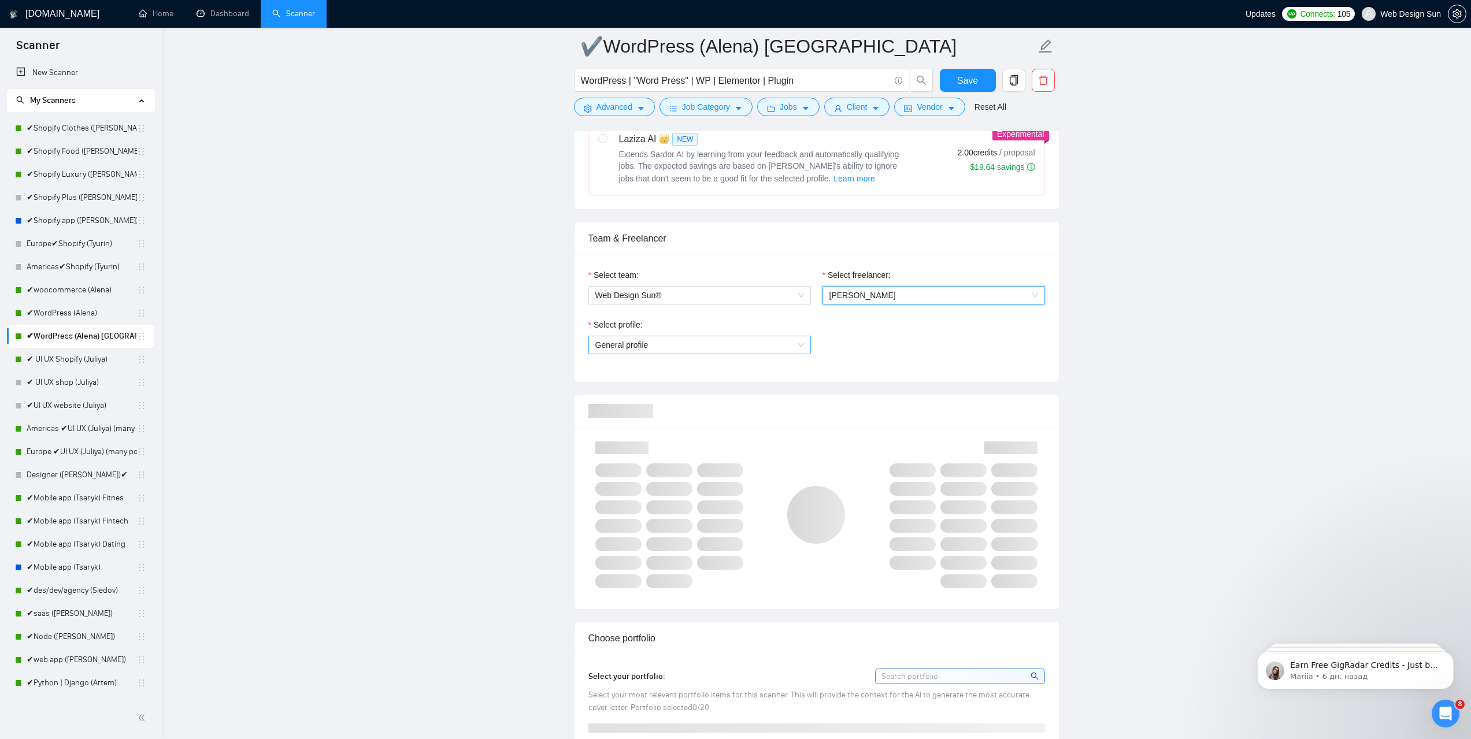
click at [687, 343] on span "General profile" at bounding box center [699, 344] width 209 height 17
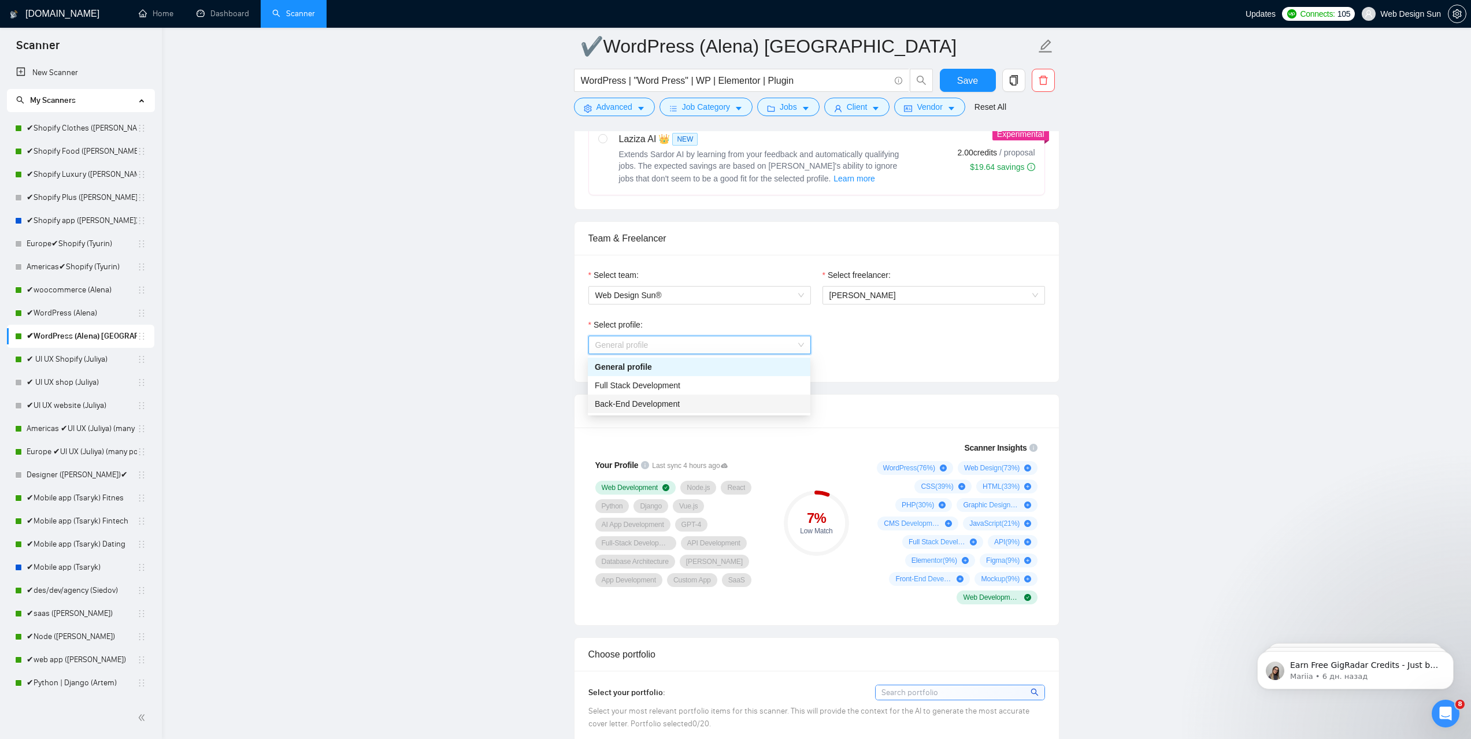
click at [675, 398] on div "Back-End Development" at bounding box center [699, 404] width 209 height 13
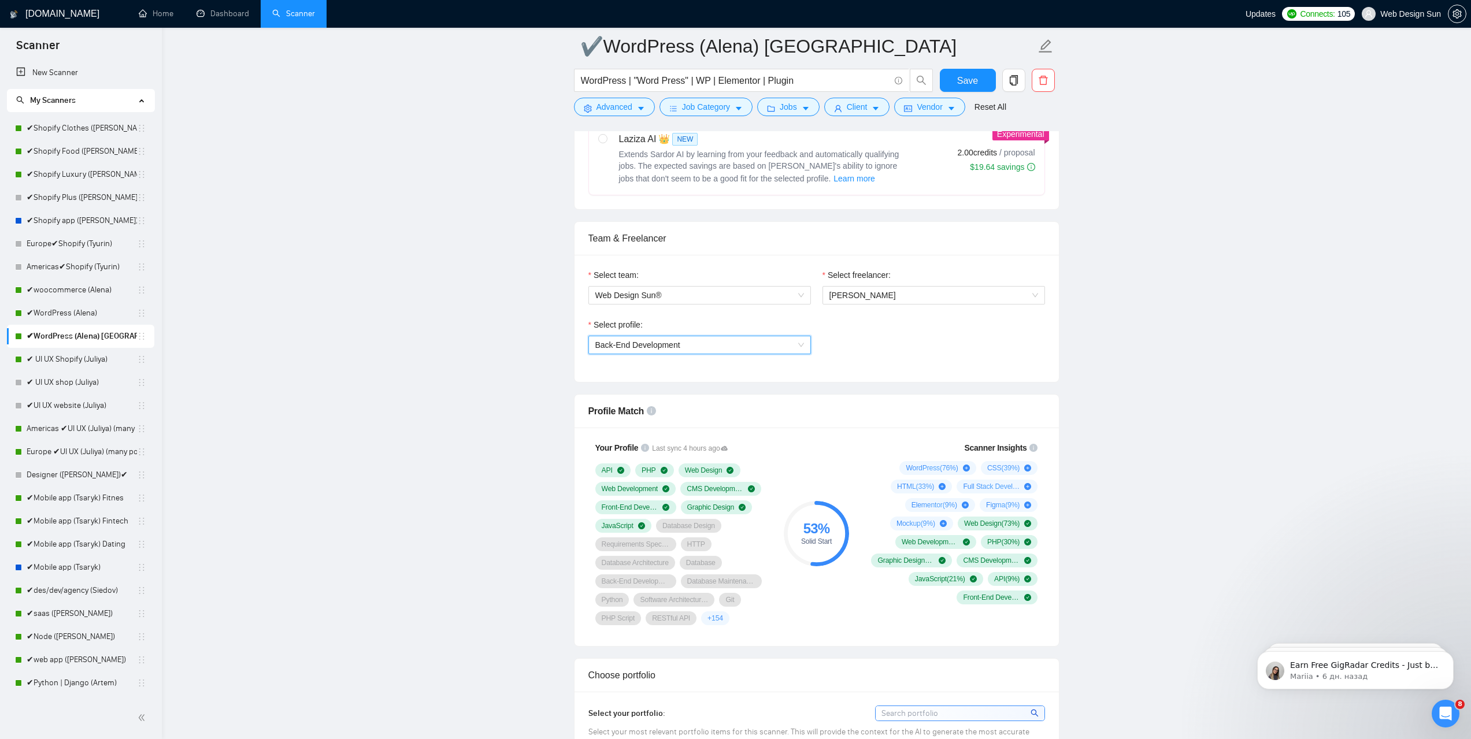
click at [688, 347] on span "Back-End Development" at bounding box center [699, 344] width 209 height 17
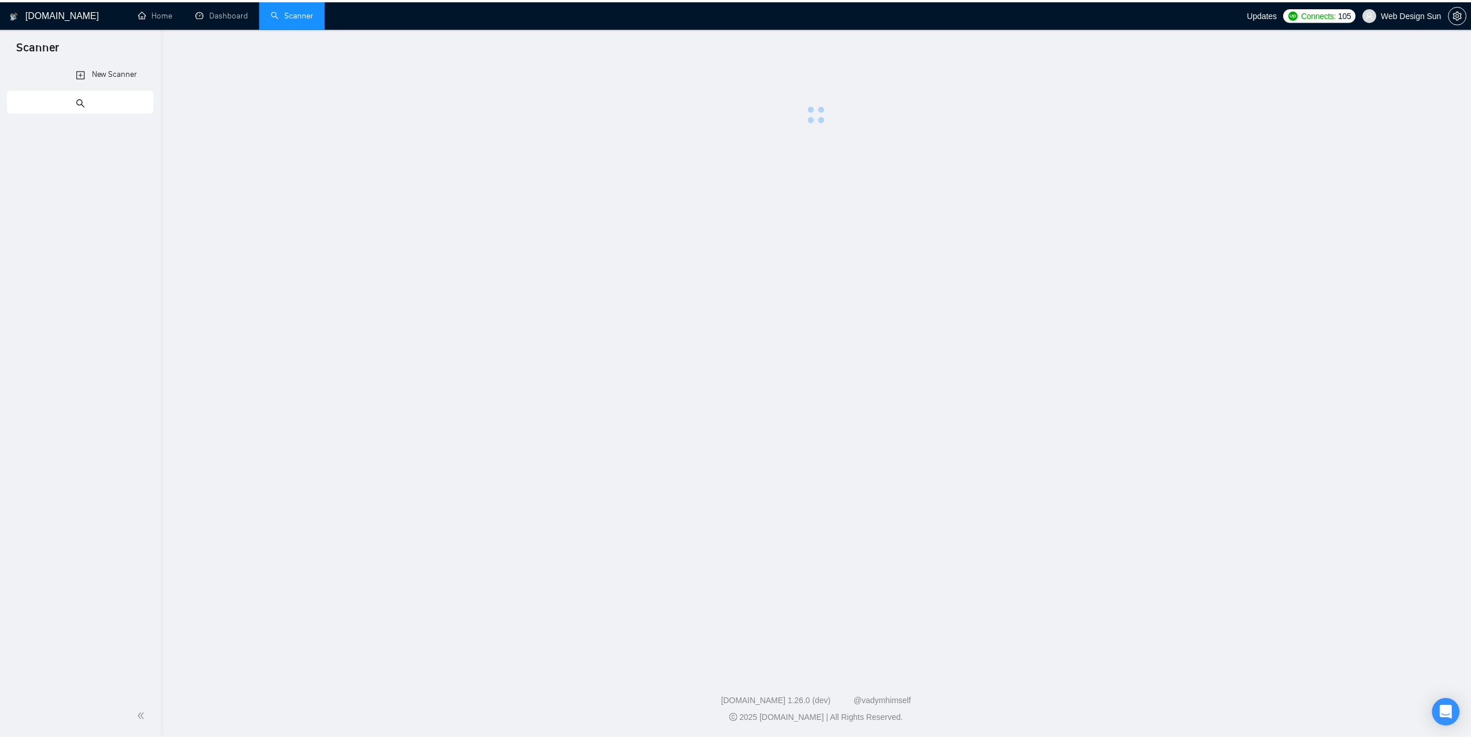
scroll to position [636, 0]
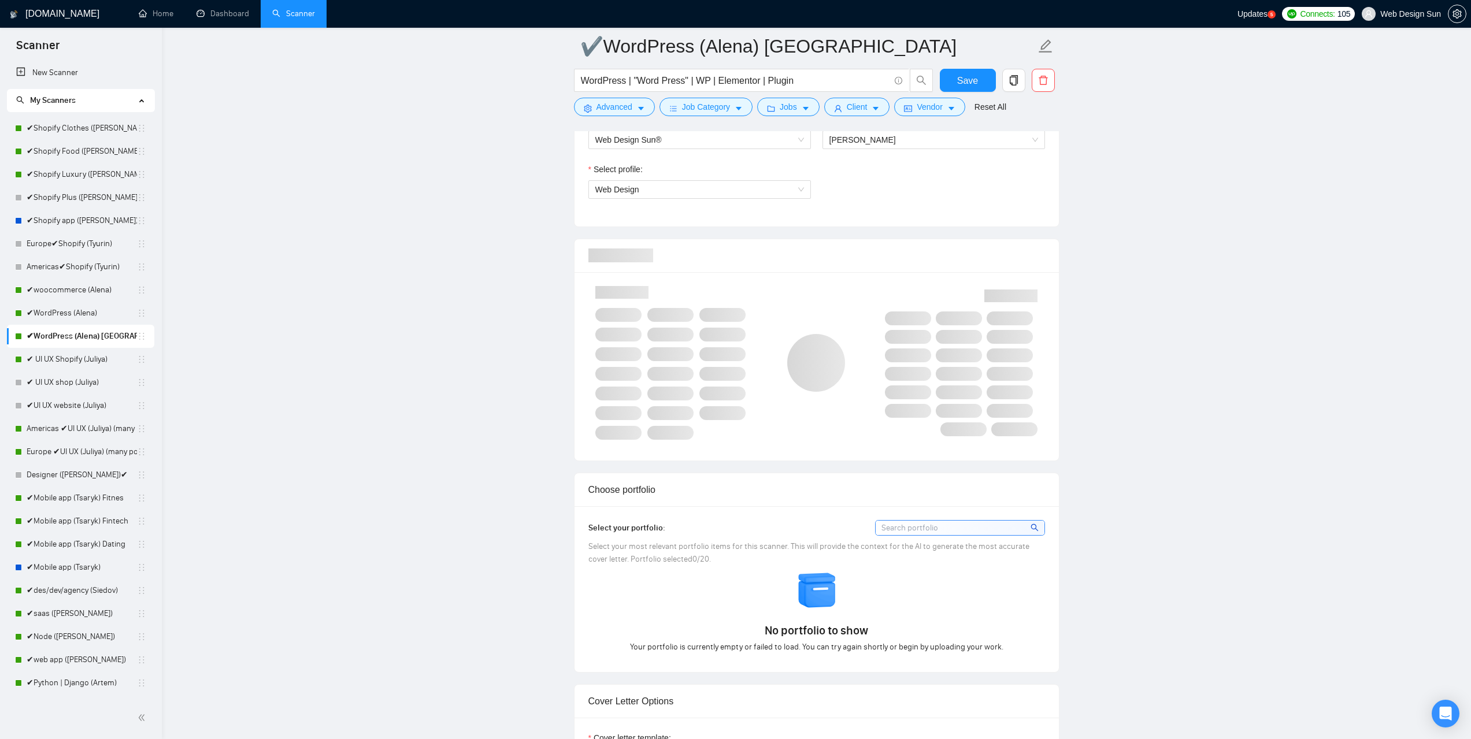
radio input "false"
radio input "true"
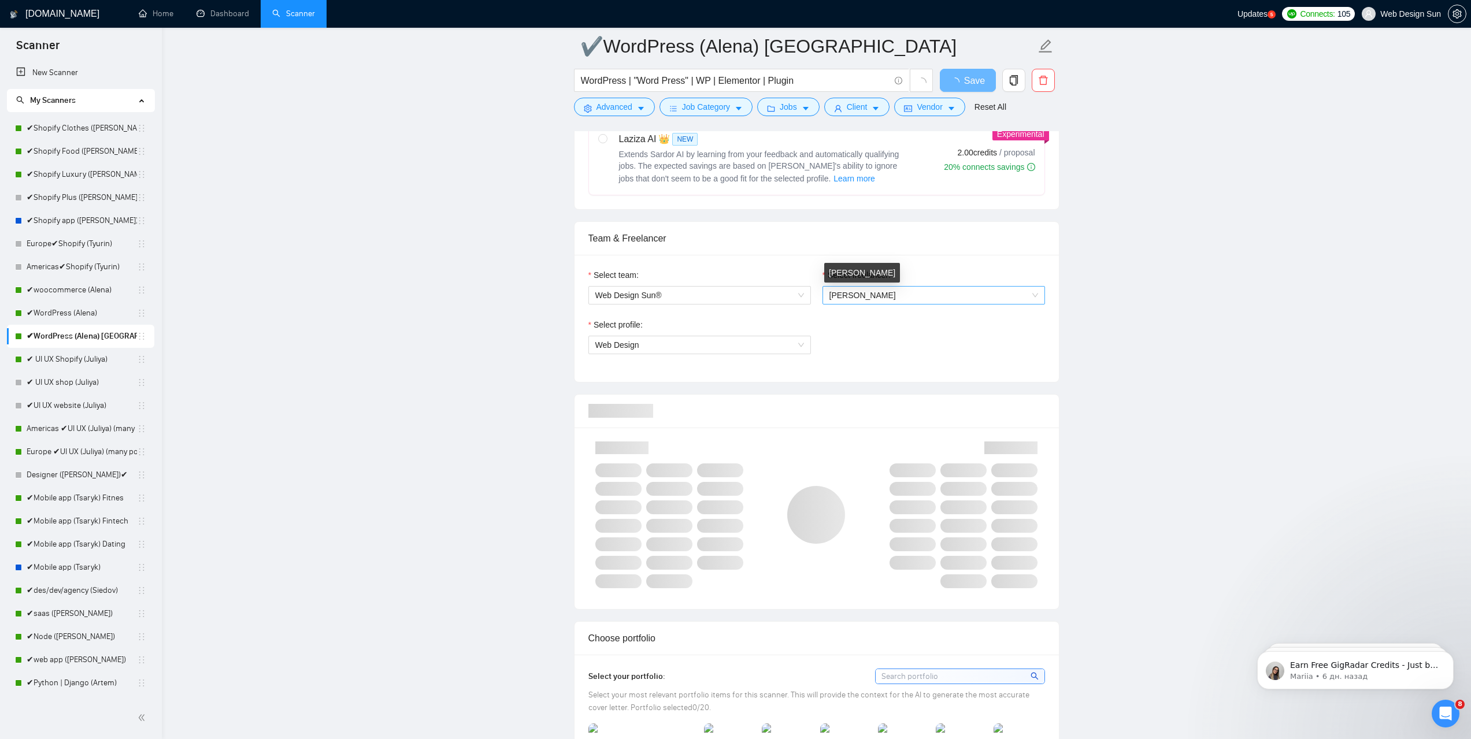
scroll to position [0, 0]
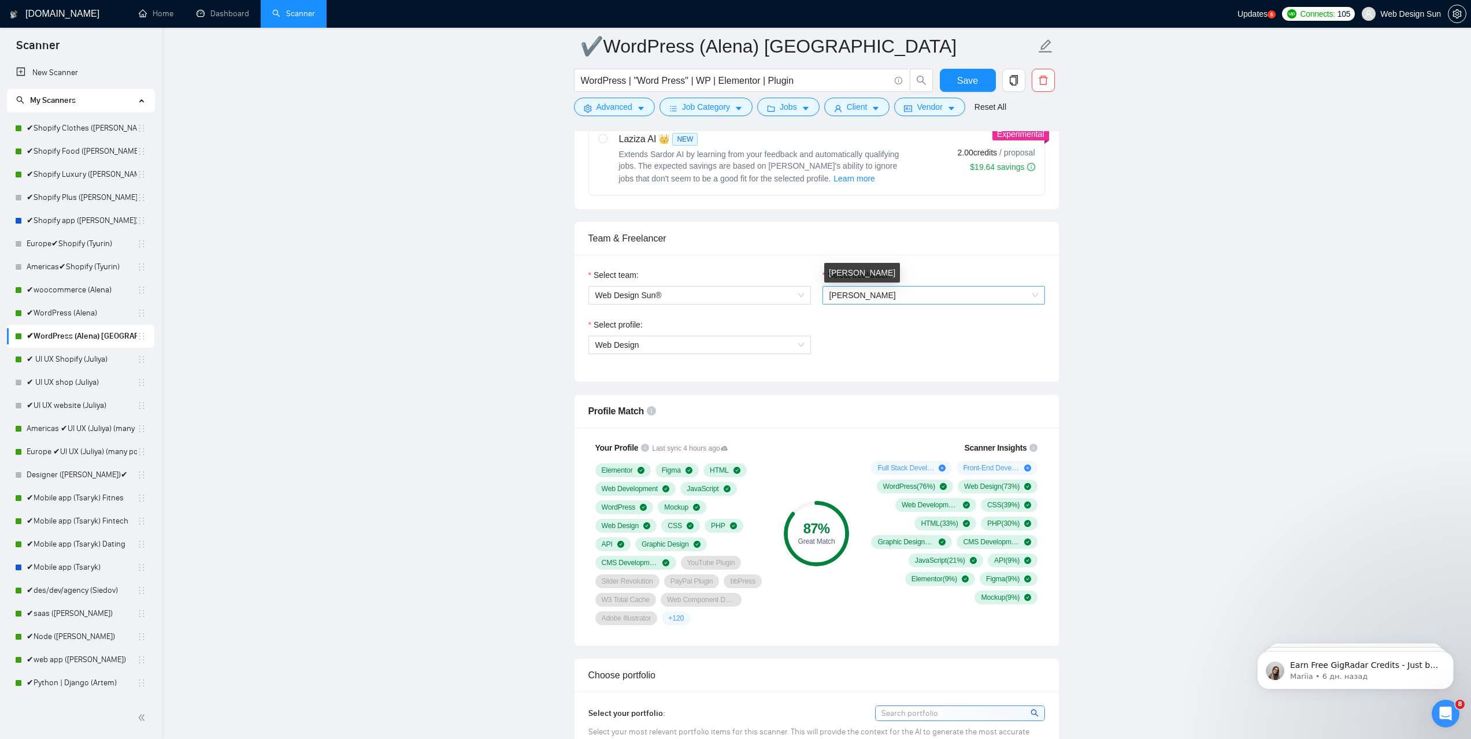
click at [874, 296] on span "[PERSON_NAME]" at bounding box center [862, 295] width 66 height 9
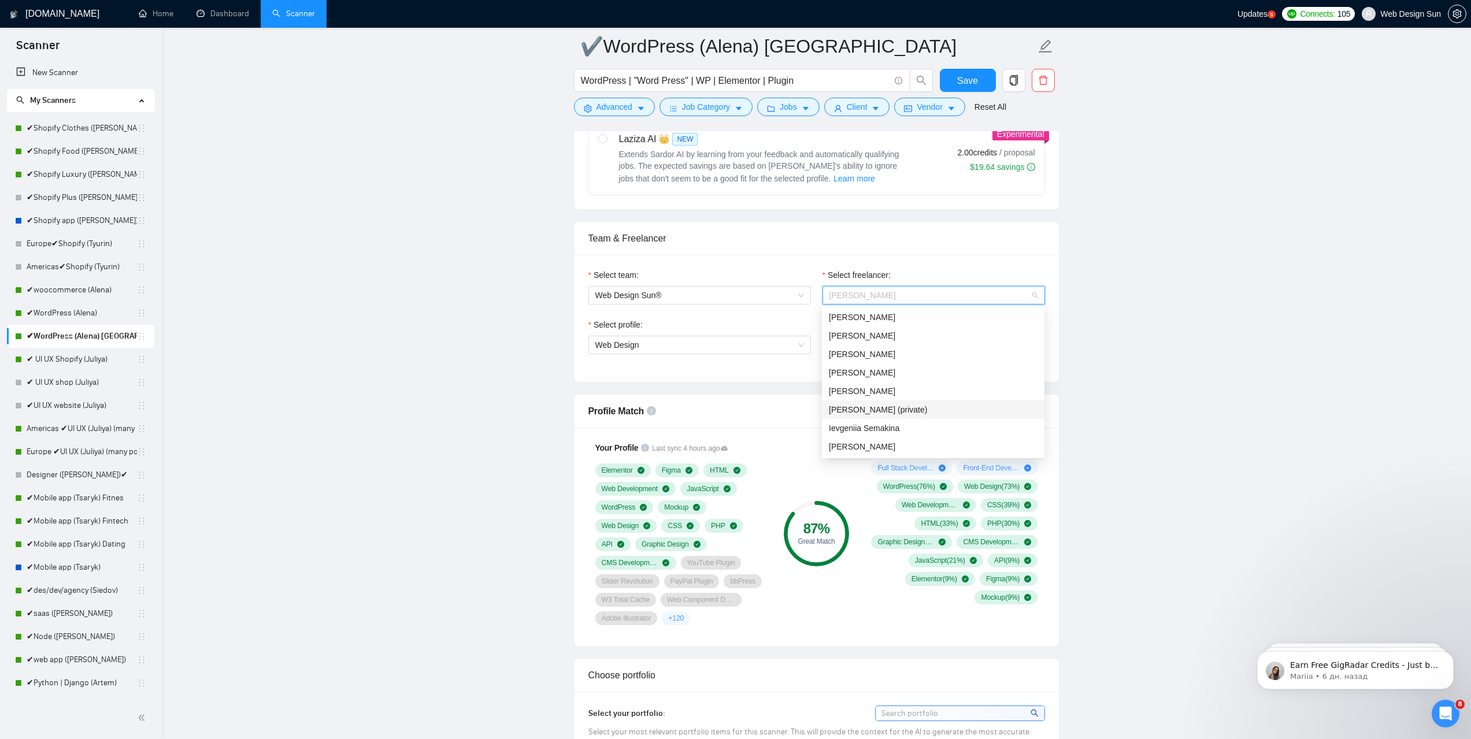
scroll to position [751, 0]
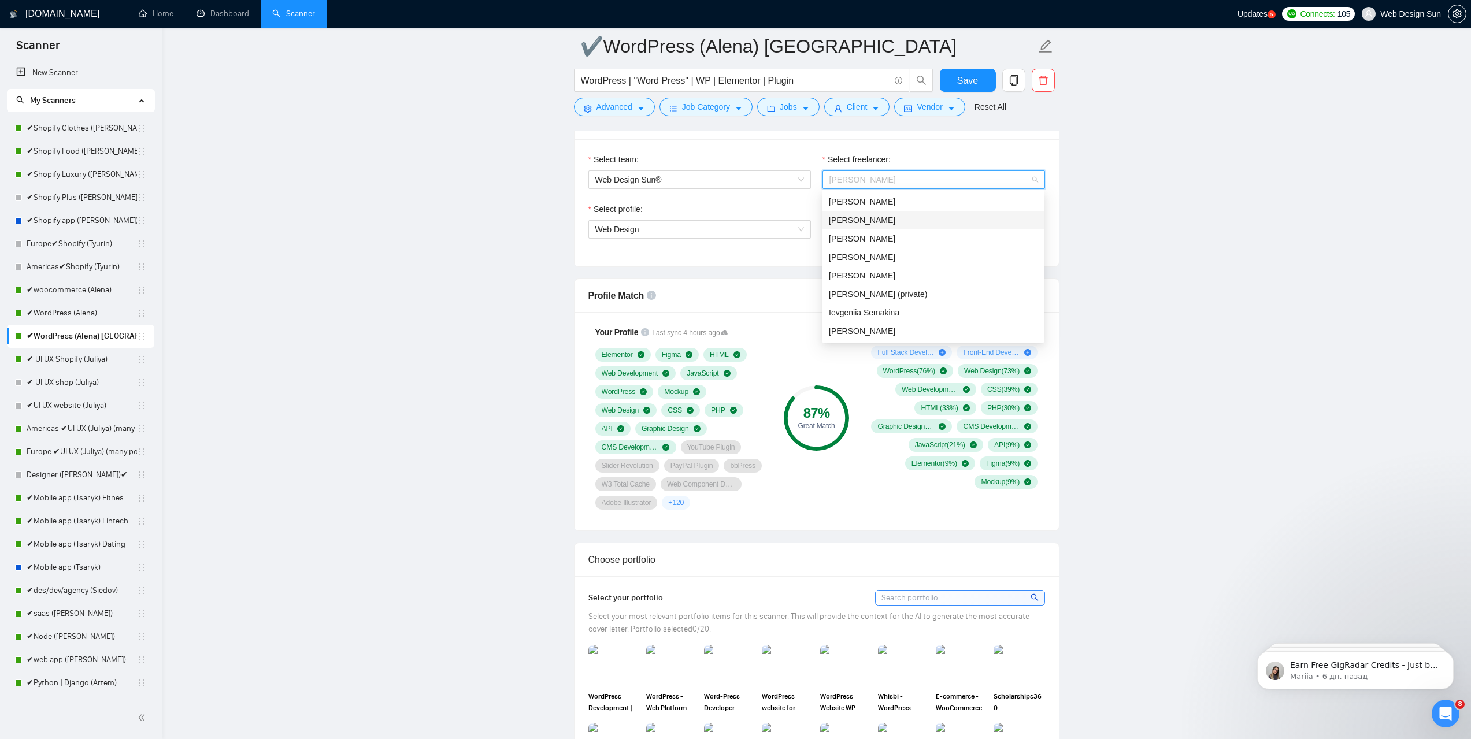
click at [899, 220] on div "[PERSON_NAME]" at bounding box center [933, 220] width 209 height 13
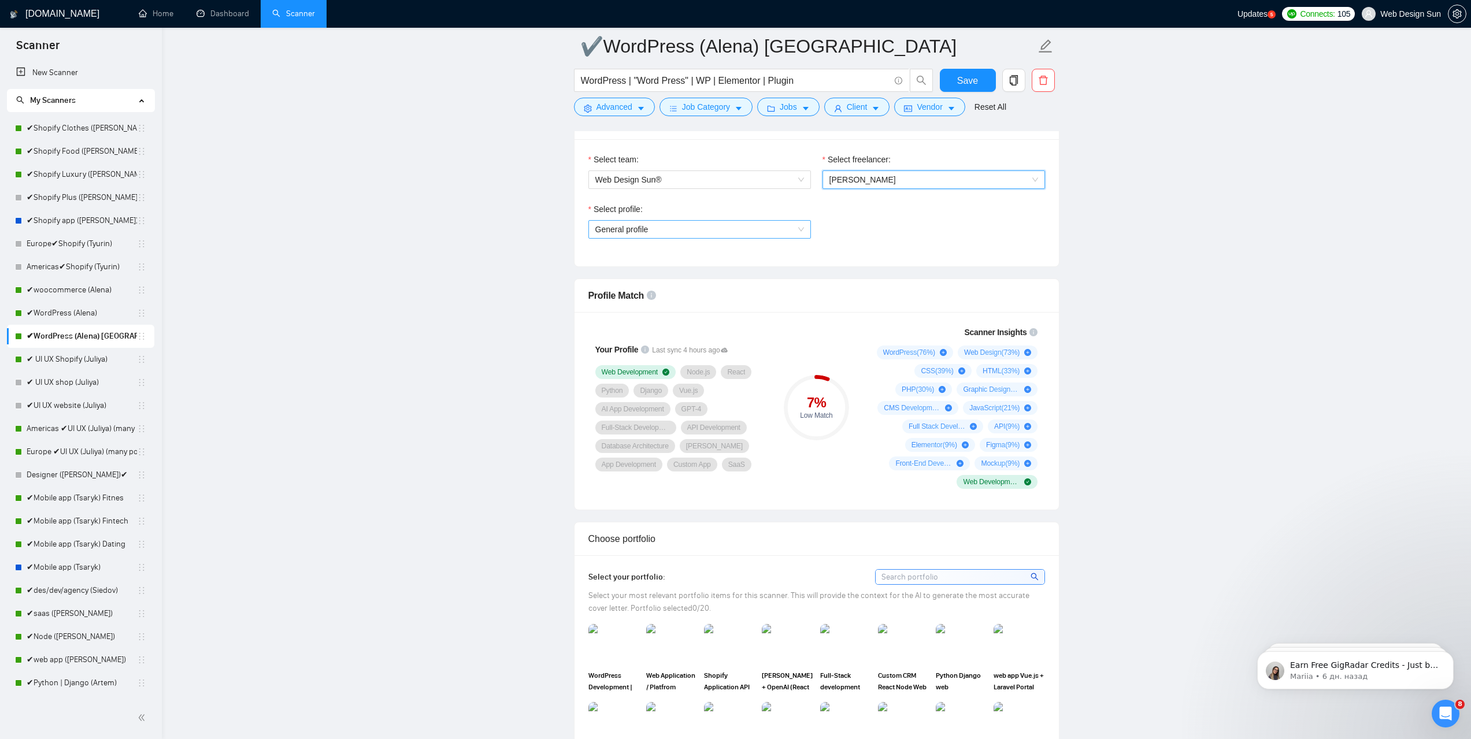
click at [729, 232] on span "General profile" at bounding box center [699, 229] width 209 height 17
click at [716, 230] on span "General profile" at bounding box center [699, 229] width 209 height 17
